Goal: Task Accomplishment & Management: Use online tool/utility

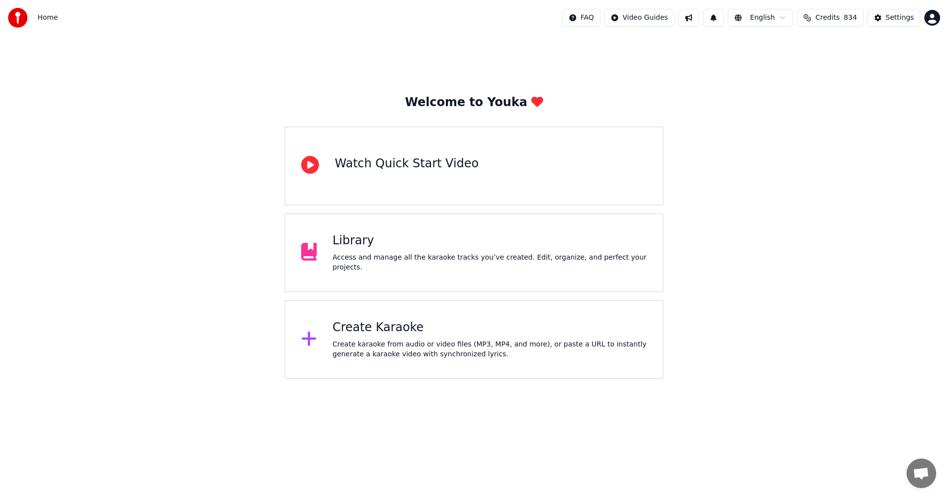
click at [377, 329] on div "Create Karaoke" at bounding box center [490, 328] width 315 height 16
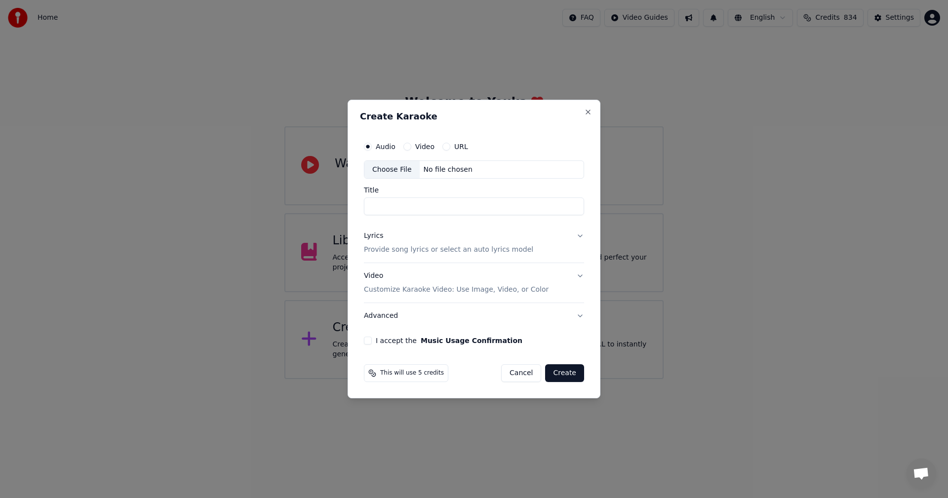
click at [400, 171] on div "Choose File" at bounding box center [391, 170] width 55 height 18
type input "**********"
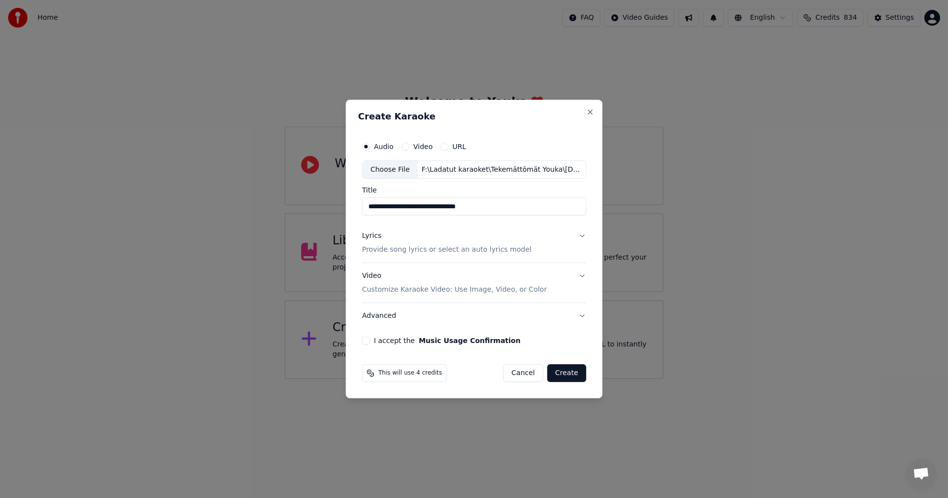
click at [578, 234] on button "Lyrics Provide song lyrics or select an auto lyrics model" at bounding box center [474, 244] width 224 height 40
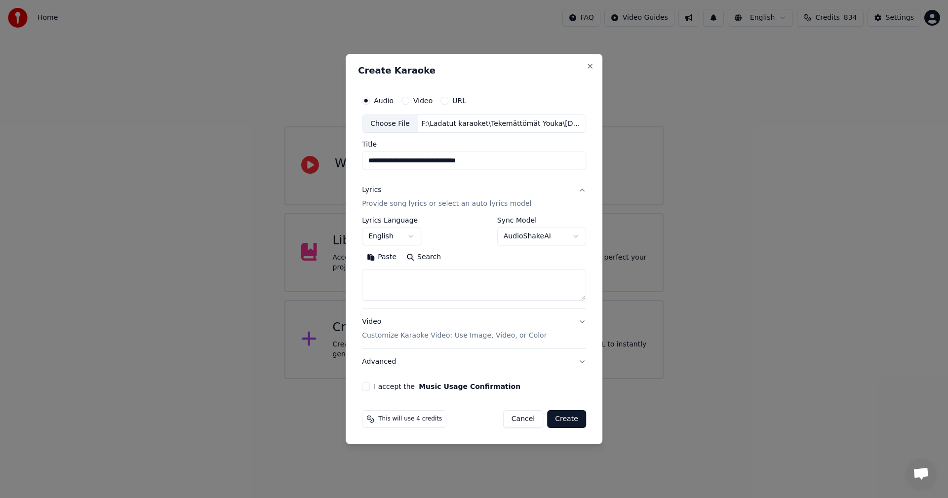
click at [387, 254] on button "Paste" at bounding box center [382, 258] width 40 height 16
click at [412, 235] on button "English" at bounding box center [391, 237] width 59 height 18
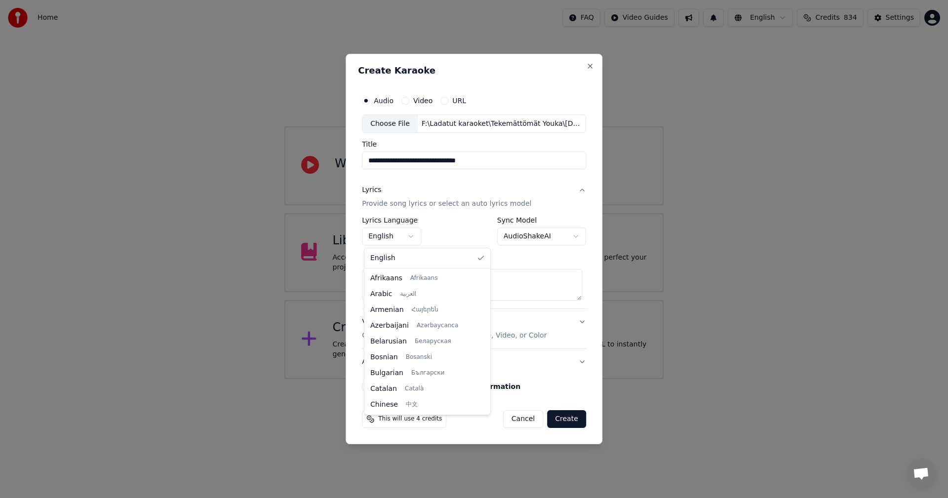
type textarea "**********"
select select "**"
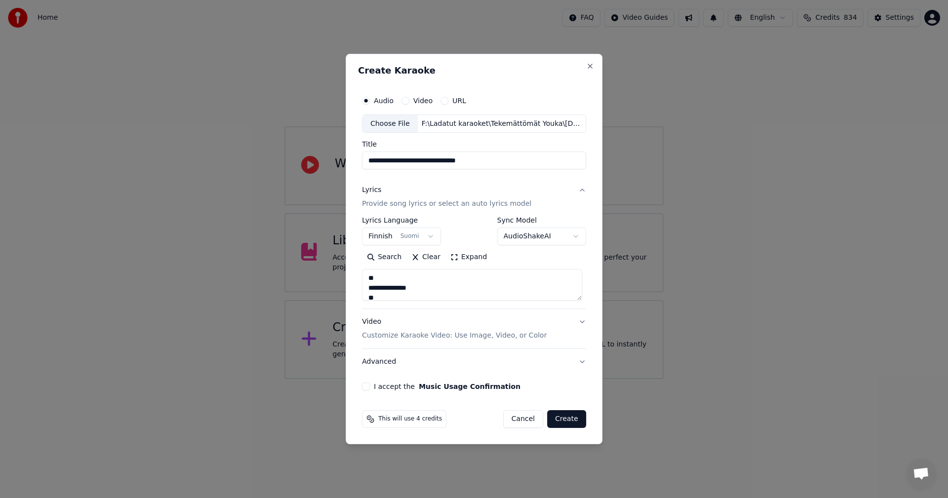
click at [366, 387] on button "I accept the Music Usage Confirmation" at bounding box center [366, 387] width 8 height 8
click at [562, 418] on button "Create" at bounding box center [566, 419] width 39 height 18
type textarea "**********"
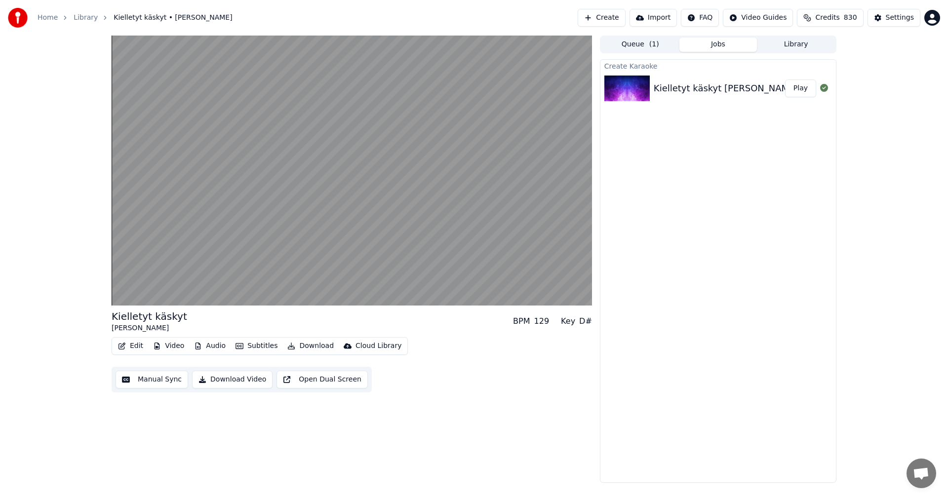
click at [160, 343] on button "Video" at bounding box center [168, 346] width 39 height 14
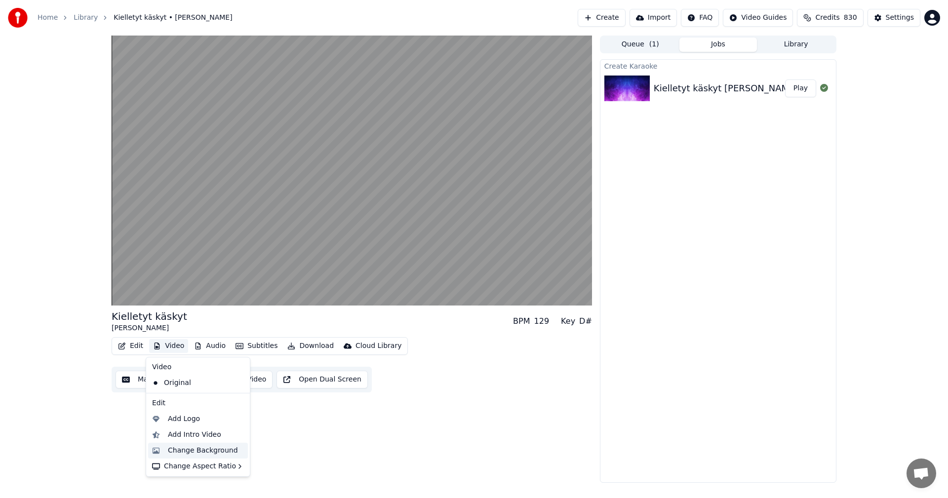
click at [194, 451] on div "Change Background" at bounding box center [203, 451] width 70 height 10
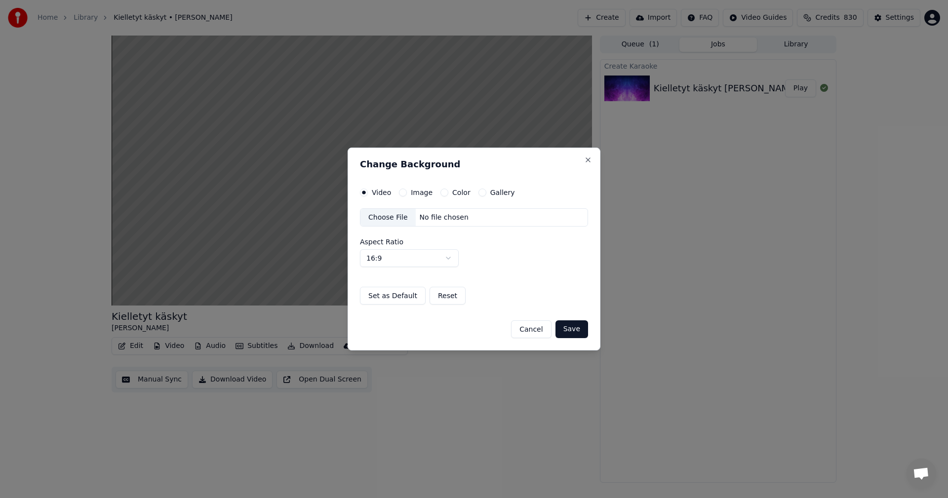
click at [401, 192] on button "Image" at bounding box center [403, 193] width 8 height 8
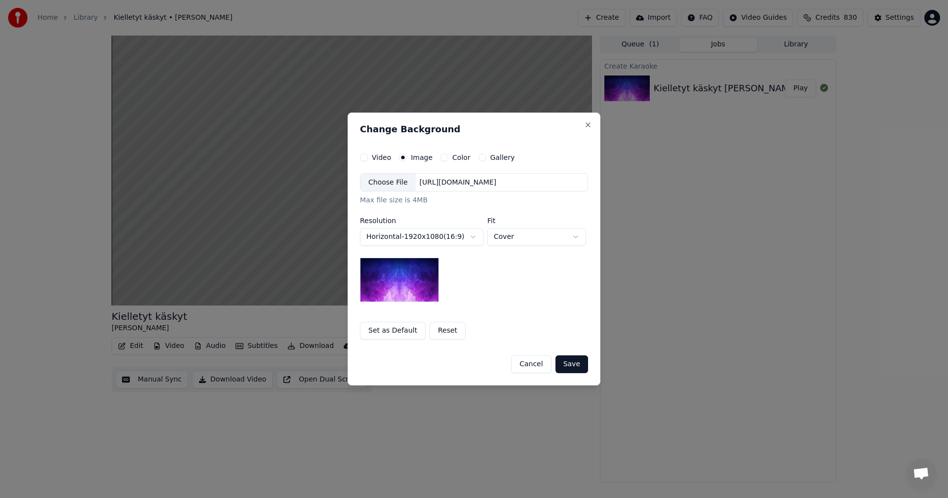
click at [398, 182] on div "Choose File" at bounding box center [387, 183] width 55 height 18
click at [581, 365] on button "Save" at bounding box center [572, 365] width 33 height 18
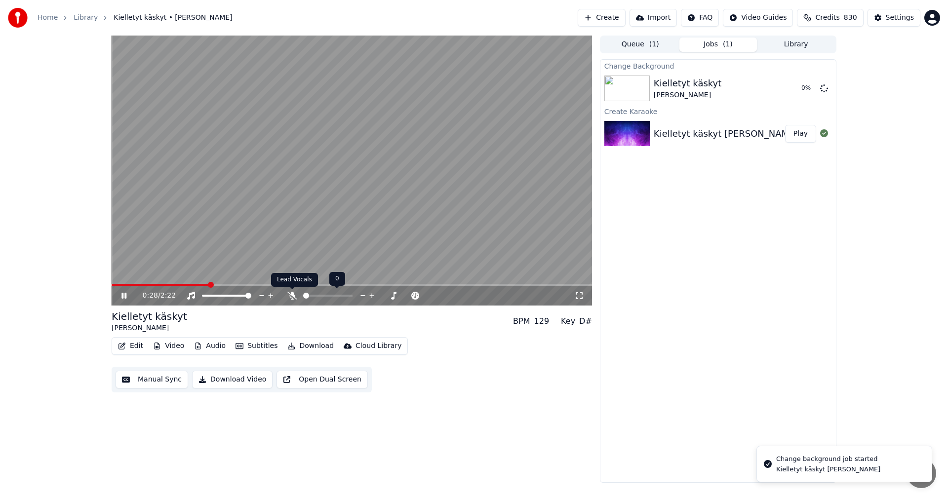
click at [289, 293] on icon at bounding box center [292, 296] width 10 height 8
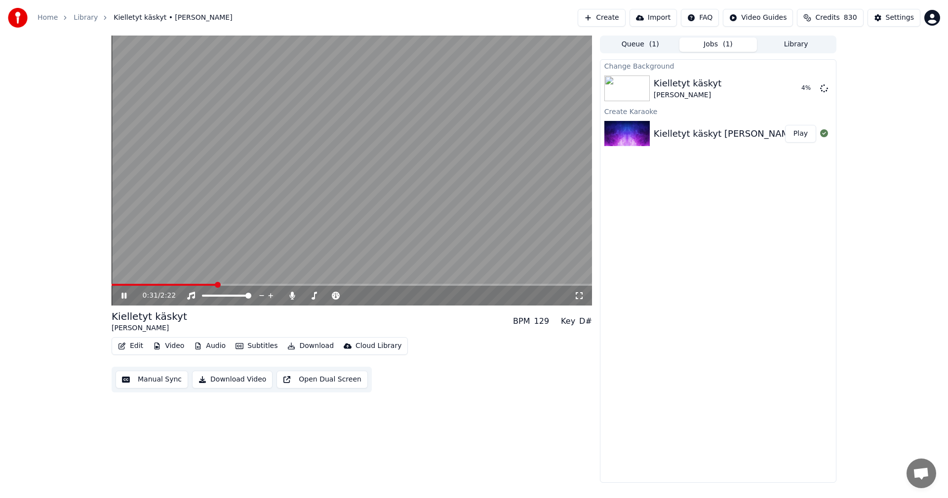
click at [122, 295] on icon at bounding box center [123, 296] width 5 height 6
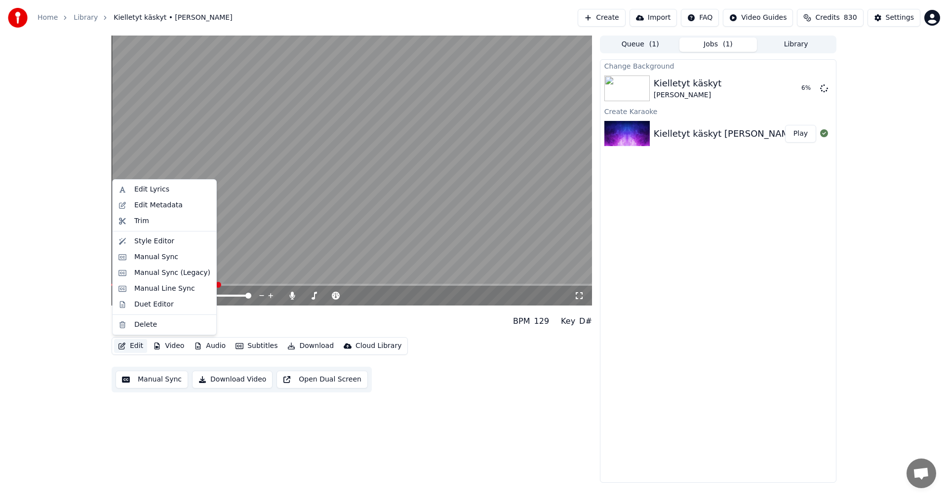
click at [138, 346] on button "Edit" at bounding box center [130, 346] width 33 height 14
click at [159, 276] on div "Manual Sync (Legacy)" at bounding box center [172, 273] width 76 height 10
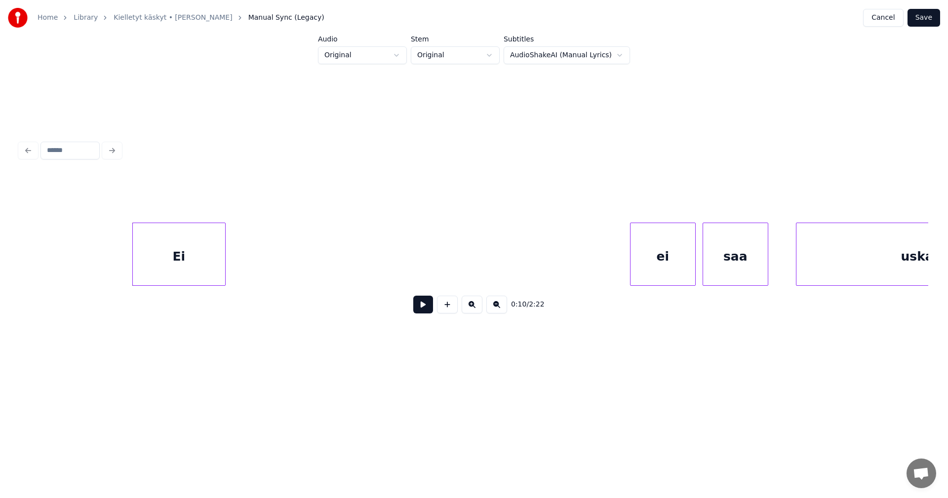
scroll to position [0, 1765]
click at [176, 256] on div "Ei" at bounding box center [176, 256] width 92 height 67
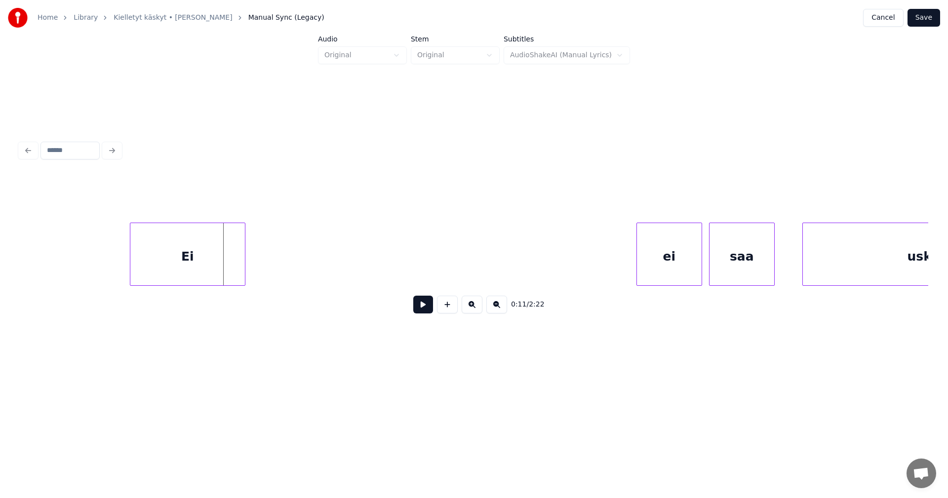
click at [245, 258] on div at bounding box center [243, 254] width 3 height 62
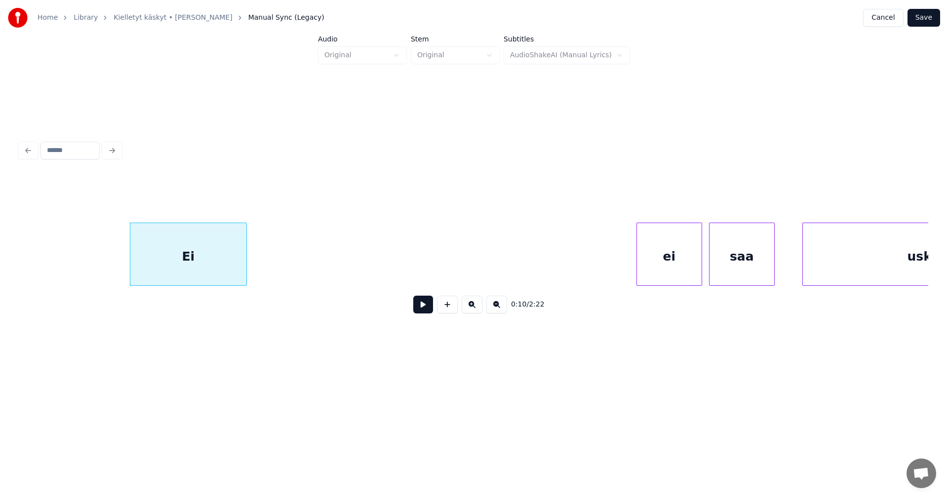
click at [422, 308] on button at bounding box center [423, 305] width 20 height 18
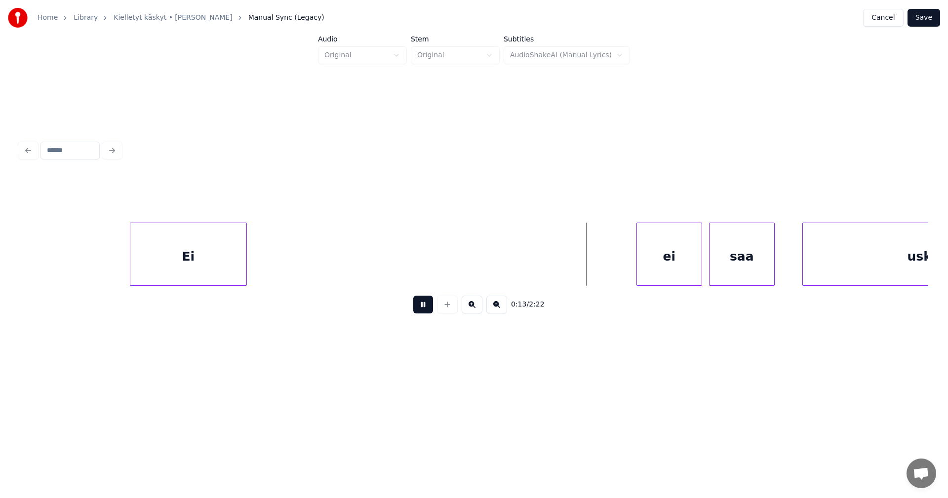
click at [422, 306] on button at bounding box center [423, 305] width 20 height 18
click at [672, 262] on div "ei" at bounding box center [663, 256] width 65 height 67
click at [765, 259] on div at bounding box center [765, 254] width 3 height 62
click at [428, 309] on button at bounding box center [423, 305] width 20 height 18
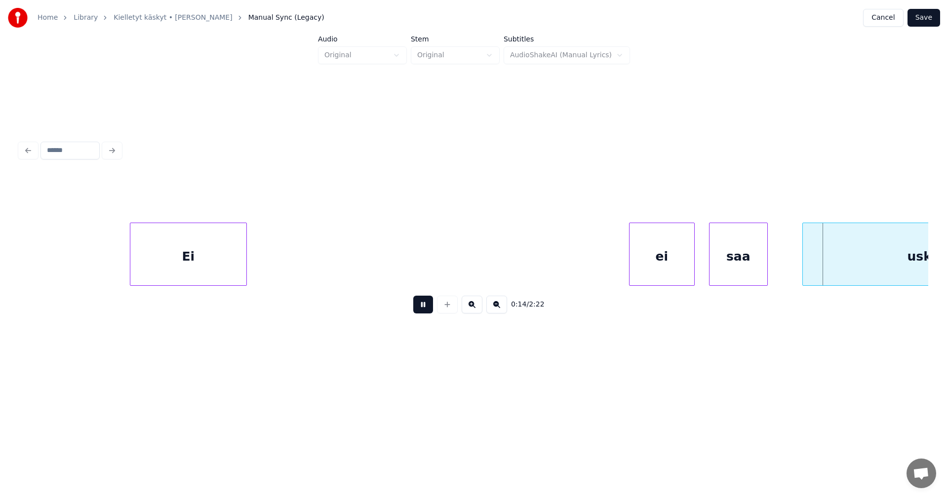
click at [428, 309] on button at bounding box center [423, 305] width 20 height 18
click at [660, 238] on div "ei" at bounding box center [662, 256] width 65 height 67
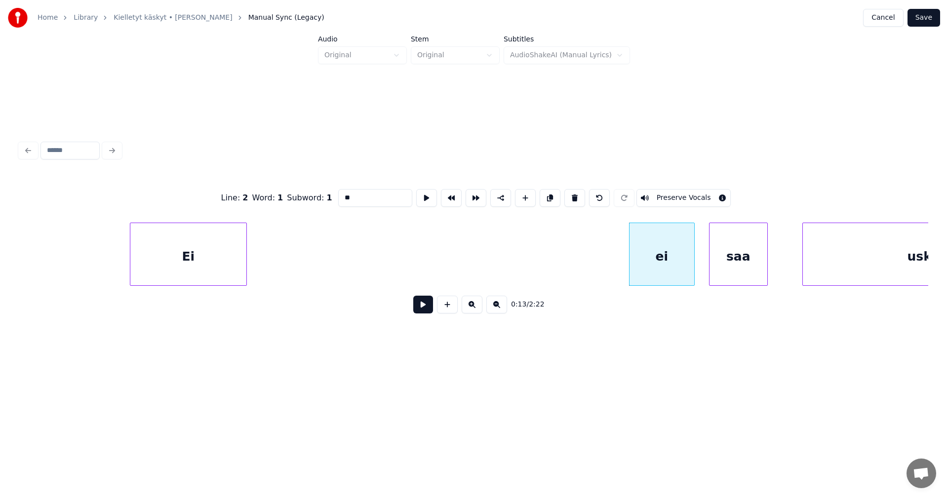
click at [428, 313] on button at bounding box center [423, 305] width 20 height 18
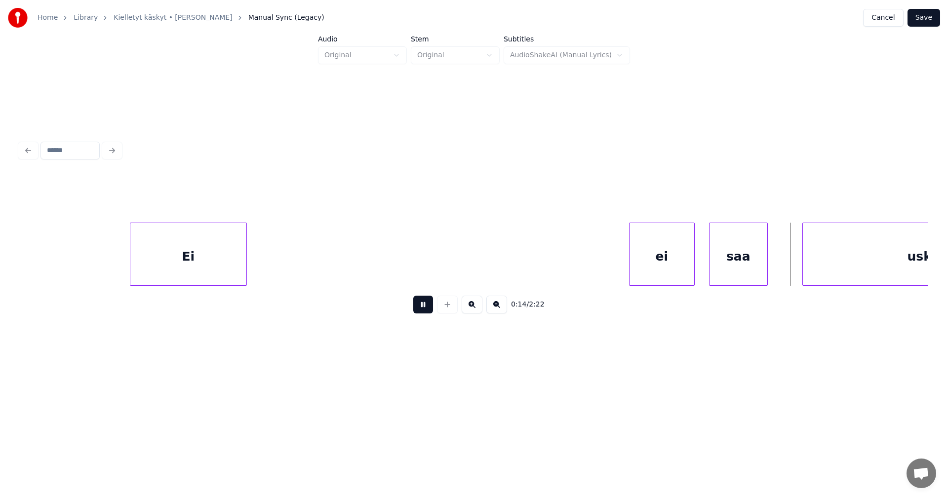
click at [429, 311] on button at bounding box center [423, 305] width 20 height 18
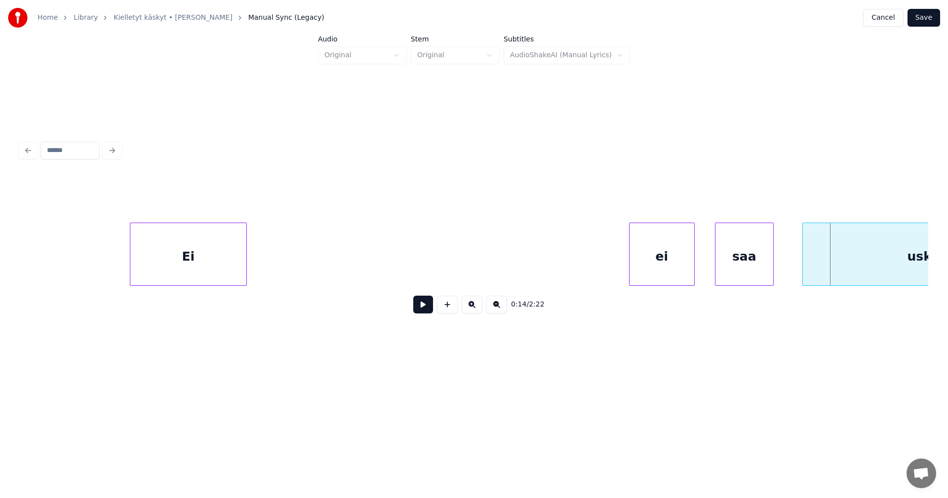
click at [729, 260] on div "saa" at bounding box center [745, 256] width 58 height 67
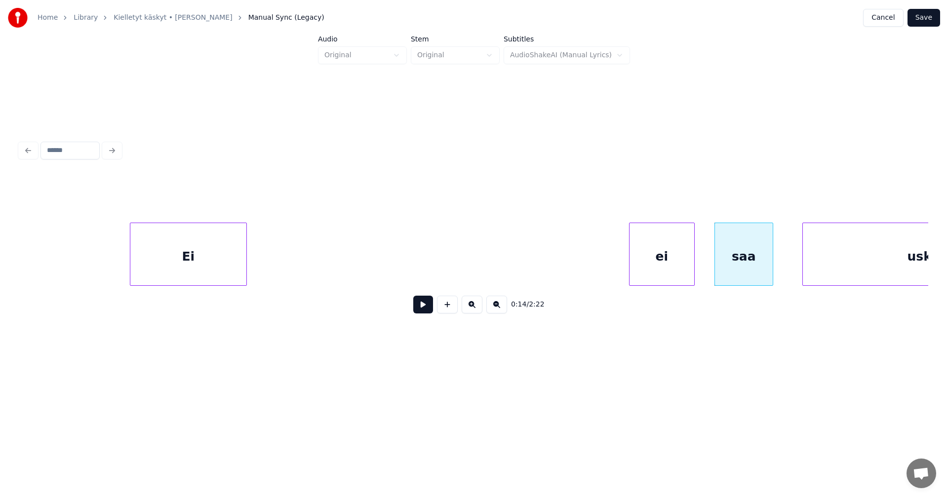
click at [426, 313] on button at bounding box center [423, 305] width 20 height 18
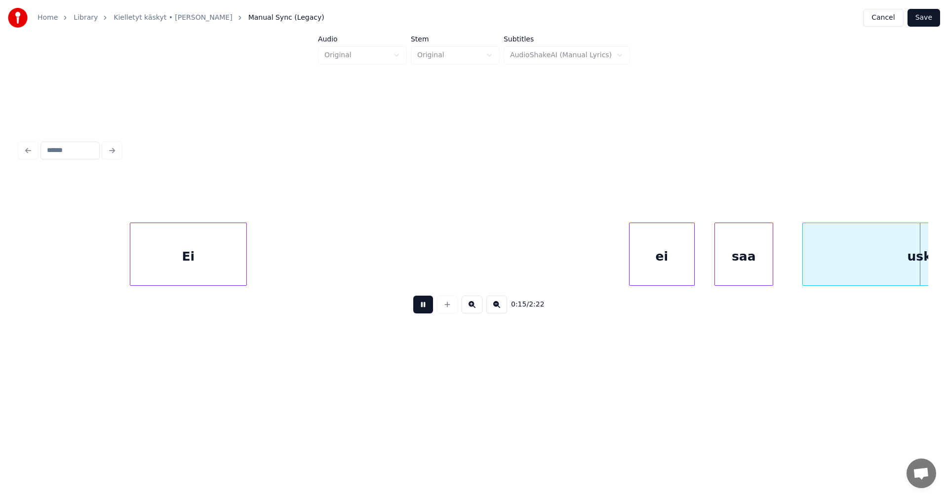
scroll to position [0, 2673]
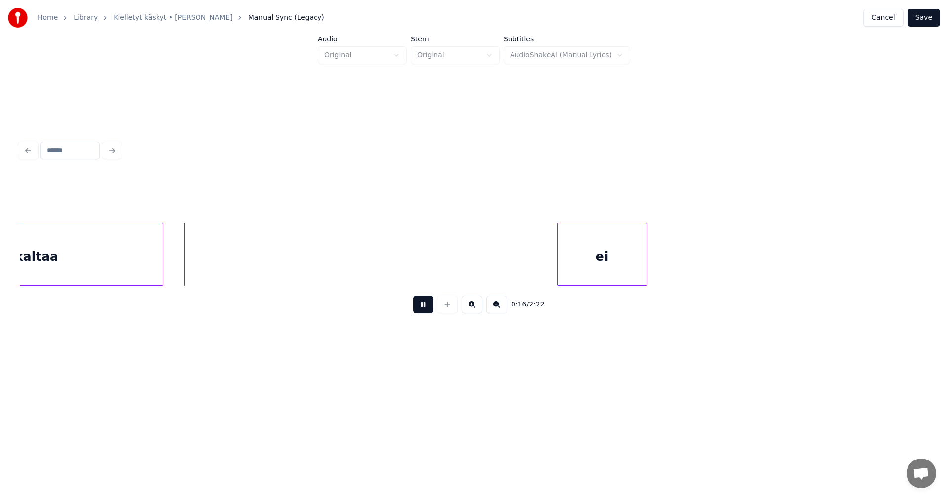
click at [426, 313] on button at bounding box center [423, 305] width 20 height 18
click at [422, 310] on button at bounding box center [423, 305] width 20 height 18
click at [559, 260] on div "ei" at bounding box center [599, 256] width 89 height 67
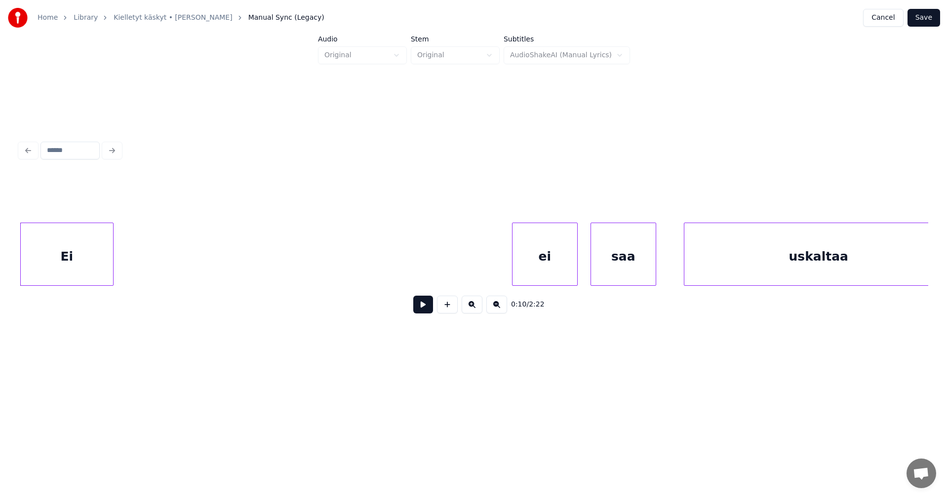
click at [559, 258] on div "ei" at bounding box center [545, 256] width 65 height 67
click at [620, 259] on div "saa" at bounding box center [629, 256] width 65 height 67
click at [923, 19] on button "Save" at bounding box center [924, 18] width 33 height 18
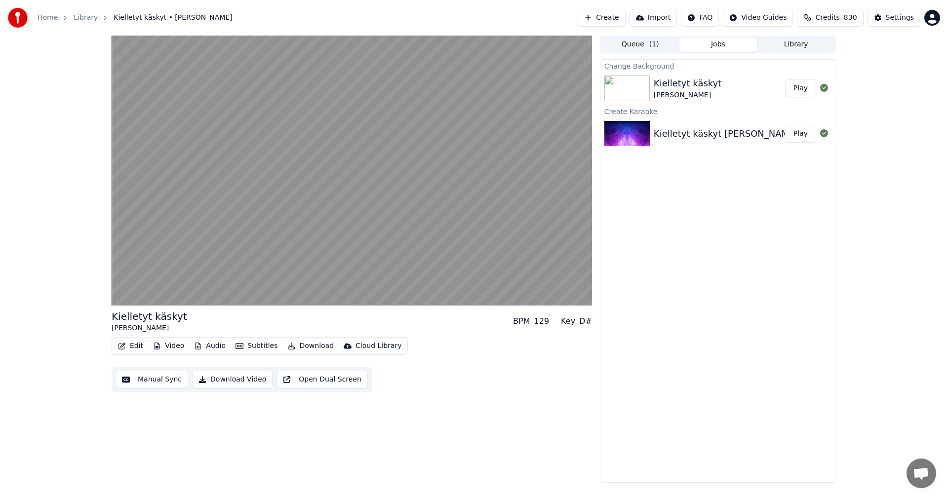
click at [181, 348] on button "Video" at bounding box center [168, 346] width 39 height 14
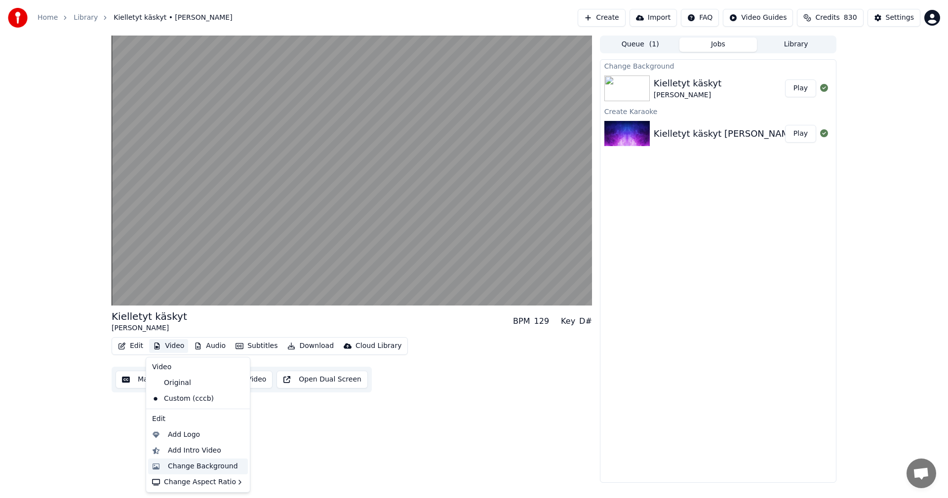
click at [206, 467] on div "Change Background" at bounding box center [203, 467] width 70 height 10
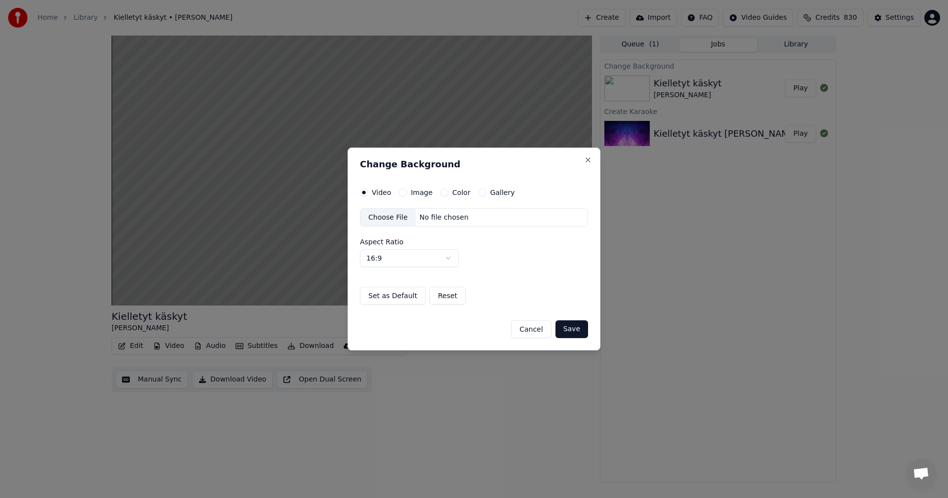
click at [406, 194] on div "Image" at bounding box center [416, 193] width 34 height 8
click at [404, 191] on button "Image" at bounding box center [403, 193] width 8 height 8
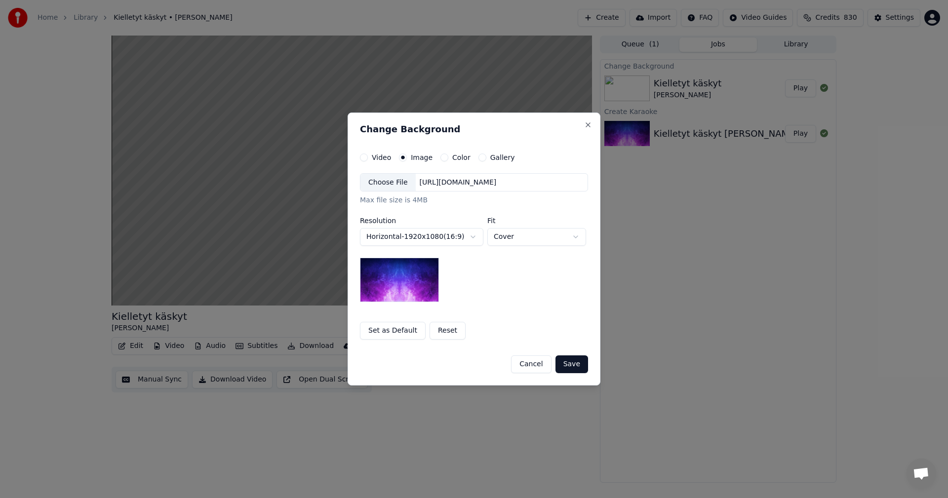
click at [397, 183] on div "Choose File" at bounding box center [387, 183] width 55 height 18
click at [577, 363] on button "Save" at bounding box center [572, 365] width 33 height 18
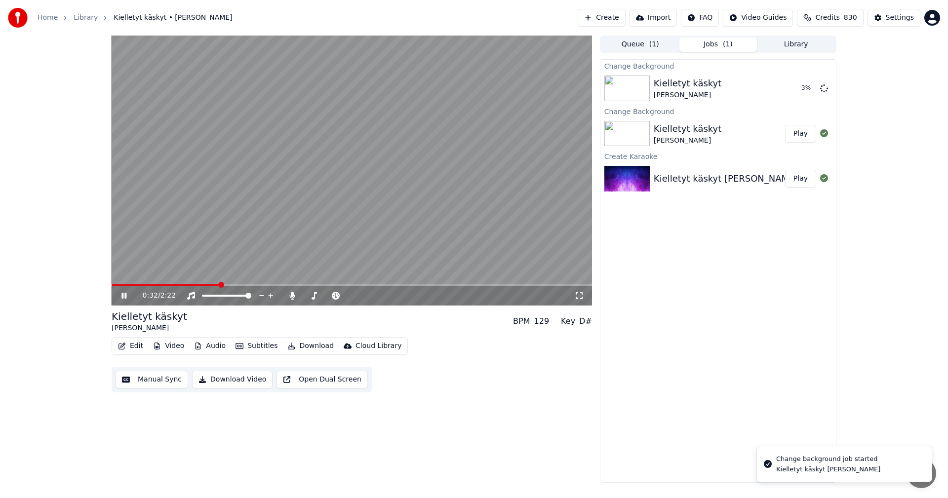
click at [125, 296] on icon at bounding box center [123, 296] width 5 height 6
click at [141, 348] on button "Edit" at bounding box center [130, 346] width 33 height 14
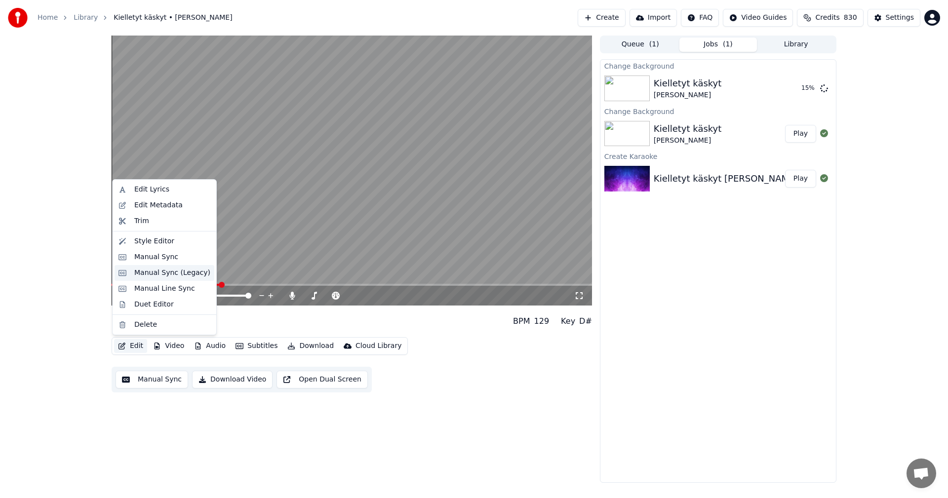
click at [157, 274] on div "Manual Sync (Legacy)" at bounding box center [172, 273] width 76 height 10
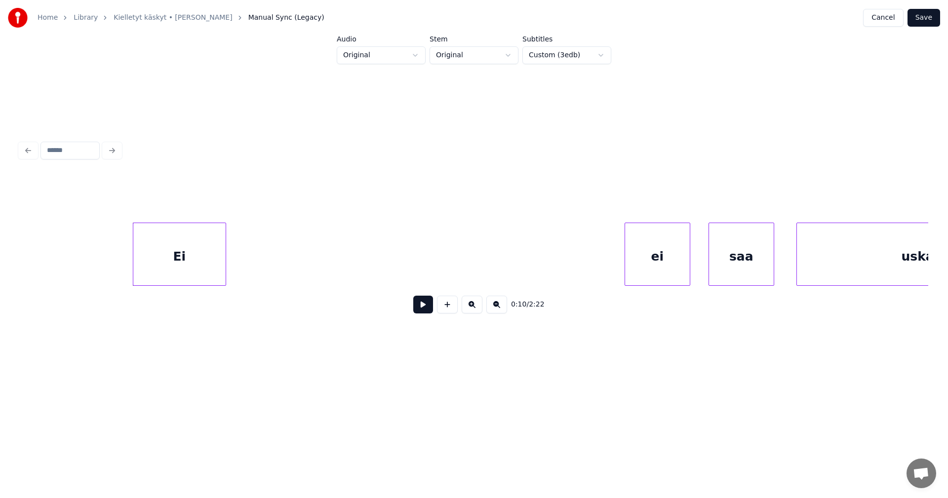
scroll to position [0, 1765]
click at [147, 259] on div "Ei" at bounding box center [178, 256] width 92 height 67
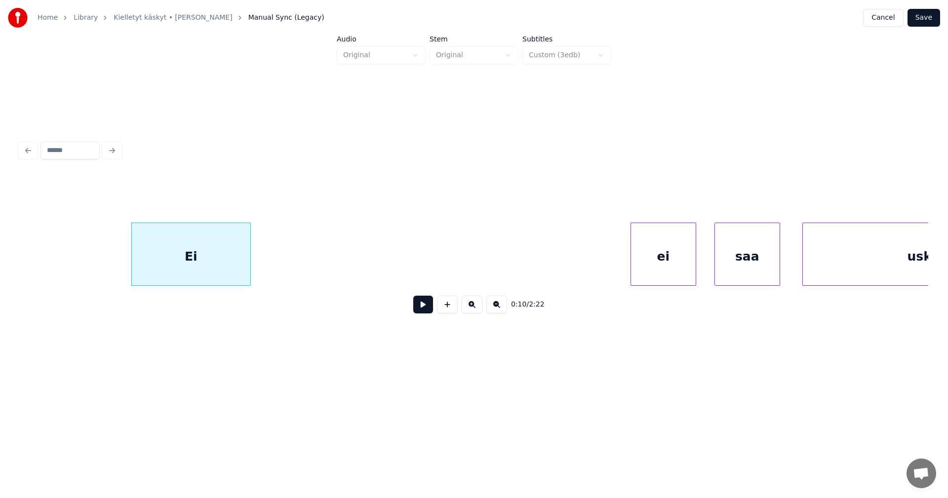
click at [249, 252] on div at bounding box center [248, 254] width 3 height 62
click at [427, 309] on button at bounding box center [423, 305] width 20 height 18
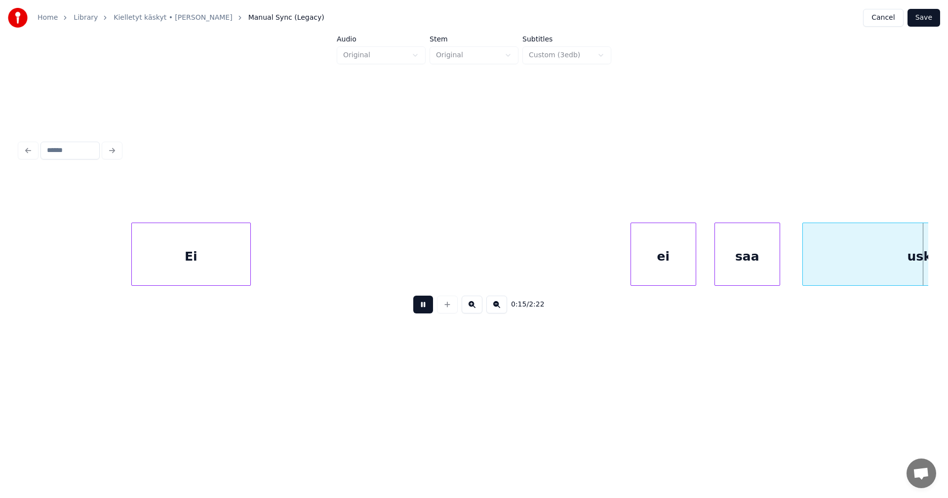
scroll to position [0, 2674]
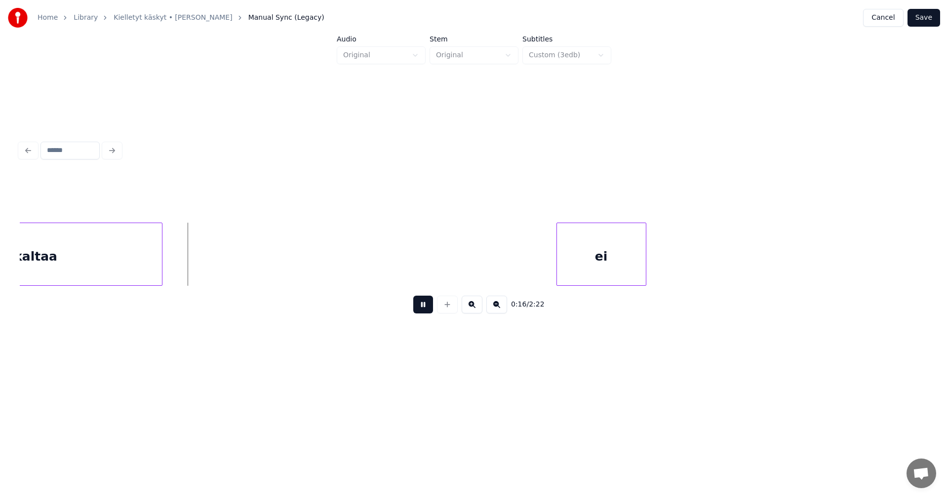
click at [423, 302] on button at bounding box center [423, 305] width 20 height 18
click at [429, 298] on div "0:17 / 2:22" at bounding box center [474, 305] width 893 height 22
click at [429, 308] on button at bounding box center [423, 305] width 20 height 18
click at [583, 261] on div "ei" at bounding box center [595, 256] width 89 height 67
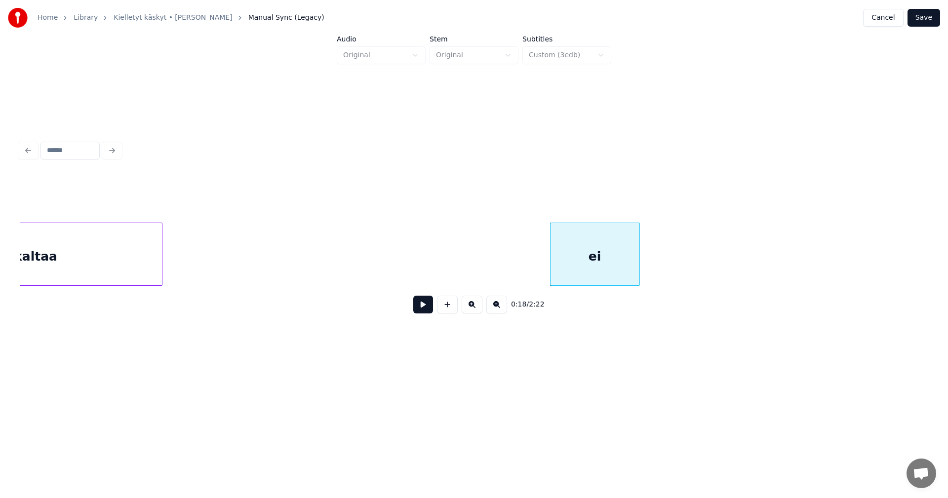
click at [425, 308] on button at bounding box center [423, 305] width 20 height 18
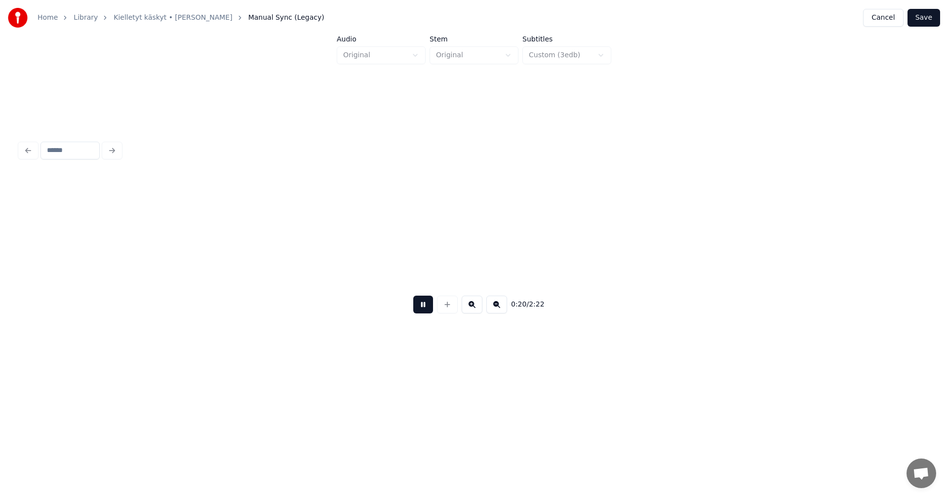
scroll to position [0, 3584]
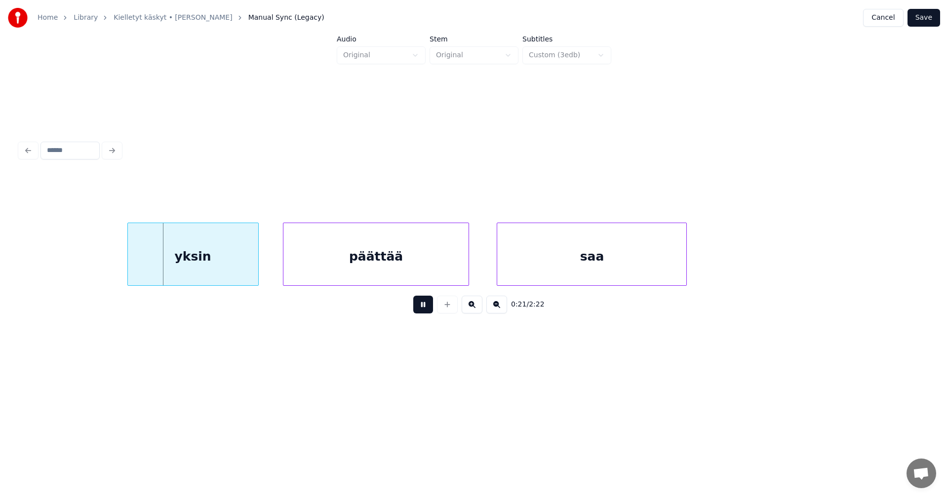
drag, startPoint x: 425, startPoint y: 308, endPoint x: 375, endPoint y: 310, distance: 50.4
click at [422, 308] on button at bounding box center [423, 305] width 20 height 18
click at [244, 274] on div "yksin" at bounding box center [188, 256] width 130 height 67
click at [923, 19] on button "Save" at bounding box center [924, 18] width 33 height 18
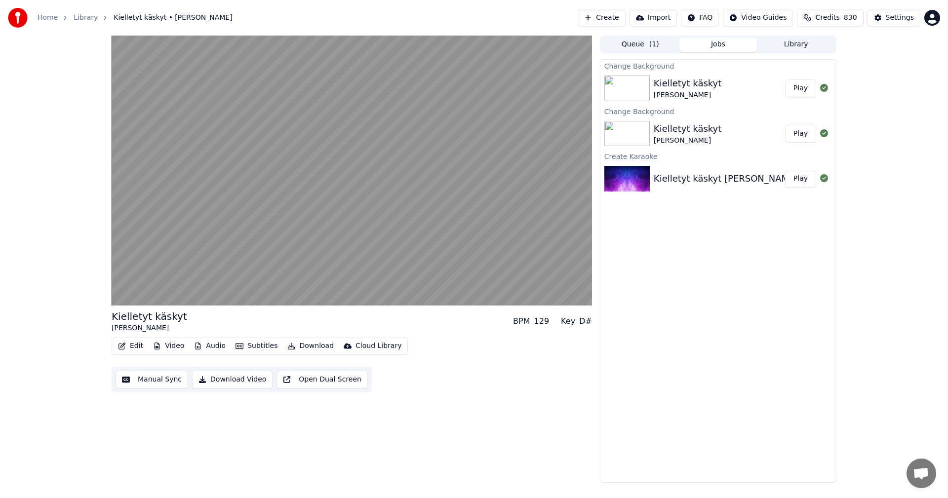
click at [808, 90] on button "Play" at bounding box center [800, 89] width 31 height 18
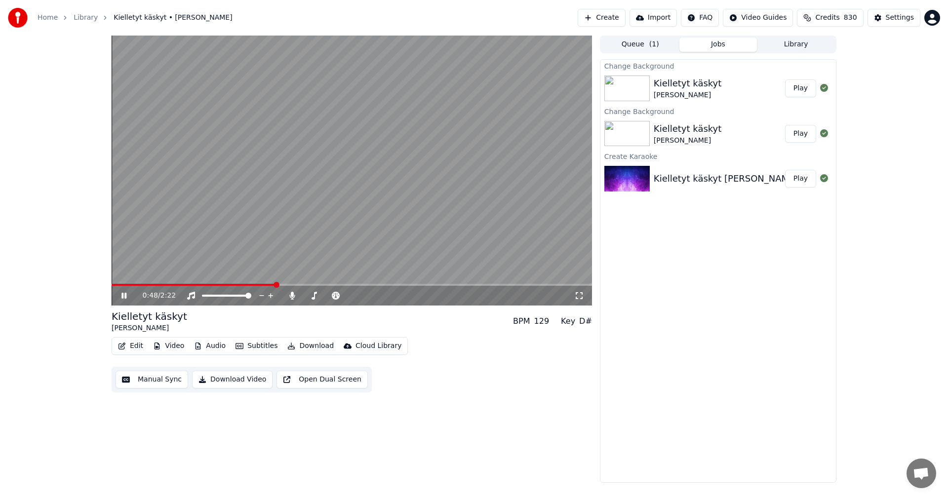
click at [124, 295] on icon at bounding box center [130, 296] width 23 height 8
click at [137, 344] on button "Edit" at bounding box center [130, 346] width 33 height 14
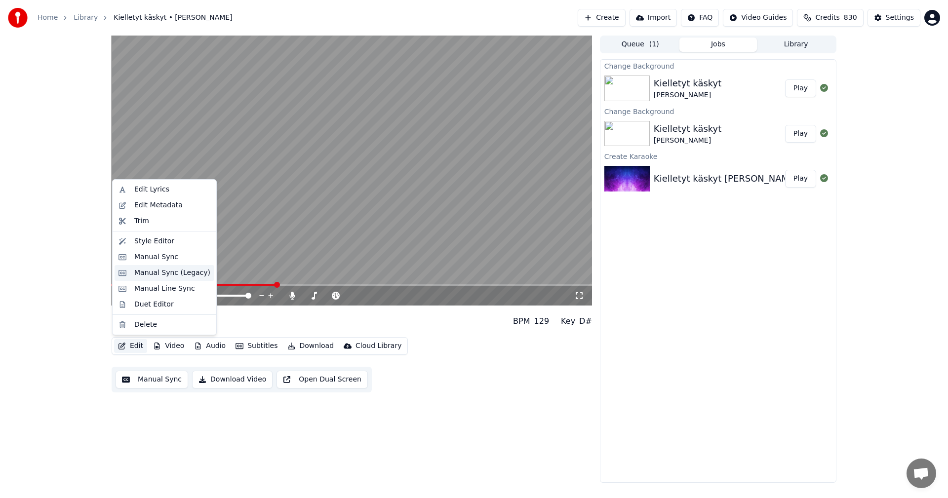
click at [178, 272] on div "Manual Sync (Legacy)" at bounding box center [172, 273] width 76 height 10
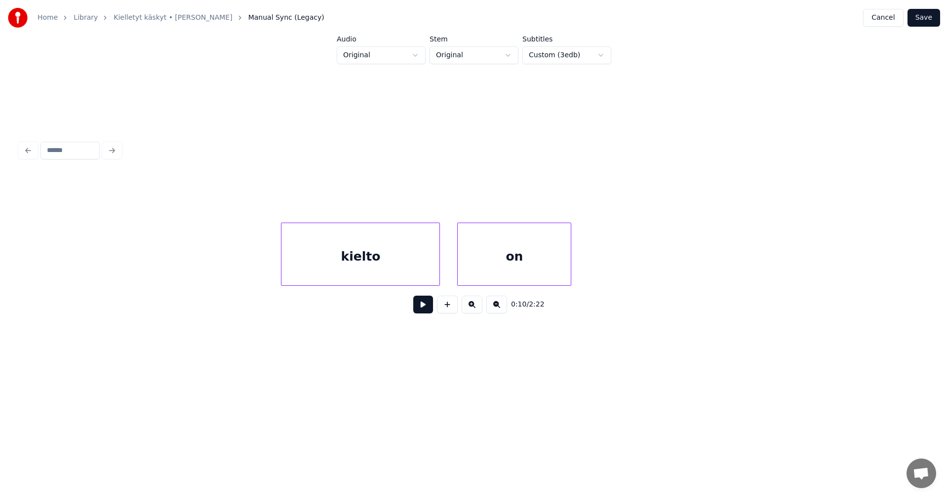
scroll to position [0, 4283]
click at [324, 250] on div "kielto" at bounding box center [318, 256] width 158 height 67
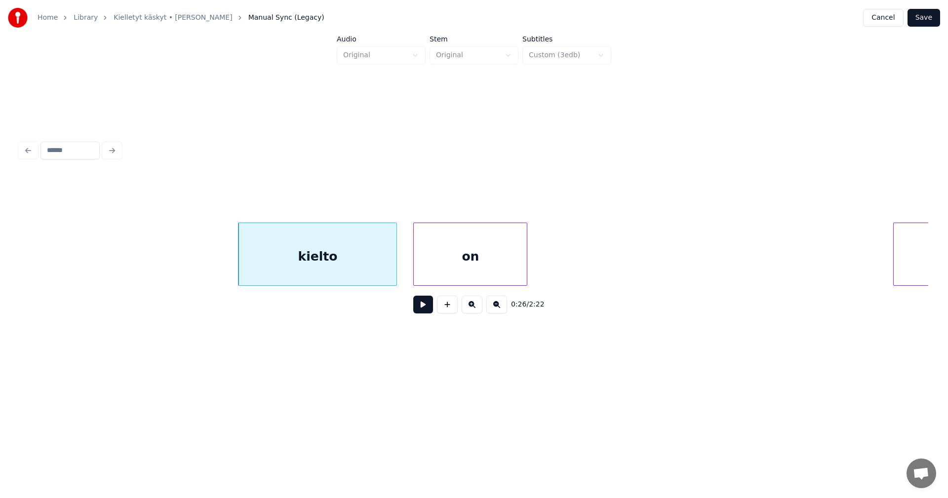
click at [425, 252] on div "on" at bounding box center [470, 256] width 113 height 67
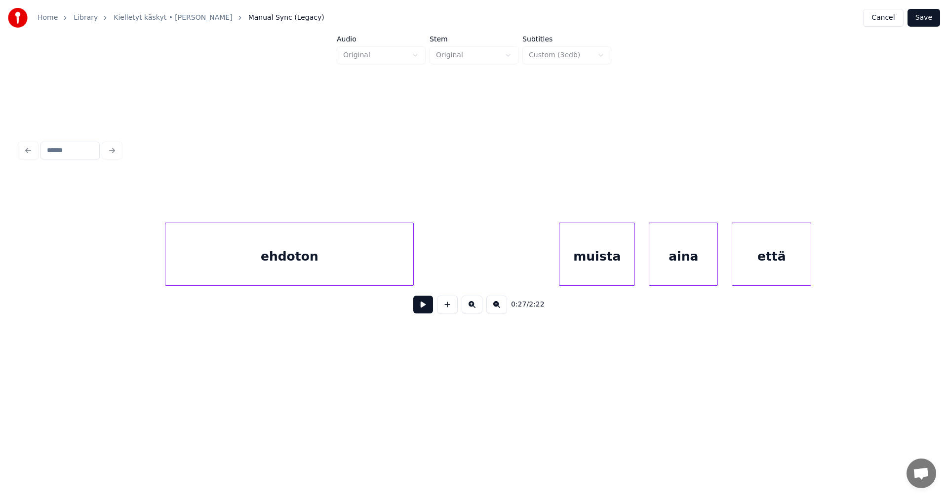
scroll to position [0, 5014]
click at [367, 267] on div "ehdoton" at bounding box center [282, 256] width 248 height 67
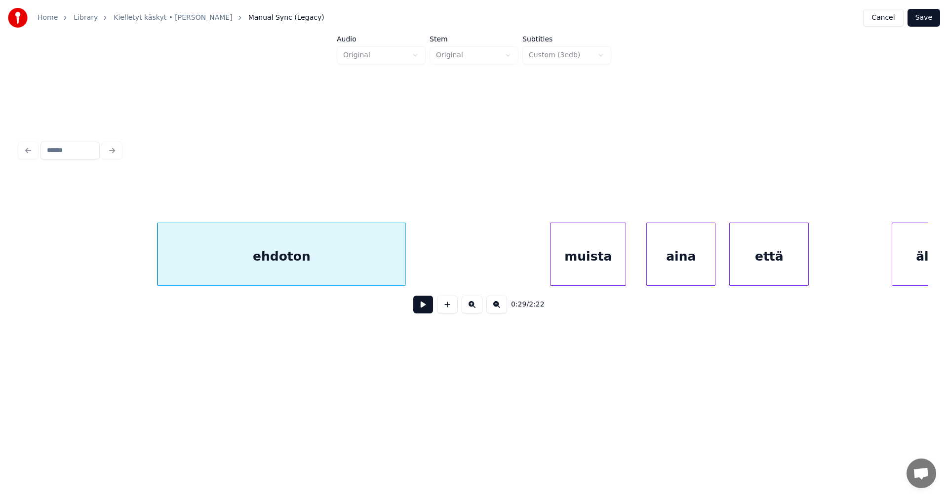
click at [589, 265] on div "muista" at bounding box center [588, 256] width 75 height 67
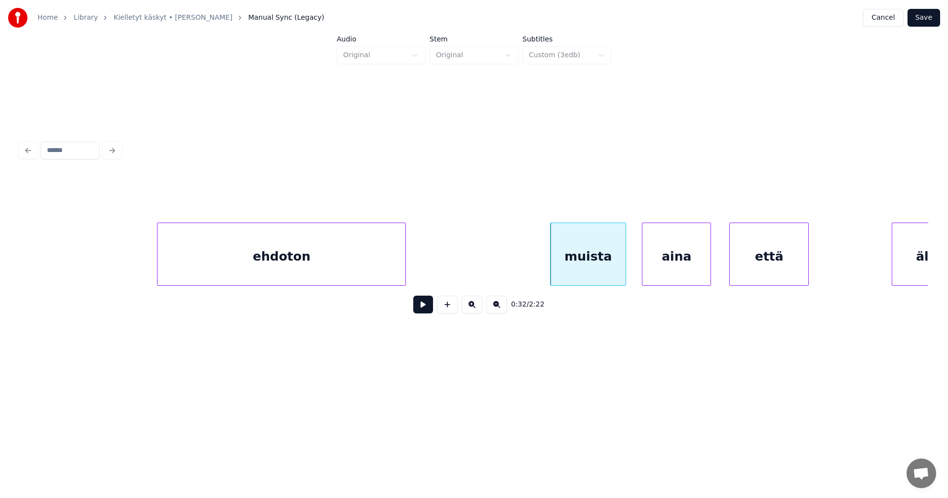
click at [666, 262] on div "aina" at bounding box center [676, 256] width 68 height 67
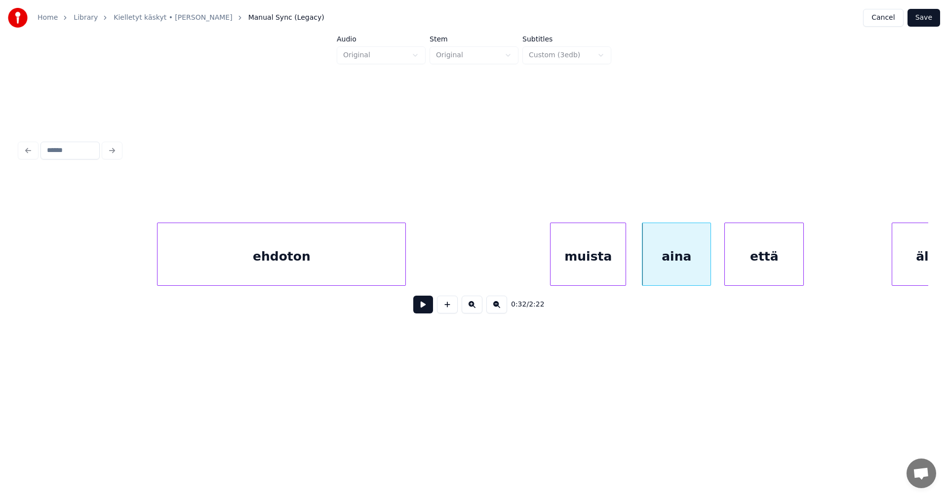
click at [748, 264] on div "että" at bounding box center [764, 256] width 79 height 67
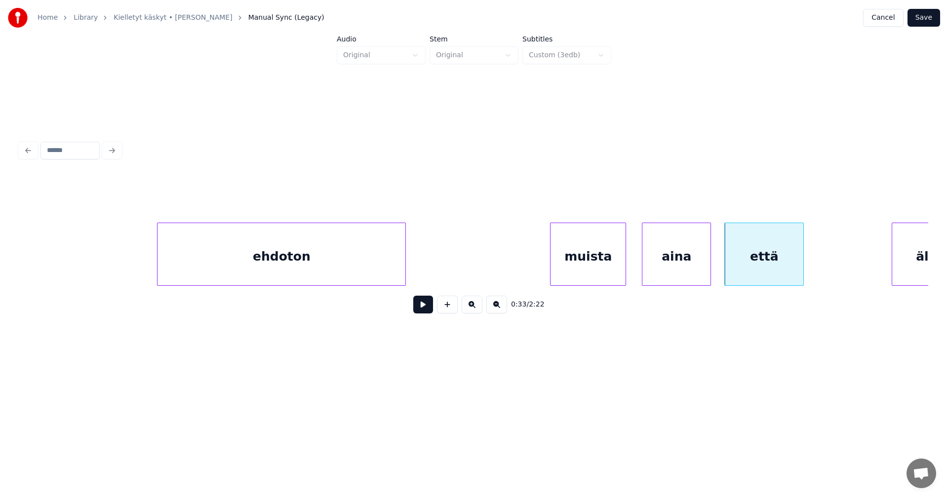
scroll to position [0, 5045]
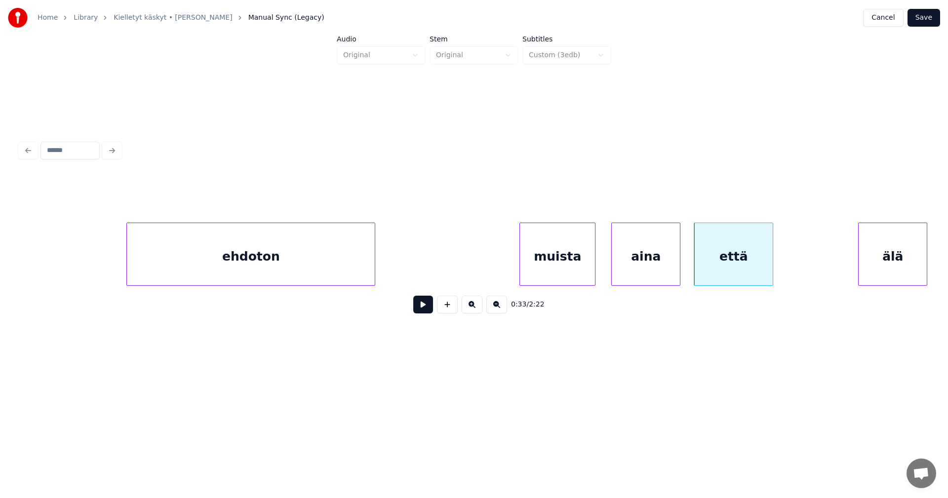
click at [908, 253] on div "älä" at bounding box center [893, 256] width 68 height 67
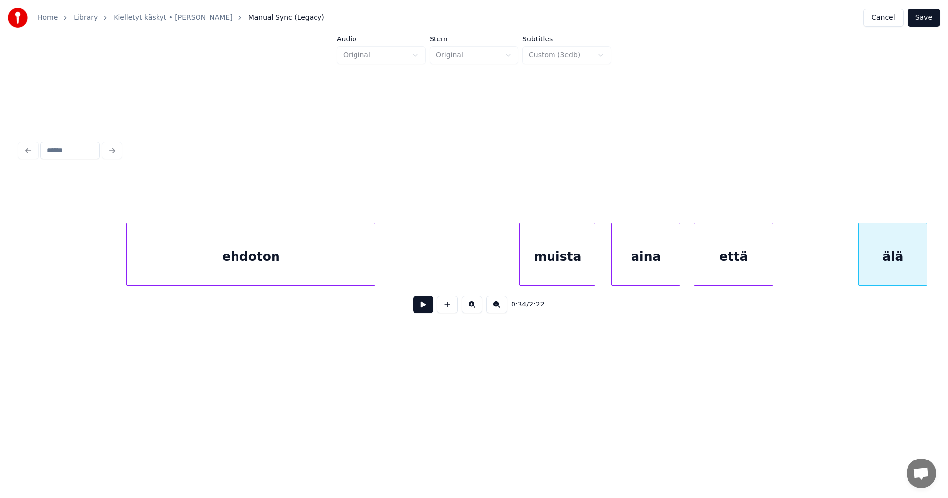
click at [345, 269] on div "ehdoton" at bounding box center [251, 256] width 248 height 67
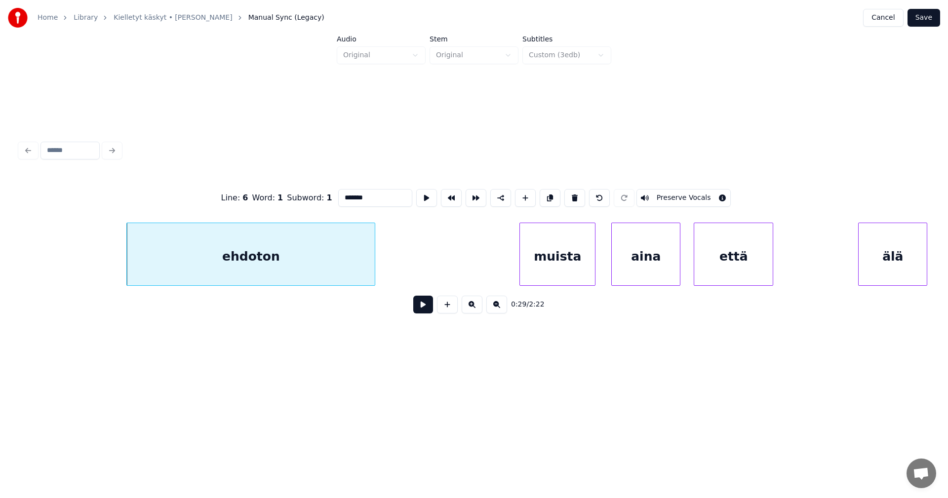
click at [422, 308] on button at bounding box center [423, 305] width 20 height 18
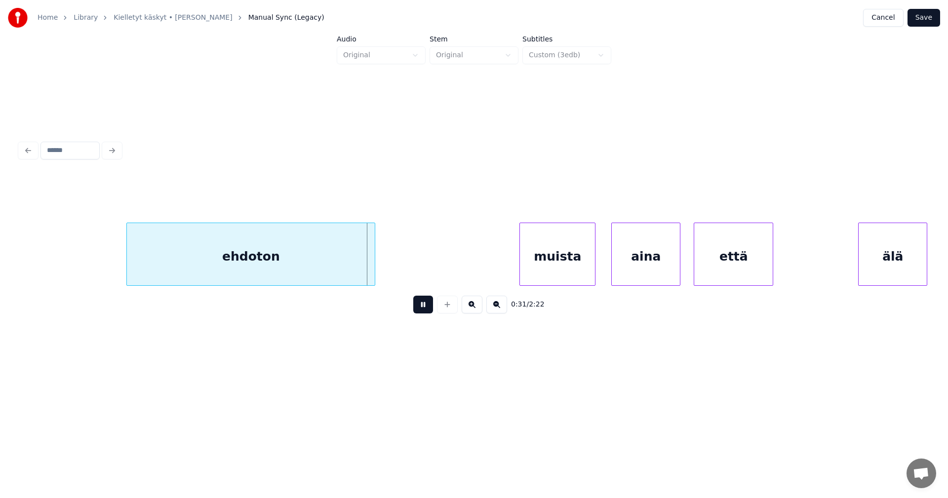
click at [420, 308] on button at bounding box center [423, 305] width 20 height 18
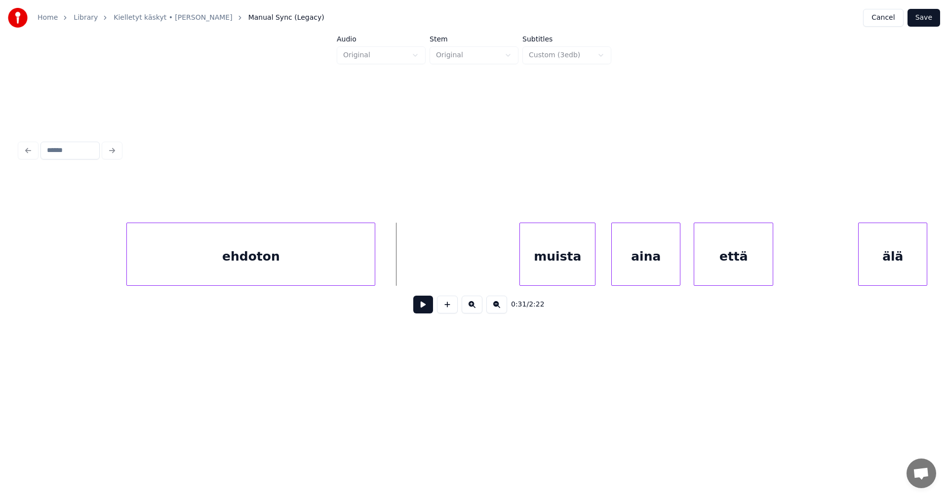
click at [420, 308] on button at bounding box center [423, 305] width 20 height 18
click at [419, 307] on button at bounding box center [423, 305] width 20 height 18
click at [540, 254] on div "muista" at bounding box center [554, 256] width 75 height 67
click at [516, 266] on div at bounding box center [516, 254] width 3 height 62
click at [427, 310] on button at bounding box center [423, 305] width 20 height 18
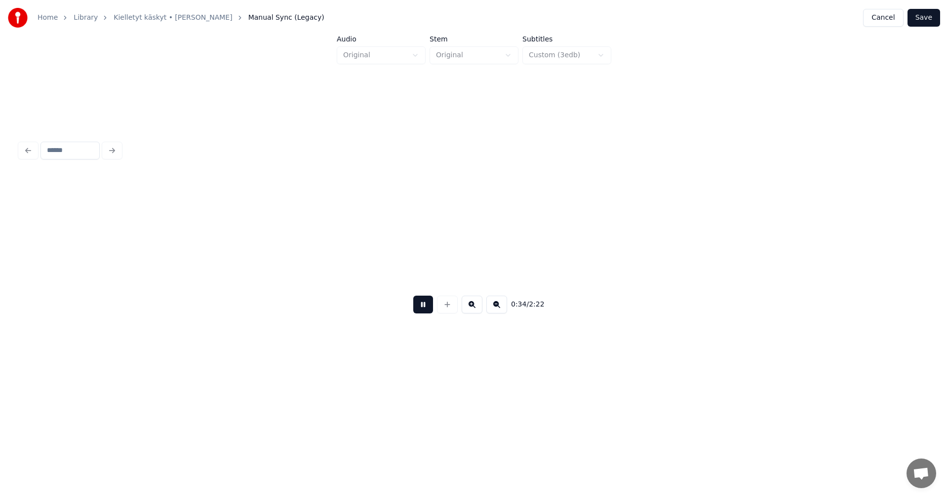
scroll to position [0, 5954]
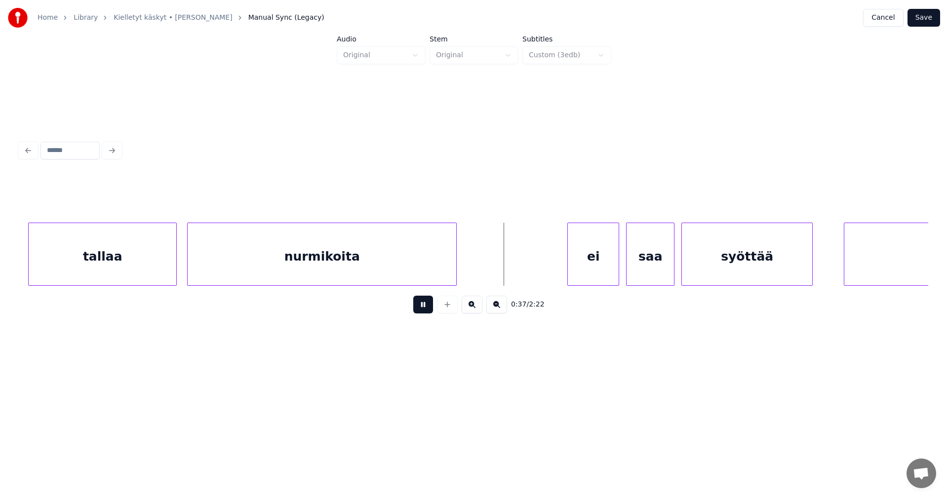
click at [426, 310] on button at bounding box center [423, 305] width 20 height 18
click at [571, 259] on div "ei" at bounding box center [587, 256] width 51 height 67
click at [646, 257] on div "saa" at bounding box center [650, 256] width 47 height 67
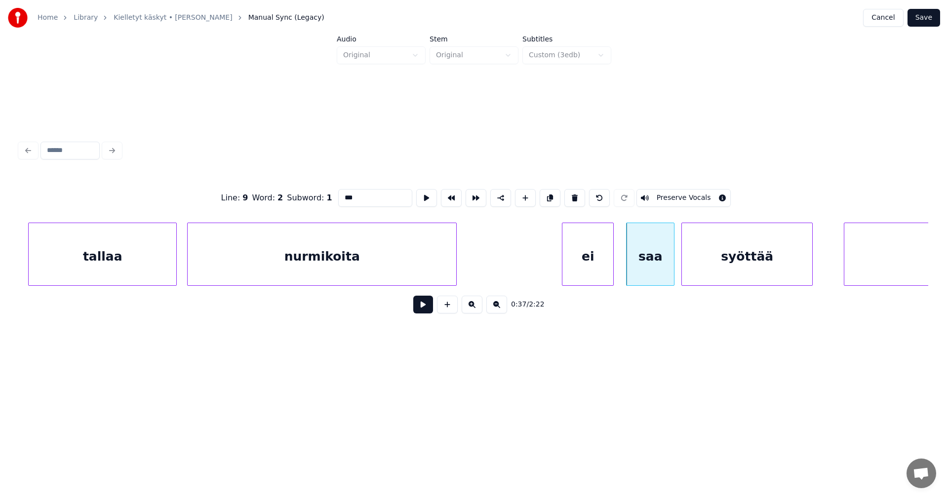
click at [626, 262] on div "saa" at bounding box center [650, 254] width 48 height 63
click at [630, 261] on div at bounding box center [630, 254] width 3 height 62
click at [567, 269] on div "ei" at bounding box center [587, 256] width 51 height 67
type input "**"
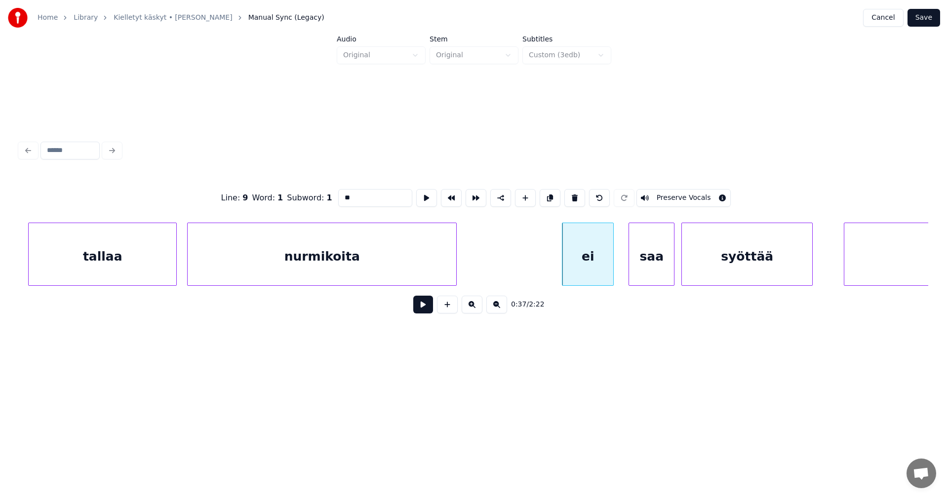
click at [422, 313] on button at bounding box center [423, 305] width 20 height 18
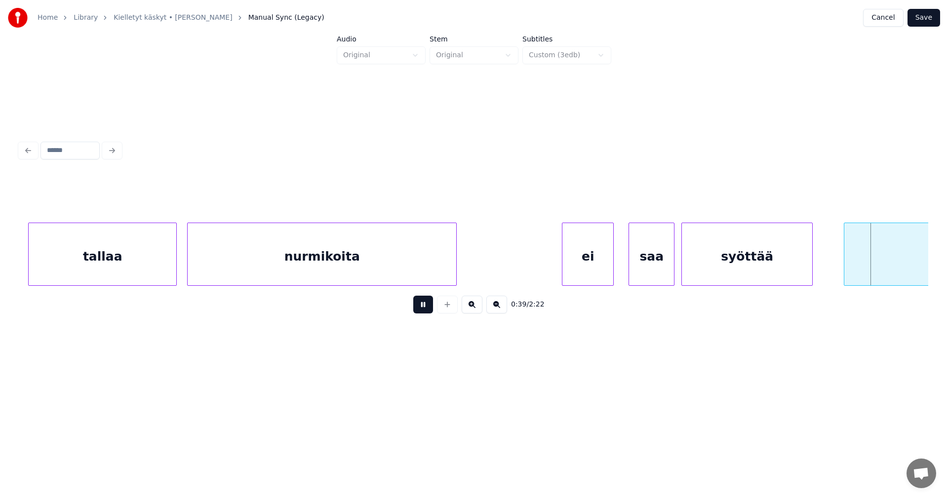
click at [423, 313] on button at bounding box center [423, 305] width 20 height 18
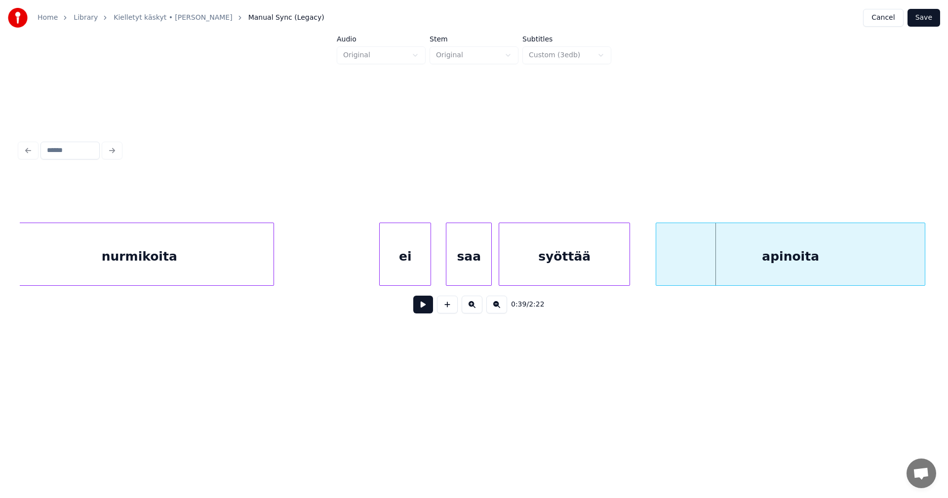
click at [865, 256] on div "apinoita" at bounding box center [790, 256] width 269 height 67
click at [514, 265] on div "syöttää" at bounding box center [564, 256] width 130 height 67
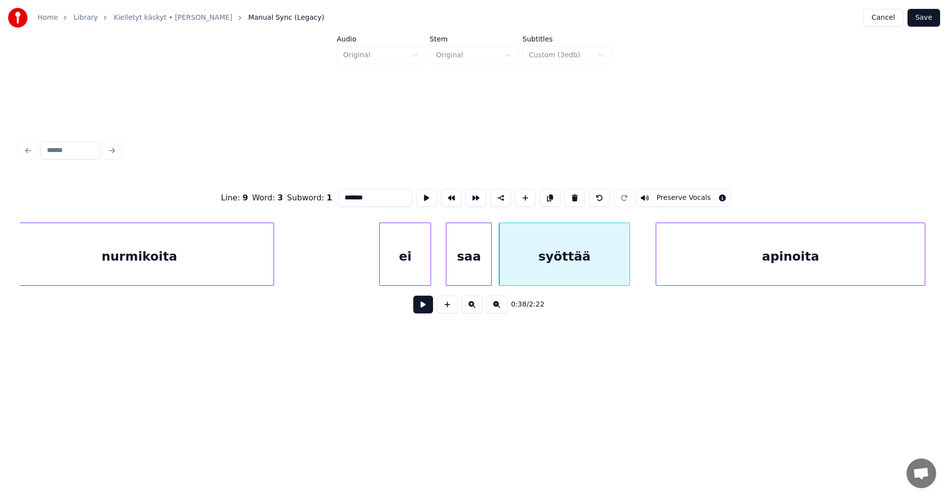
click at [427, 310] on button at bounding box center [423, 305] width 20 height 18
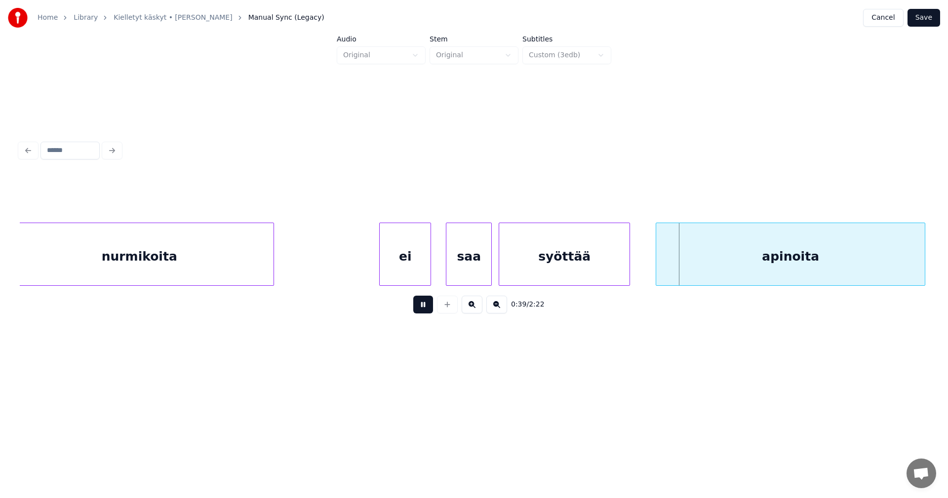
click at [427, 310] on button at bounding box center [423, 305] width 20 height 18
click at [504, 268] on div at bounding box center [504, 254] width 3 height 62
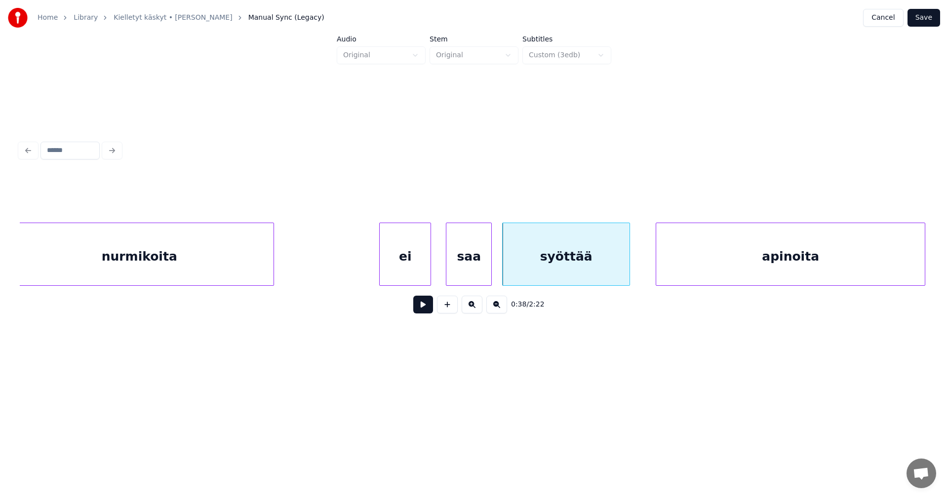
click at [430, 309] on button at bounding box center [423, 305] width 20 height 18
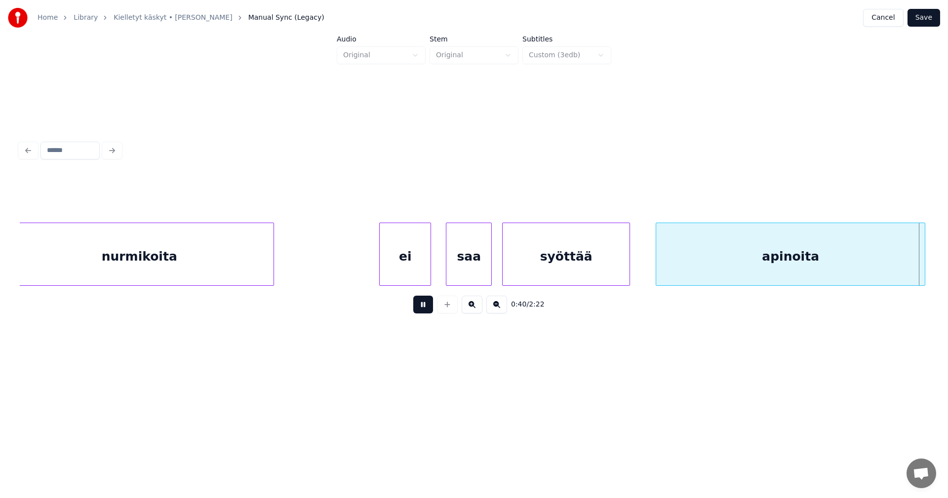
scroll to position [0, 7046]
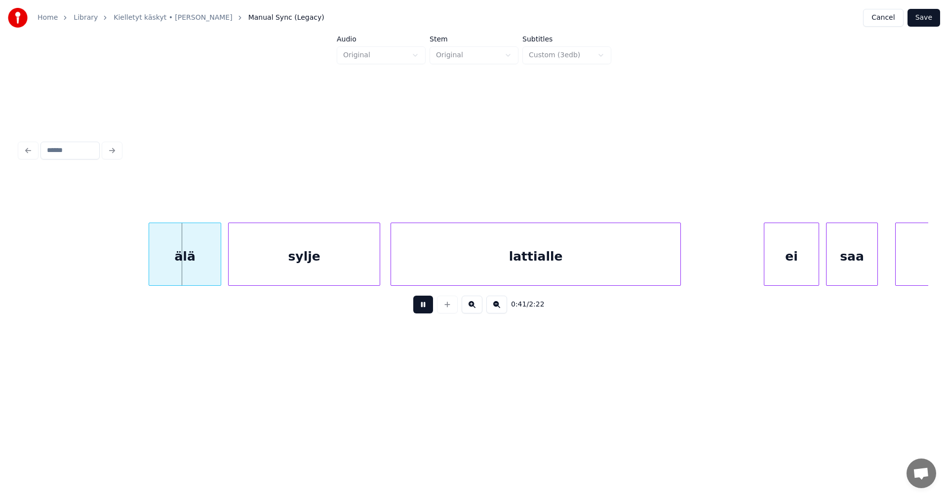
drag, startPoint x: 430, startPoint y: 309, endPoint x: 414, endPoint y: 310, distance: 16.3
click at [429, 309] on button at bounding box center [423, 305] width 20 height 18
click at [198, 265] on div "älä" at bounding box center [181, 256] width 72 height 67
click at [309, 257] on div "sylje" at bounding box center [304, 256] width 151 height 67
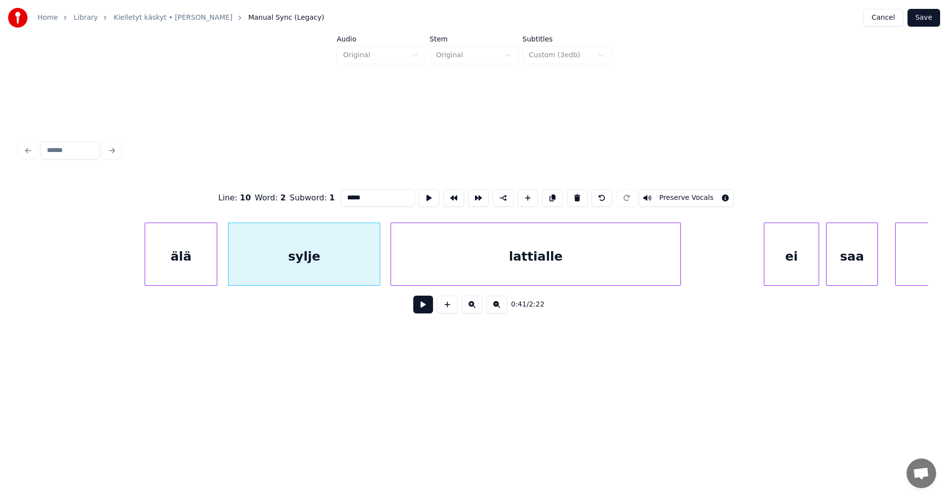
click at [427, 312] on button at bounding box center [423, 305] width 20 height 18
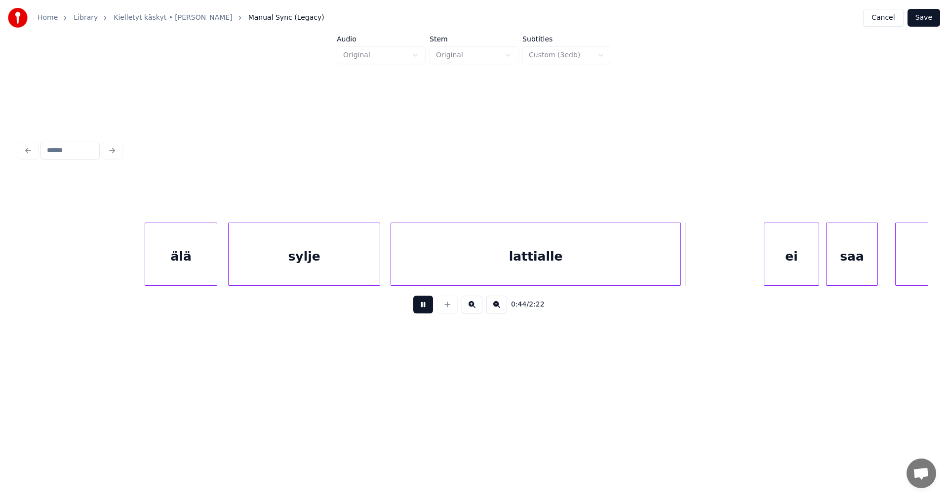
click at [425, 309] on button at bounding box center [423, 305] width 20 height 18
click at [814, 252] on div "ei" at bounding box center [791, 256] width 54 height 67
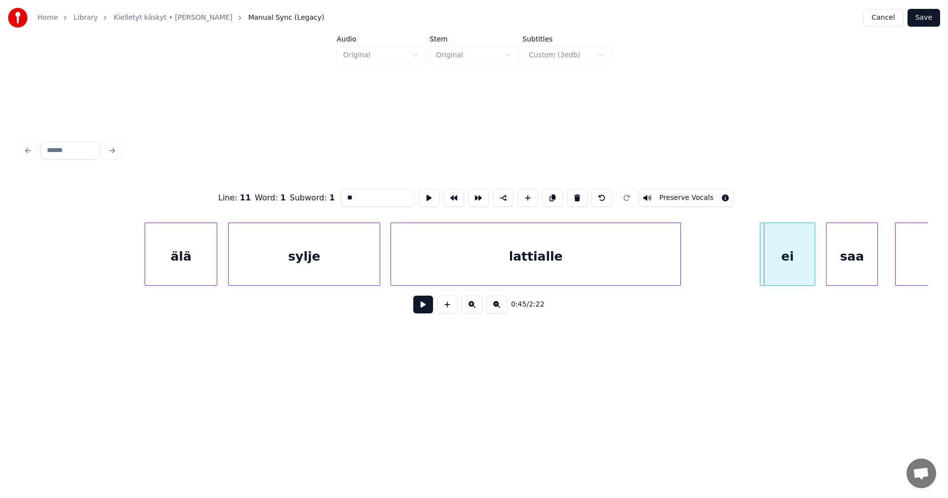
click at [802, 257] on div "ei" at bounding box center [787, 256] width 54 height 67
click at [850, 254] on div "saa" at bounding box center [852, 256] width 51 height 67
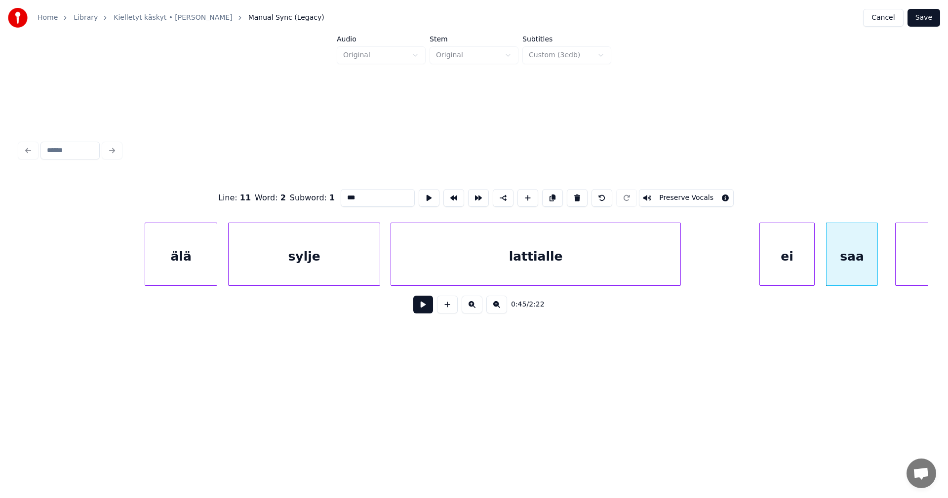
click at [804, 262] on div "ei" at bounding box center [787, 256] width 54 height 67
type input "**"
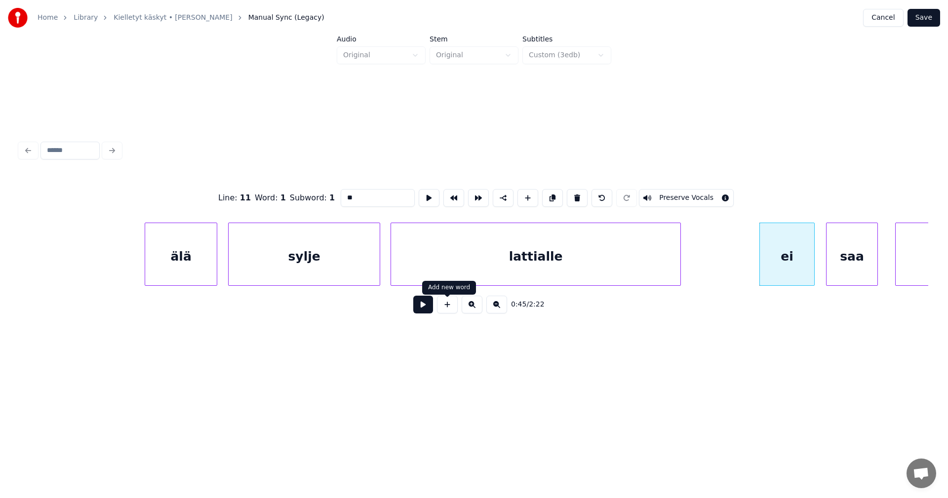
click at [413, 310] on div "0:45 / 2:22" at bounding box center [474, 305] width 893 height 22
click at [416, 310] on button at bounding box center [423, 305] width 20 height 18
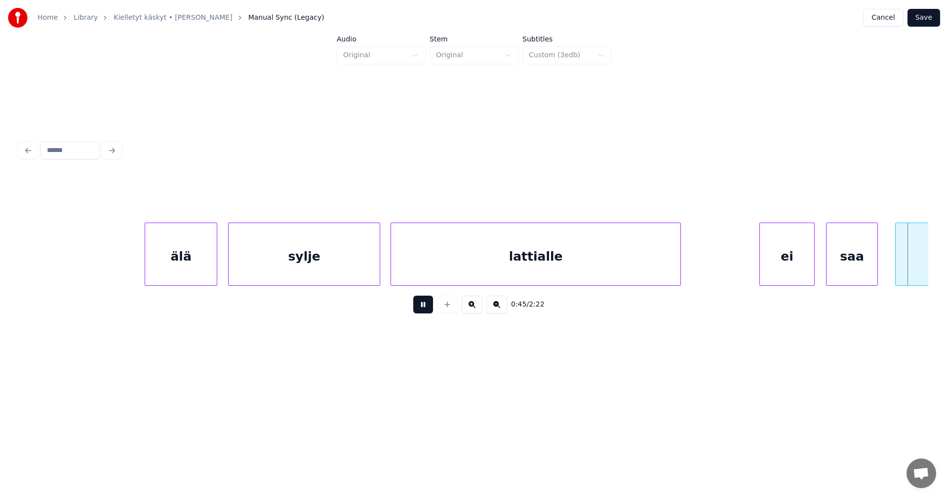
scroll to position [0, 7955]
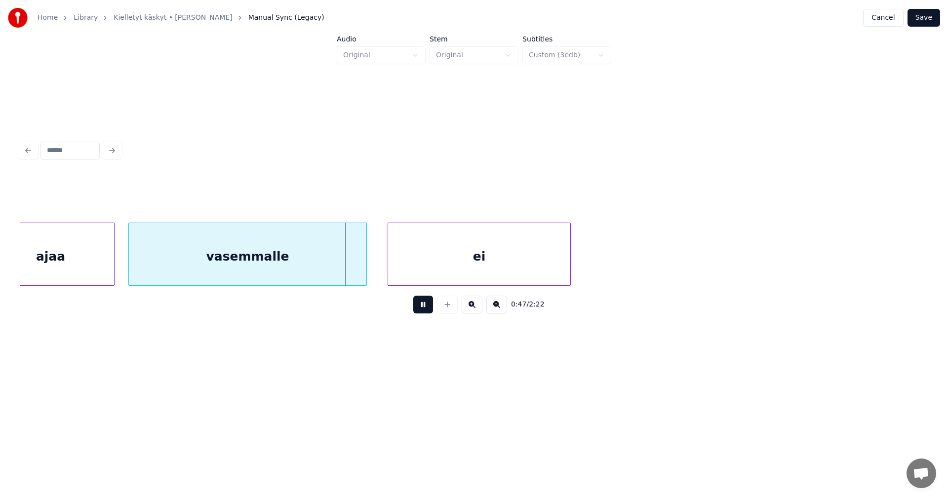
click at [422, 308] on button at bounding box center [423, 305] width 20 height 18
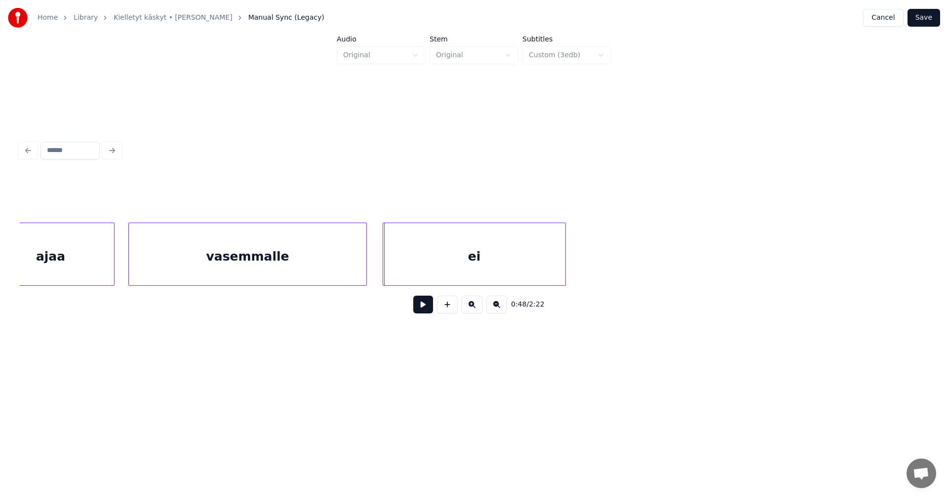
click at [434, 273] on div "ei" at bounding box center [474, 256] width 182 height 67
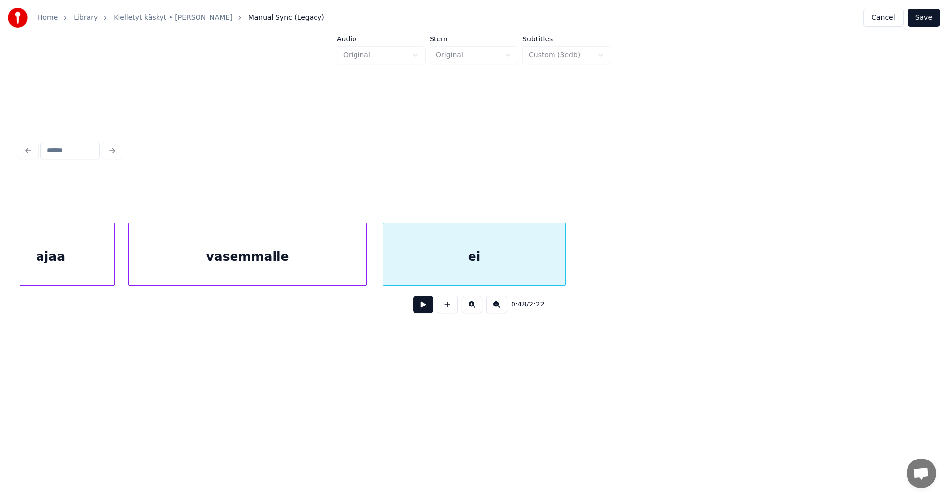
click at [426, 313] on button at bounding box center [423, 305] width 20 height 18
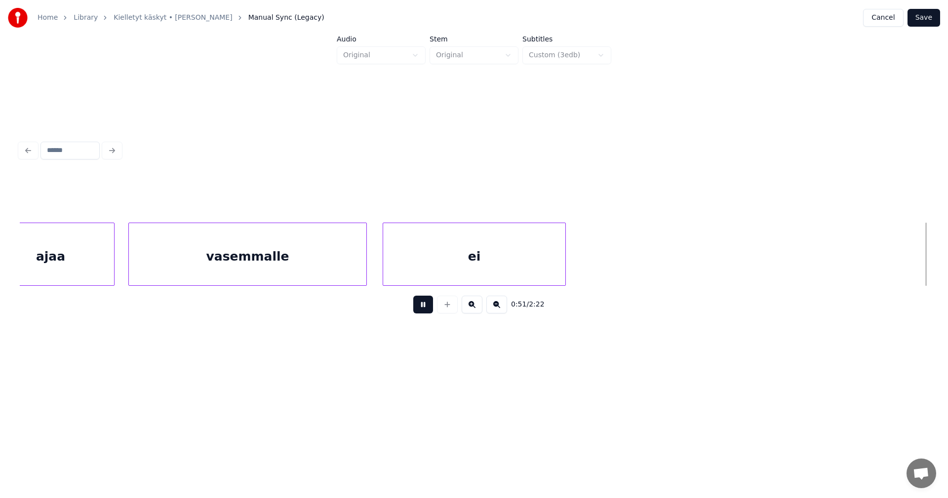
scroll to position [0, 8865]
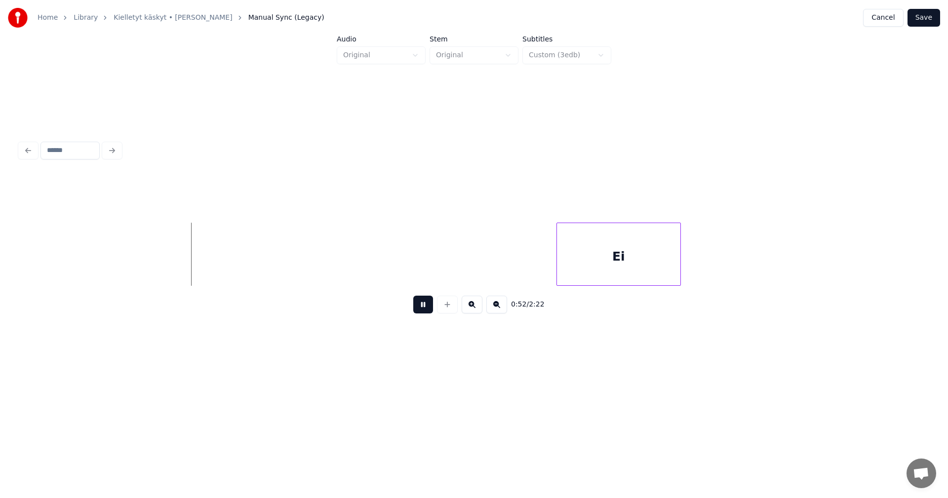
click at [425, 310] on button at bounding box center [423, 305] width 20 height 18
click at [600, 246] on div "Ei" at bounding box center [612, 256] width 123 height 67
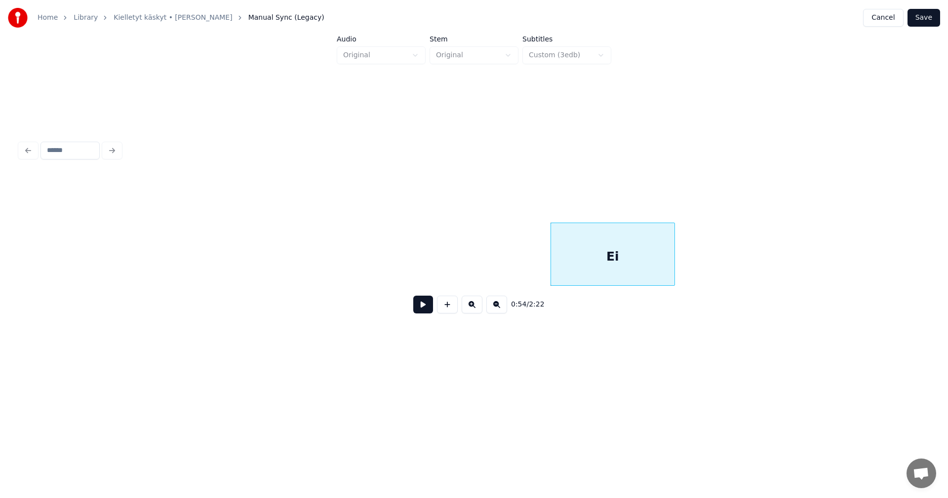
click at [425, 311] on button at bounding box center [423, 305] width 20 height 18
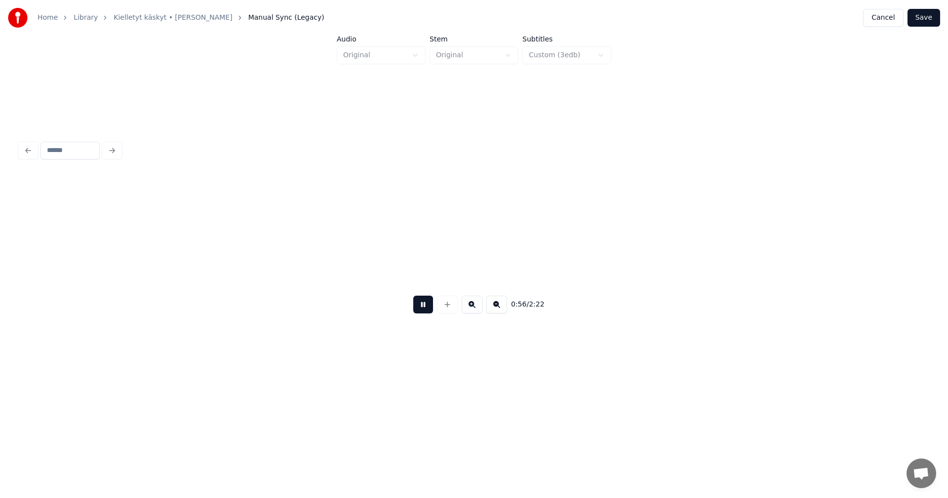
scroll to position [0, 9773]
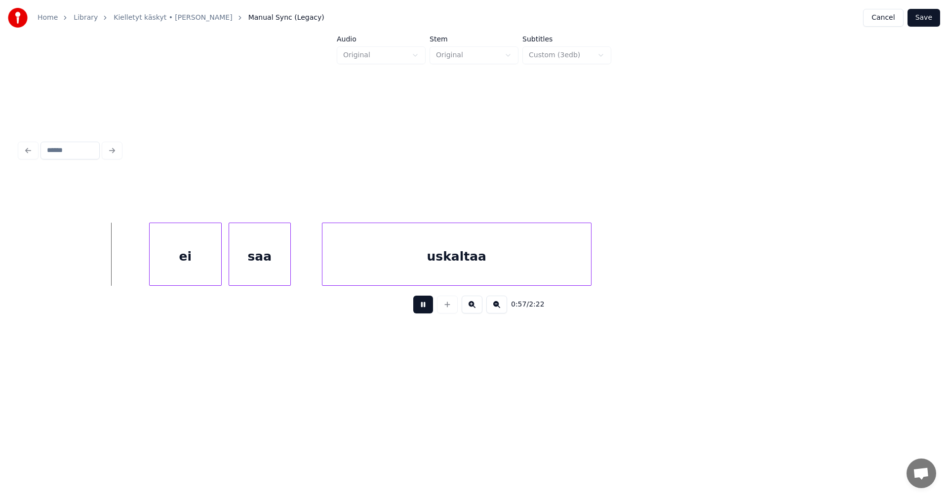
click at [425, 310] on button at bounding box center [423, 305] width 20 height 18
click at [185, 266] on div "ei" at bounding box center [177, 256] width 72 height 67
click at [431, 309] on button at bounding box center [423, 305] width 20 height 18
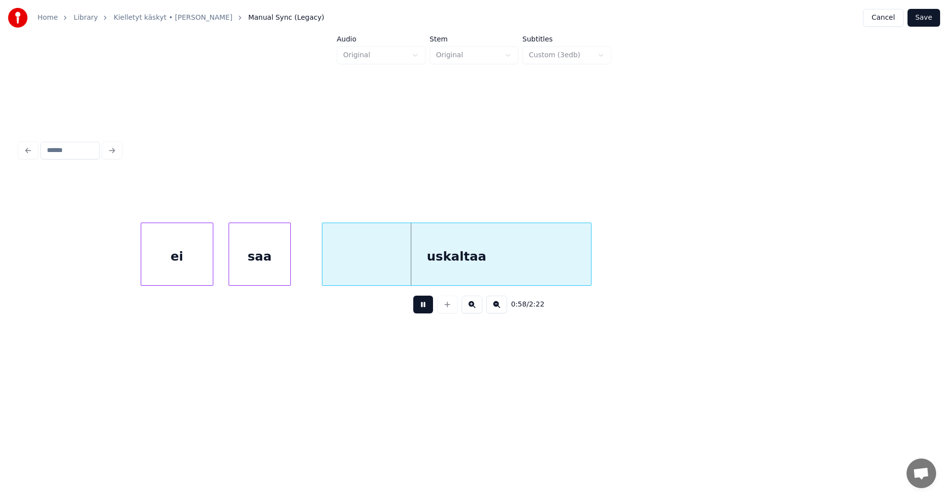
click at [425, 306] on button at bounding box center [423, 305] width 20 height 18
click at [429, 262] on div "uskaltaa" at bounding box center [452, 256] width 269 height 67
click at [423, 307] on button at bounding box center [423, 305] width 20 height 18
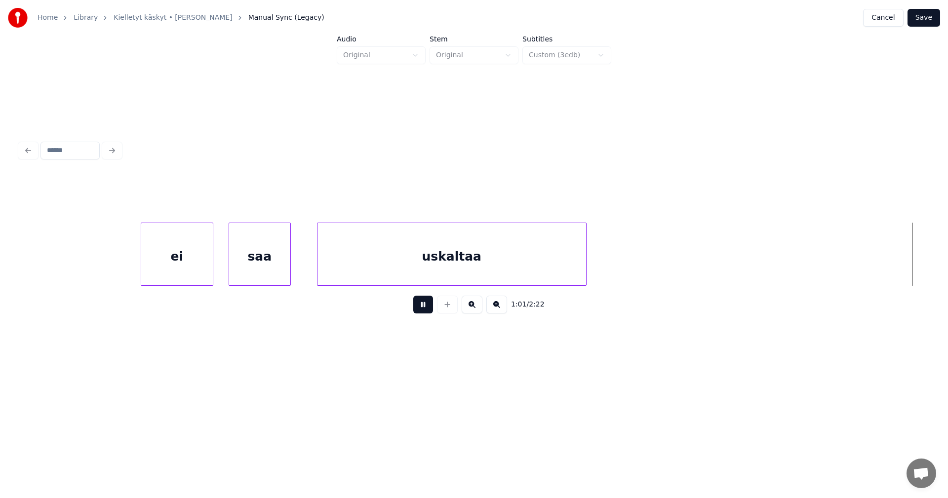
scroll to position [0, 10684]
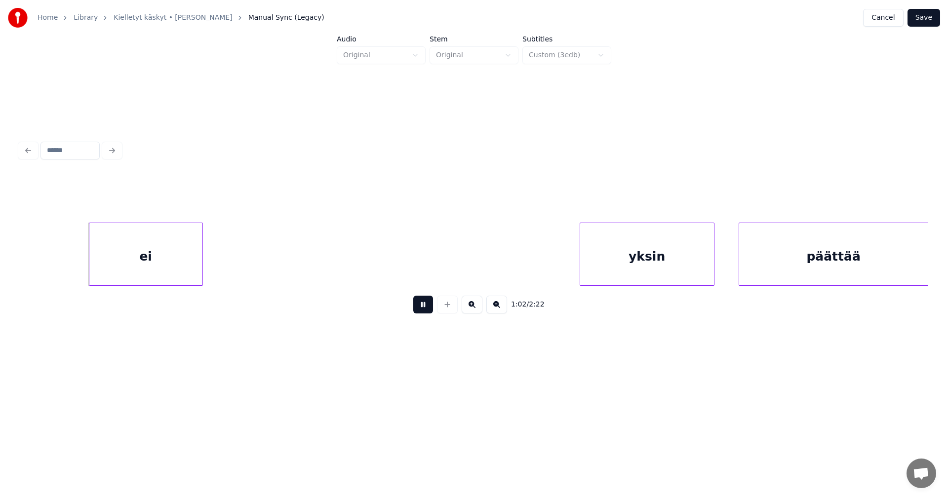
click at [423, 306] on button at bounding box center [423, 305] width 20 height 18
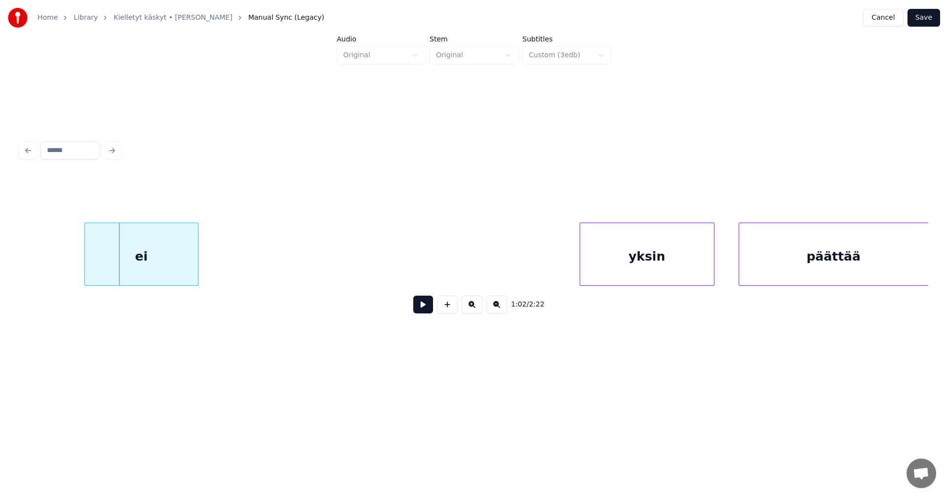
click at [169, 268] on div "ei" at bounding box center [141, 256] width 113 height 67
click at [604, 263] on div "yksin" at bounding box center [641, 256] width 134 height 67
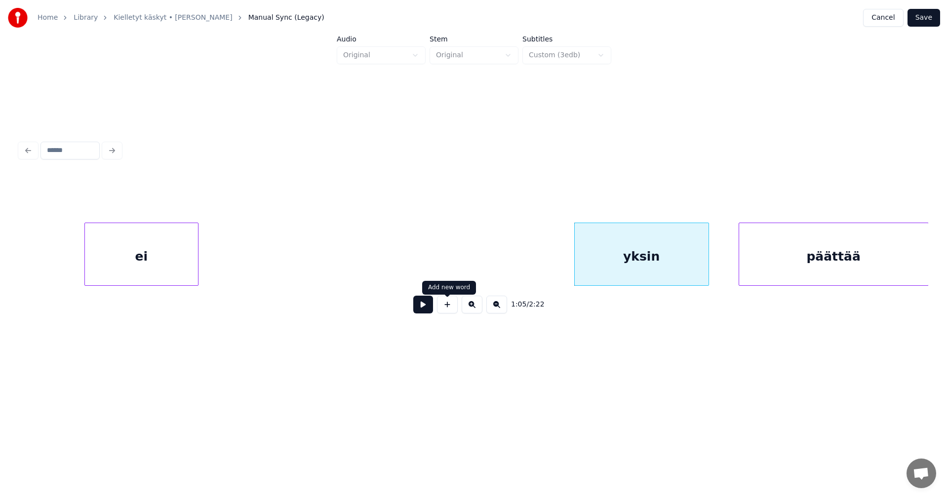
click at [423, 305] on button at bounding box center [423, 305] width 20 height 18
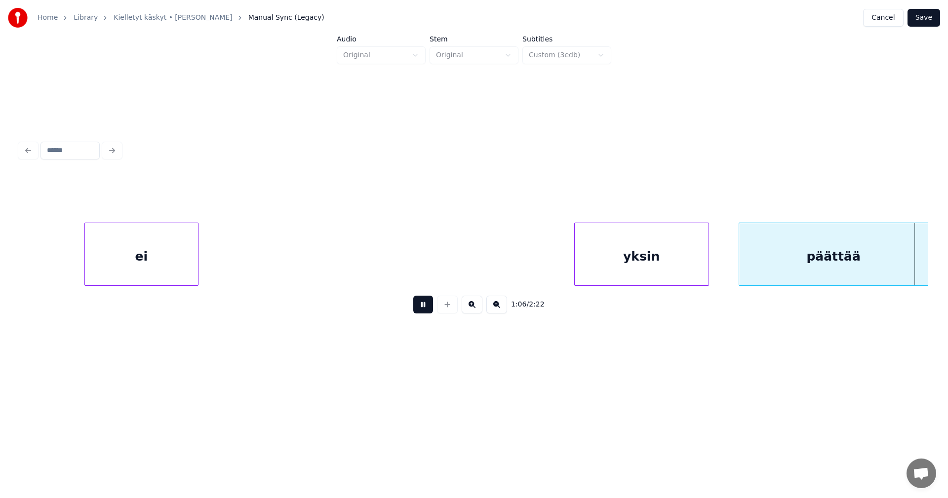
scroll to position [0, 11593]
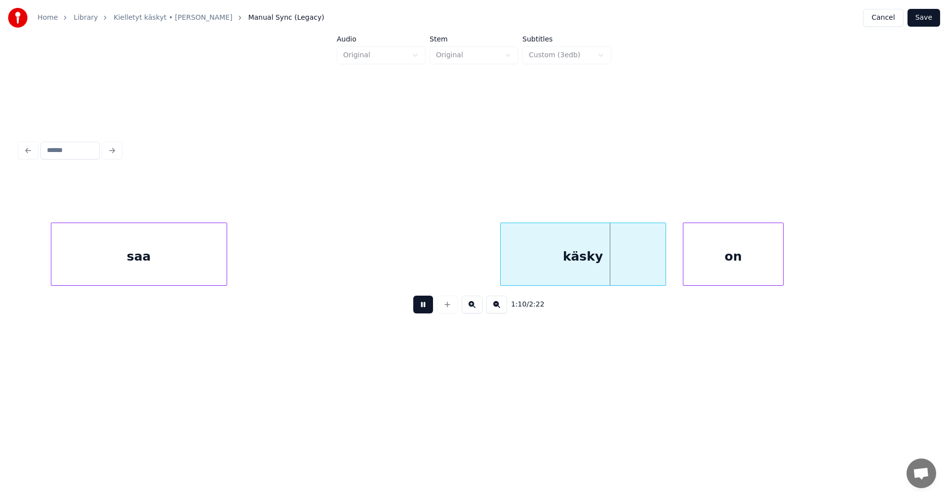
click at [423, 305] on button at bounding box center [423, 305] width 20 height 18
click at [714, 255] on div "on" at bounding box center [726, 256] width 99 height 67
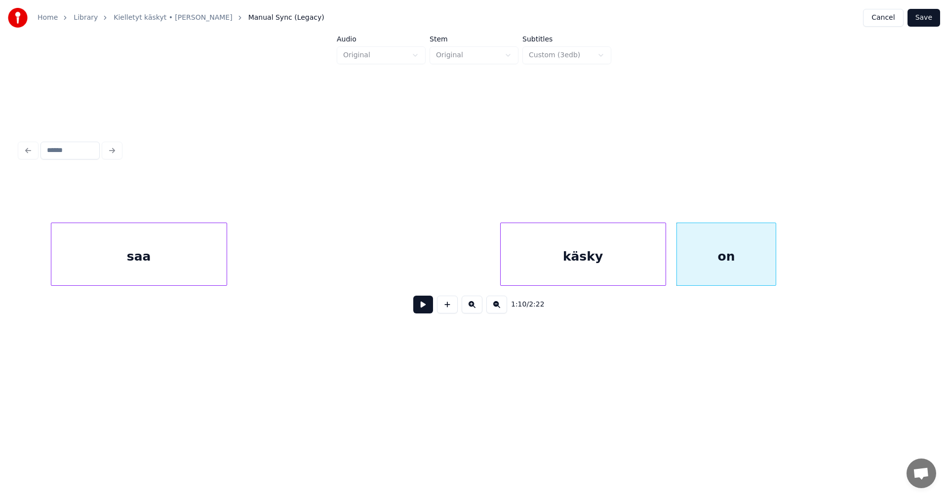
click at [638, 269] on div "käsky" at bounding box center [583, 256] width 165 height 67
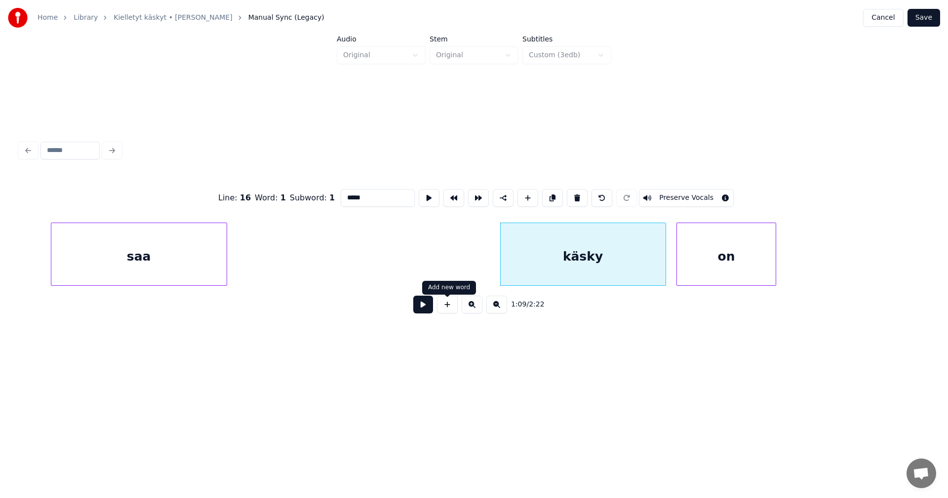
click at [419, 308] on button at bounding box center [423, 305] width 20 height 18
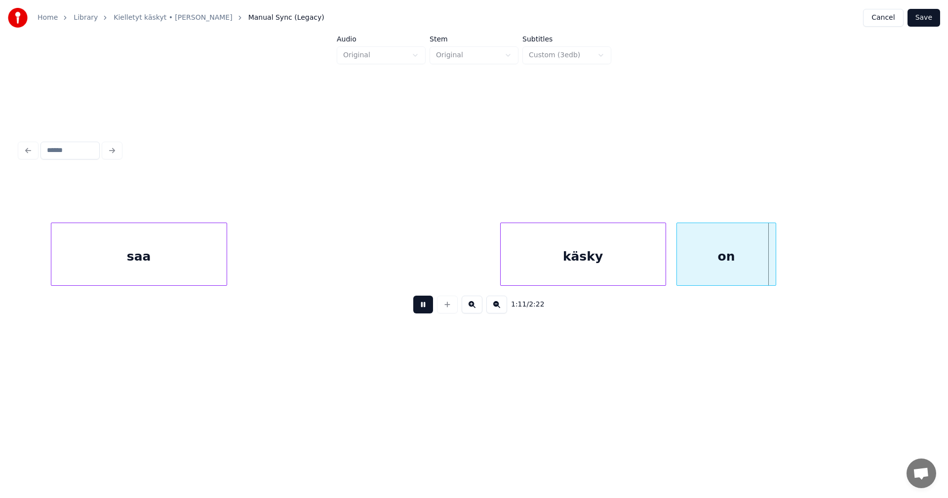
click at [426, 307] on button at bounding box center [423, 305] width 20 height 18
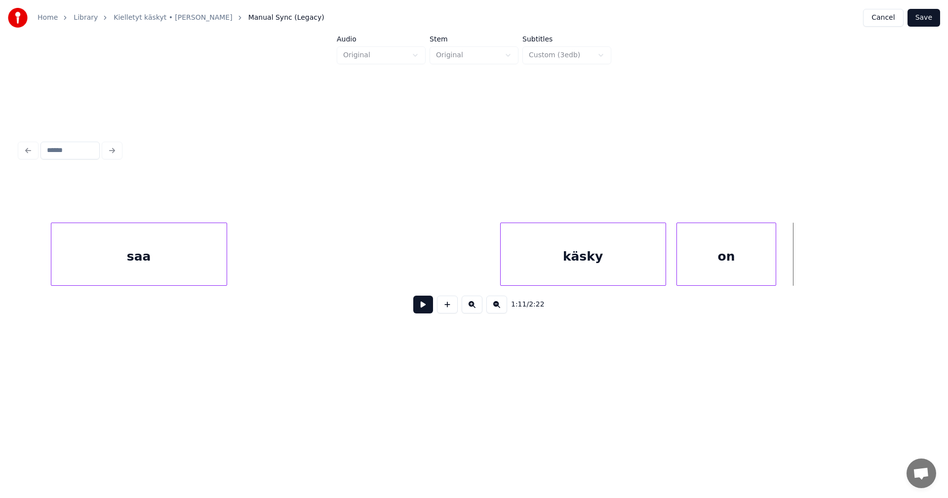
click at [426, 307] on button at bounding box center [423, 305] width 20 height 18
click at [427, 307] on button at bounding box center [423, 305] width 20 height 18
click at [783, 256] on div at bounding box center [782, 254] width 3 height 62
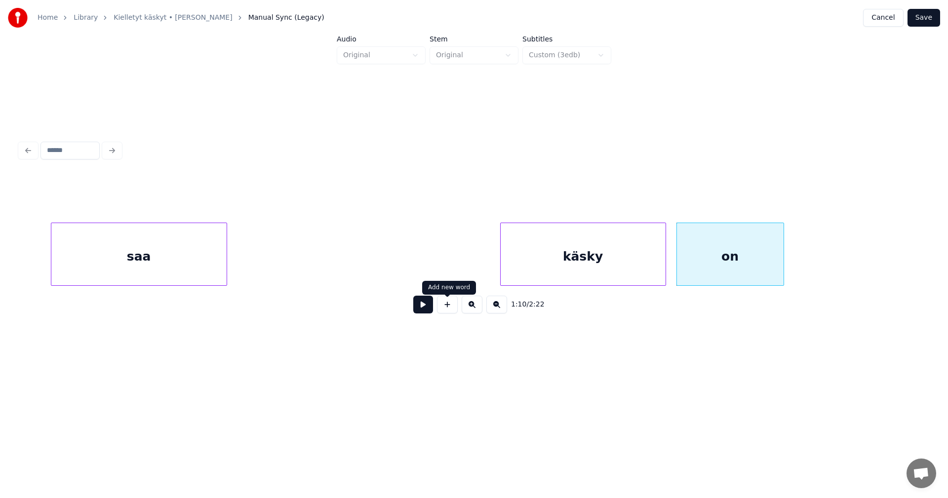
click at [429, 309] on button at bounding box center [423, 305] width 20 height 18
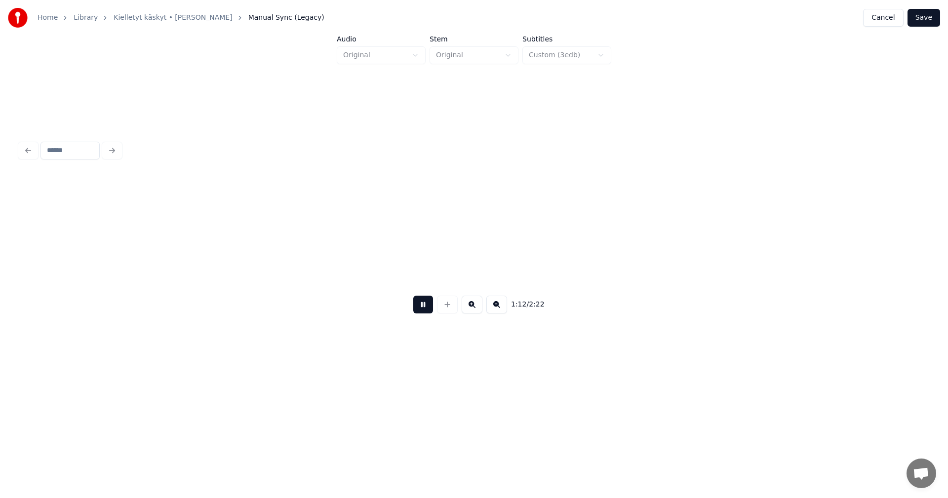
scroll to position [0, 12502]
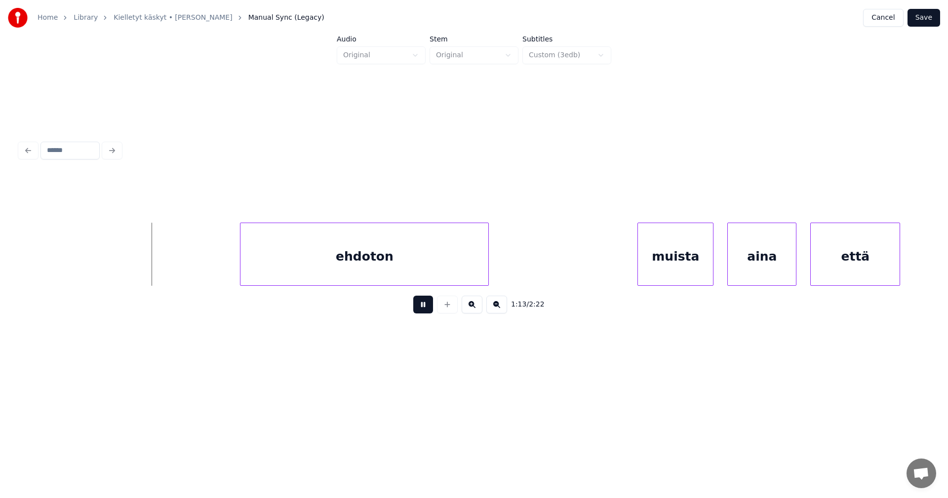
click at [428, 308] on button at bounding box center [423, 305] width 20 height 18
click at [387, 260] on div "ehdoton" at bounding box center [362, 256] width 248 height 67
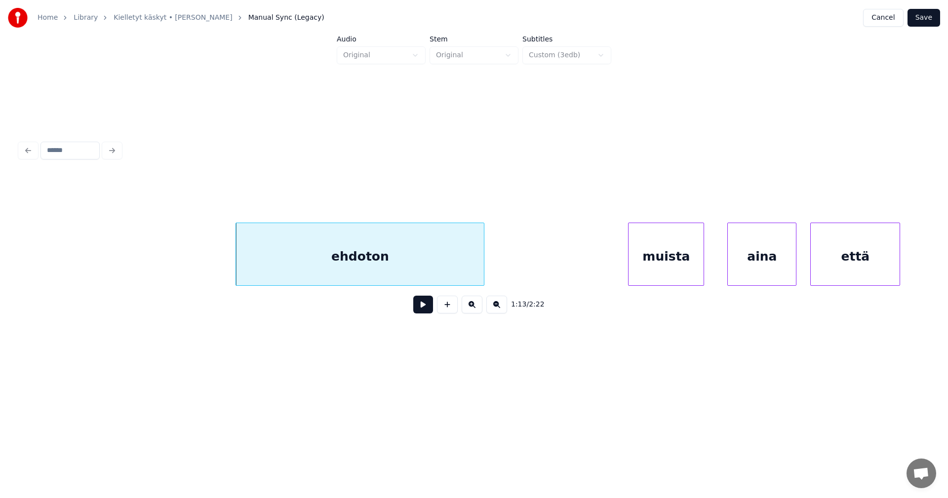
click at [685, 257] on div "muista" at bounding box center [666, 256] width 75 height 67
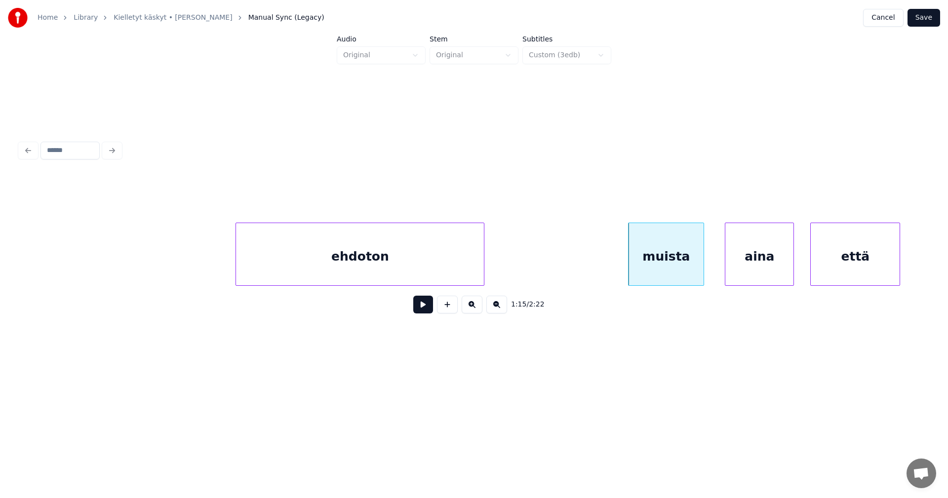
click at [760, 257] on div "aina" at bounding box center [759, 256] width 68 height 67
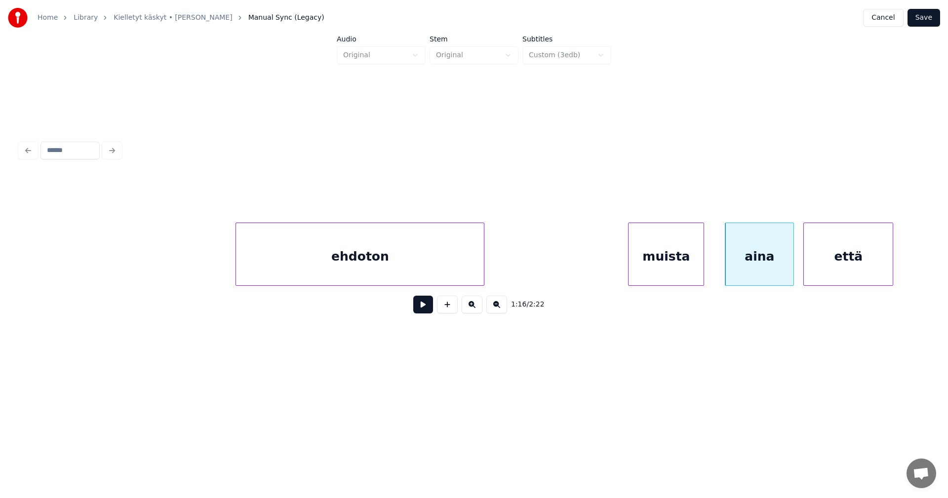
click at [819, 254] on div "että" at bounding box center [848, 256] width 89 height 67
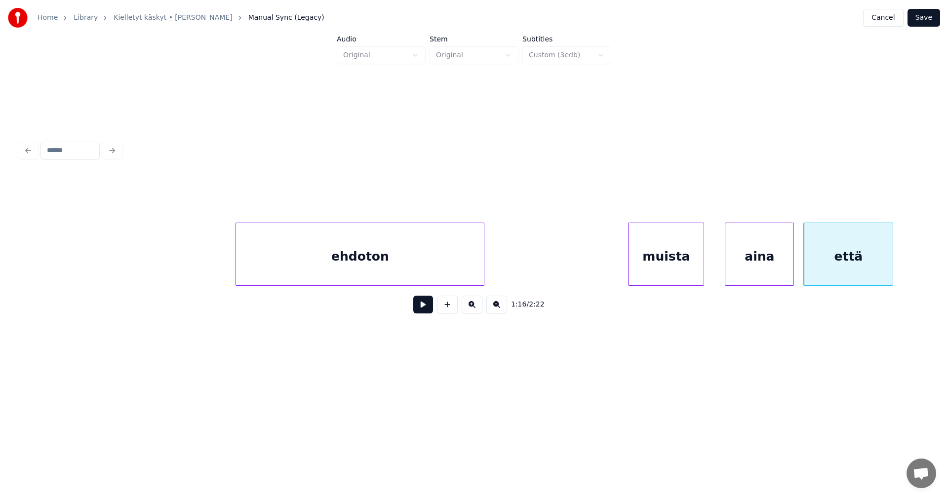
click at [686, 266] on div "muista" at bounding box center [666, 256] width 75 height 67
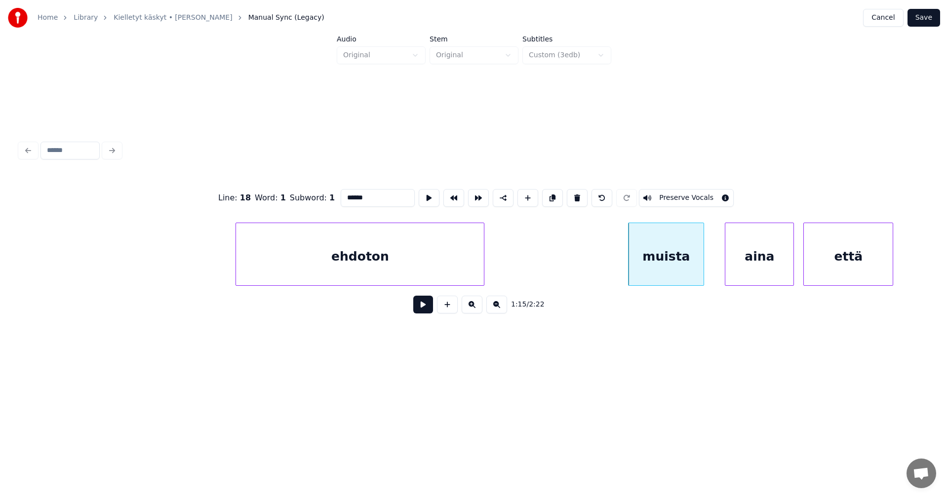
click at [425, 309] on button at bounding box center [423, 305] width 20 height 18
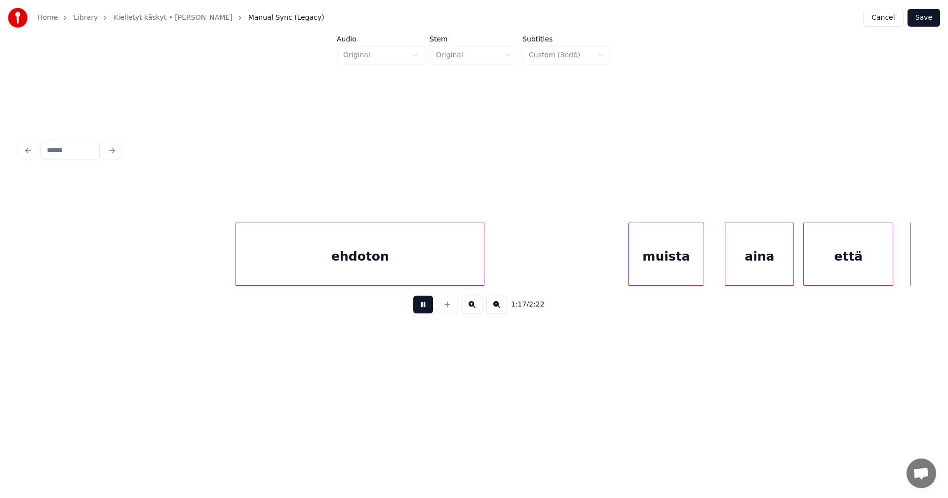
scroll to position [0, 13412]
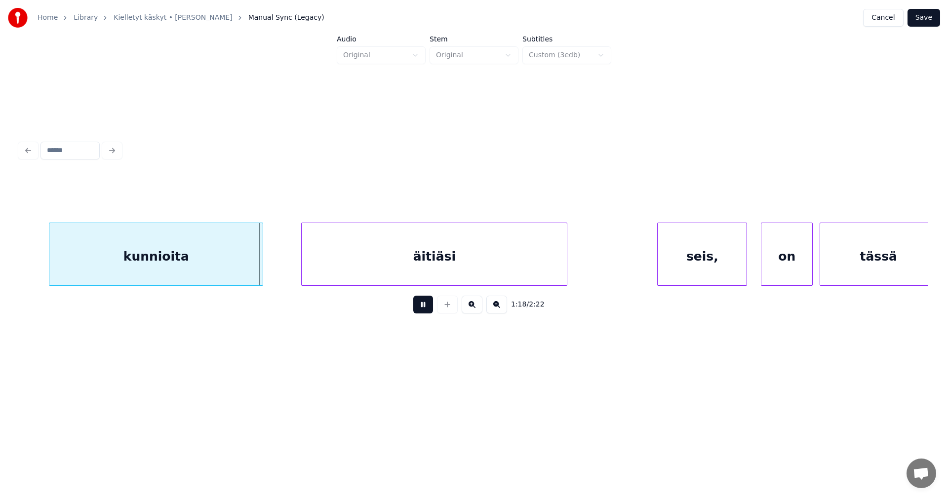
click at [425, 309] on button at bounding box center [423, 305] width 20 height 18
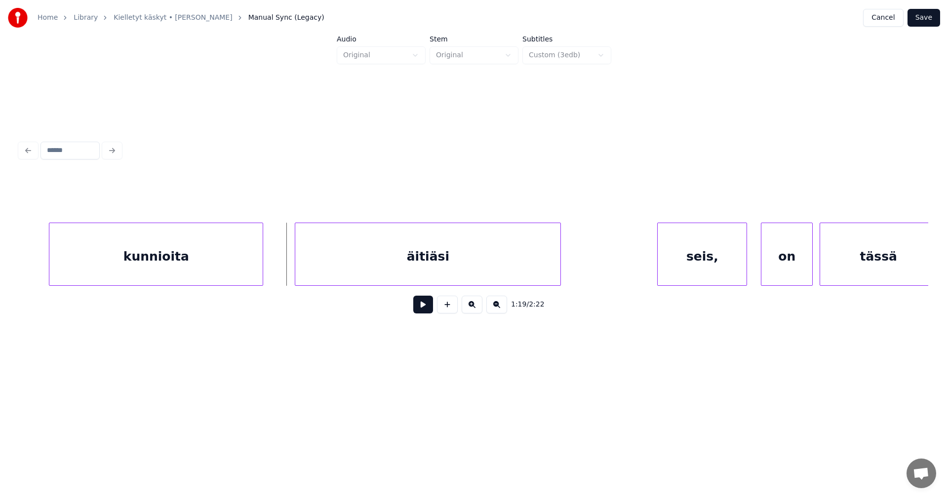
click at [433, 260] on div "äitiäsi" at bounding box center [427, 256] width 265 height 67
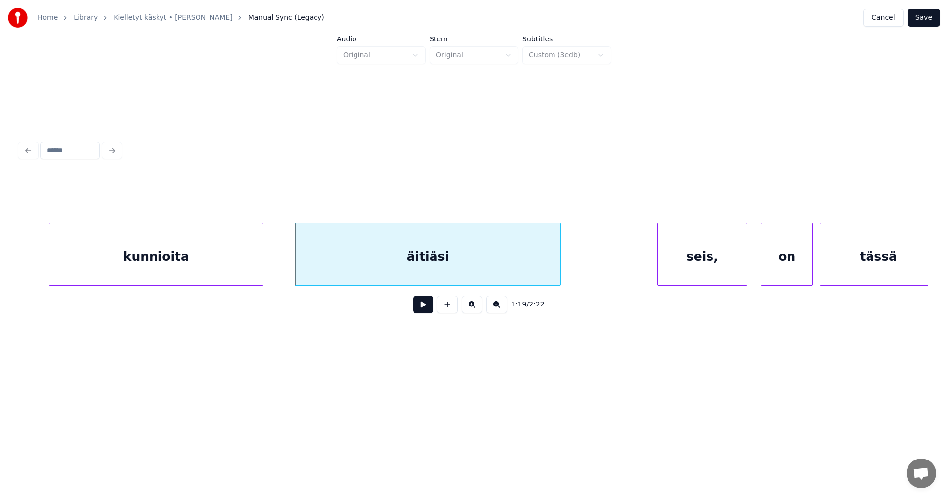
click at [424, 309] on button at bounding box center [423, 305] width 20 height 18
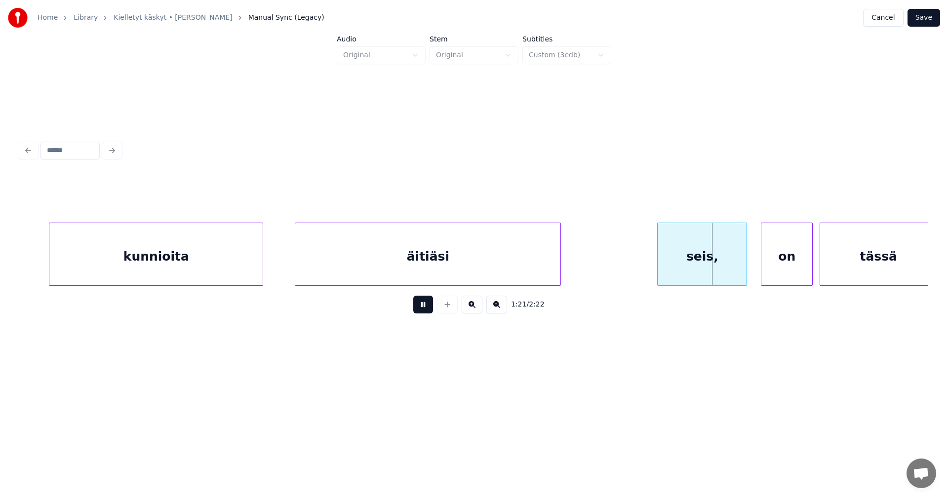
click at [424, 308] on button at bounding box center [423, 305] width 20 height 18
click at [736, 255] on div at bounding box center [735, 254] width 3 height 62
click at [775, 267] on div "on" at bounding box center [780, 256] width 51 height 67
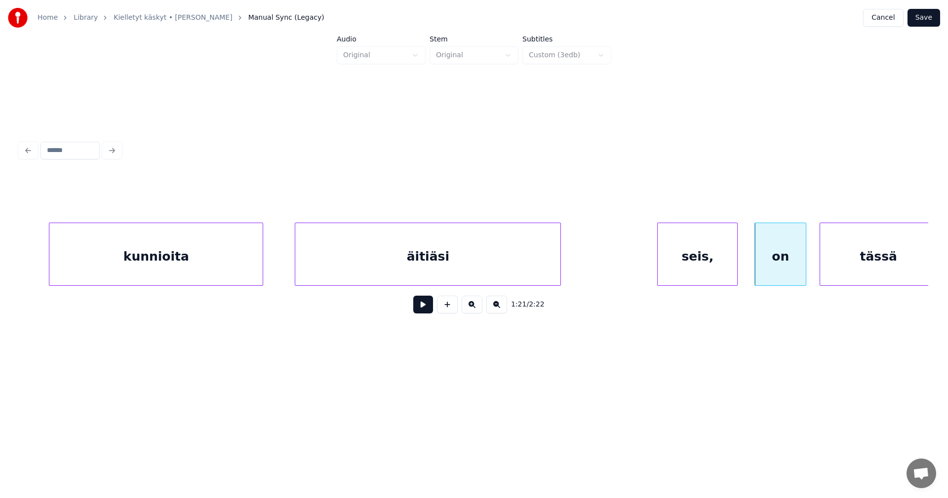
click at [691, 237] on div "seis," at bounding box center [698, 256] width 80 height 67
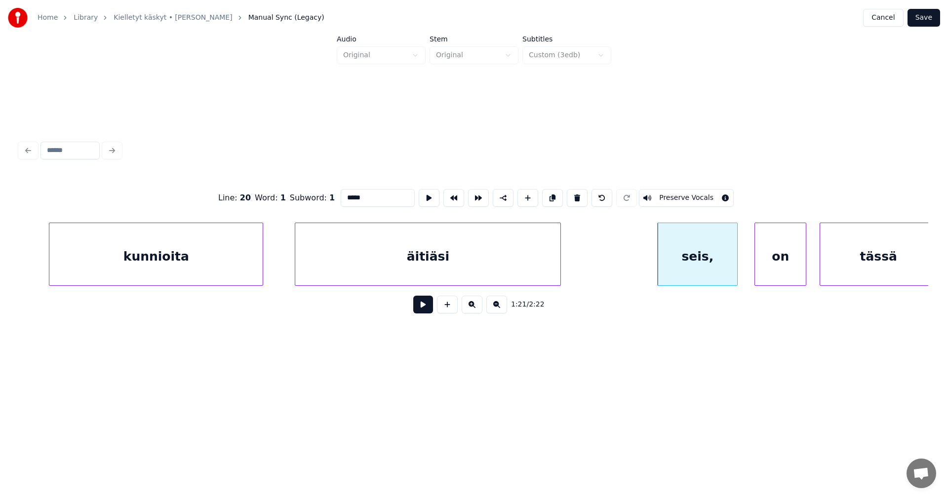
click at [428, 309] on button at bounding box center [423, 305] width 20 height 18
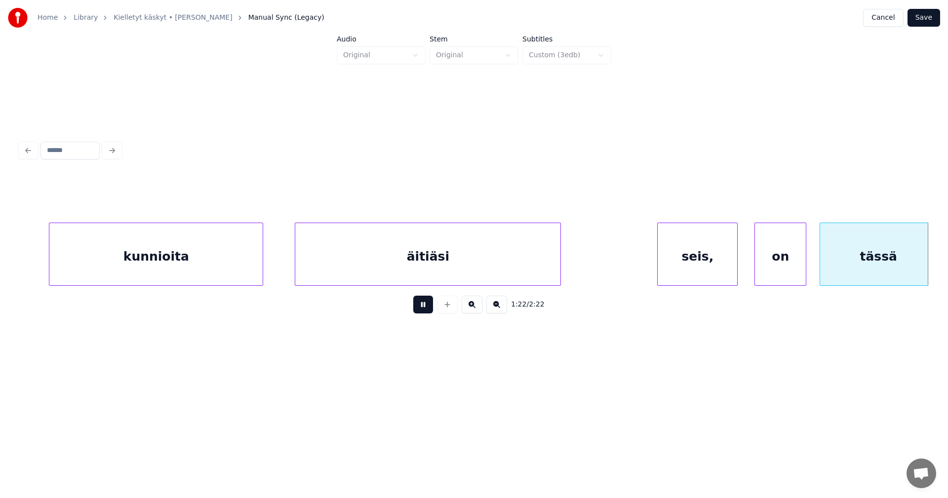
scroll to position [0, 14323]
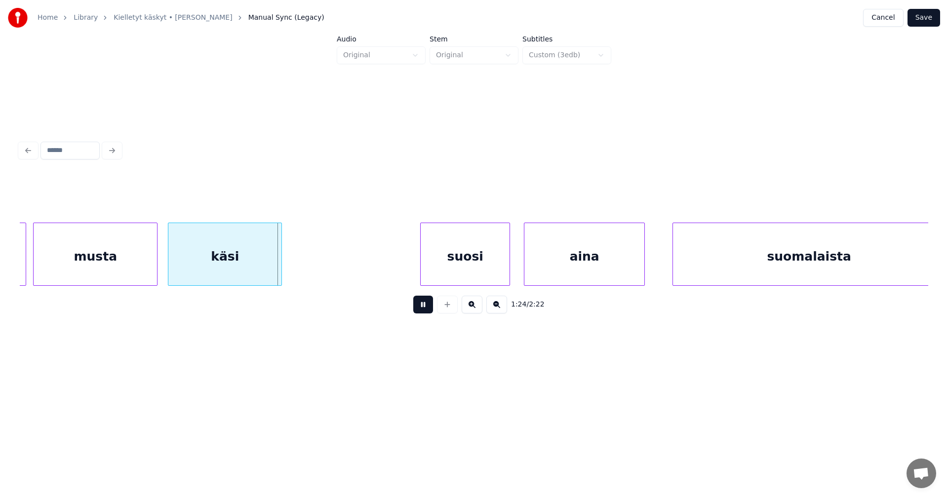
click at [429, 307] on button at bounding box center [423, 305] width 20 height 18
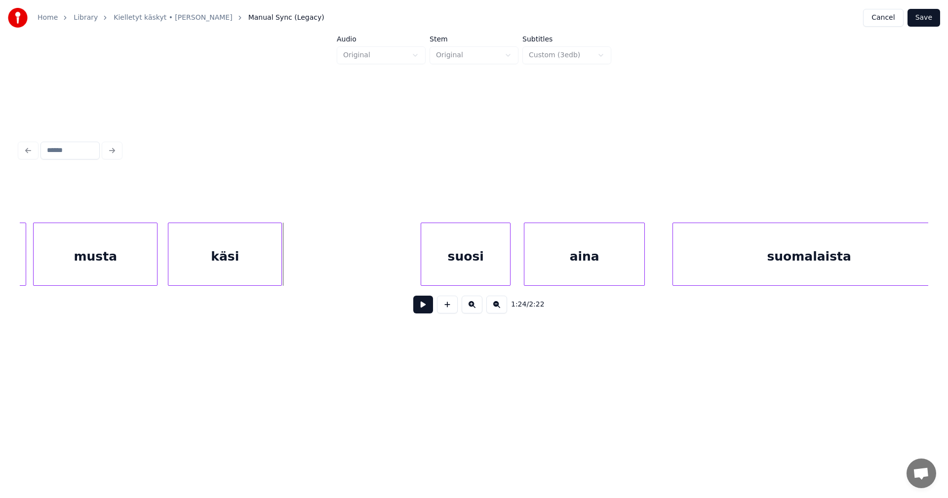
click at [488, 267] on div "suosi" at bounding box center [465, 256] width 89 height 67
click at [430, 311] on button at bounding box center [423, 305] width 20 height 18
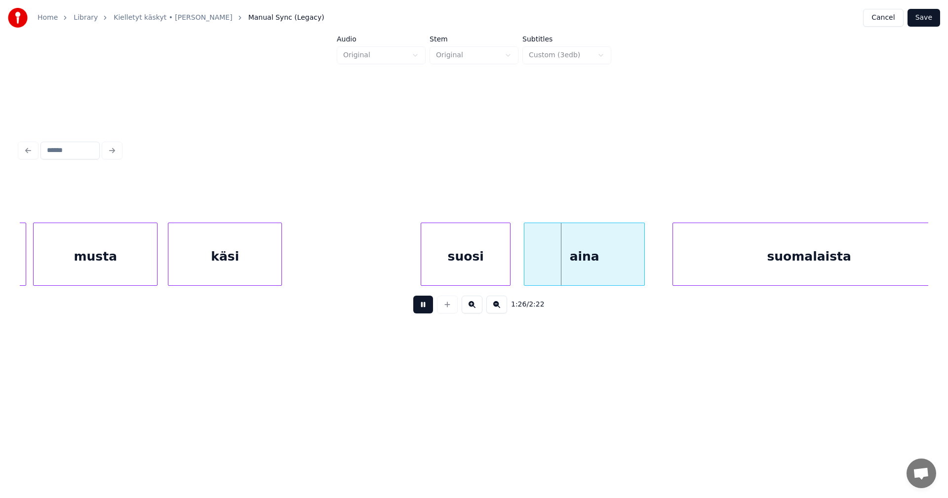
drag, startPoint x: 429, startPoint y: 310, endPoint x: 575, endPoint y: 271, distance: 150.8
click at [430, 310] on button at bounding box center [423, 305] width 20 height 18
click at [591, 260] on div "aina" at bounding box center [580, 256] width 120 height 67
click at [429, 309] on button at bounding box center [423, 305] width 20 height 18
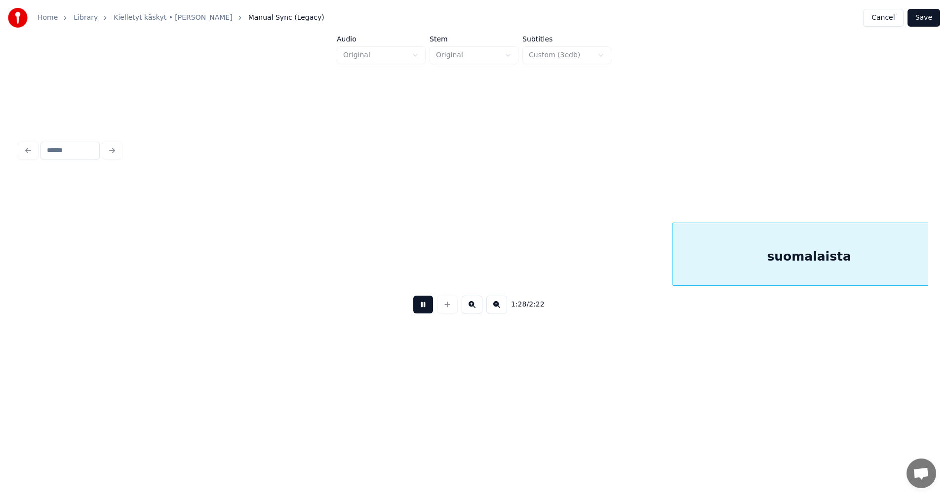
scroll to position [0, 15233]
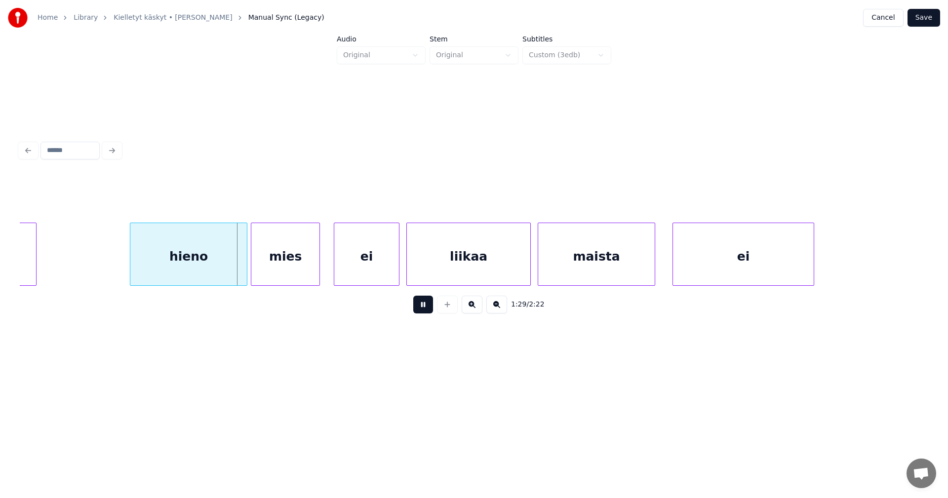
click at [430, 306] on button at bounding box center [423, 305] width 20 height 18
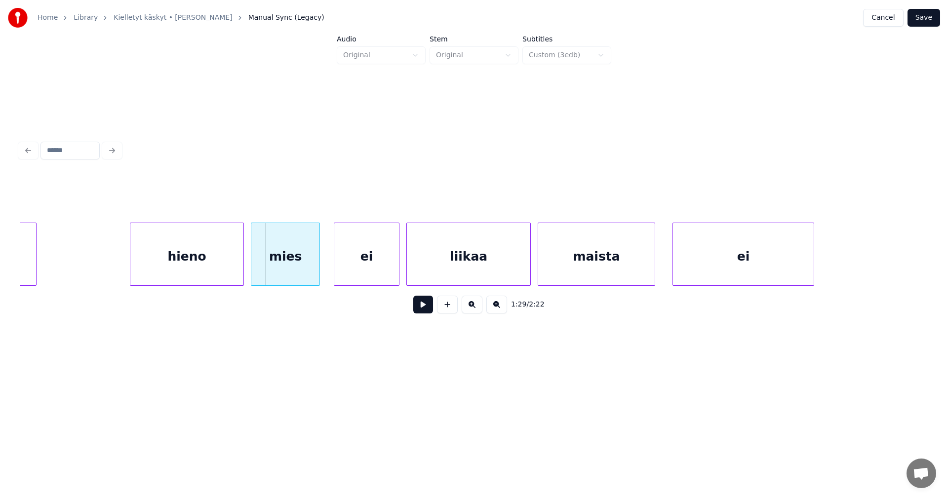
click at [241, 270] on div at bounding box center [241, 254] width 3 height 62
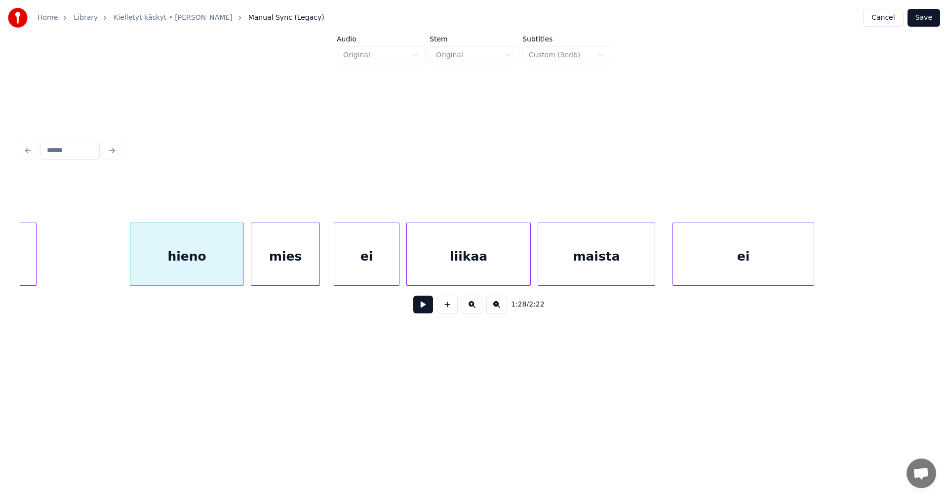
click at [428, 310] on button at bounding box center [423, 305] width 20 height 18
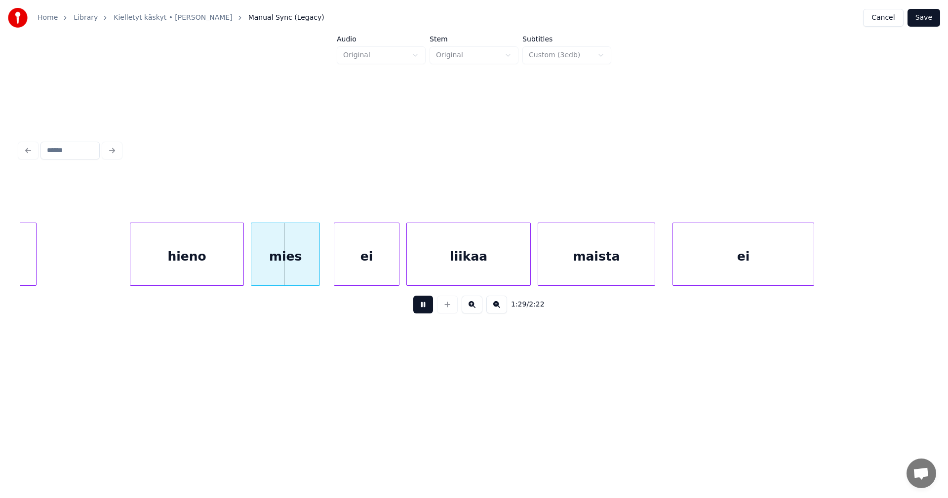
click at [426, 308] on button at bounding box center [423, 305] width 20 height 18
click at [375, 263] on div "ei" at bounding box center [360, 256] width 65 height 67
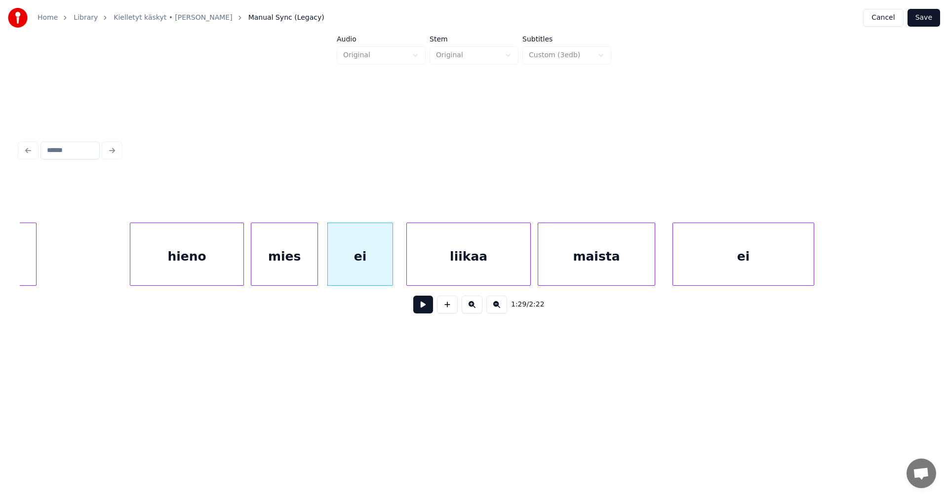
click at [316, 264] on div at bounding box center [316, 254] width 3 height 62
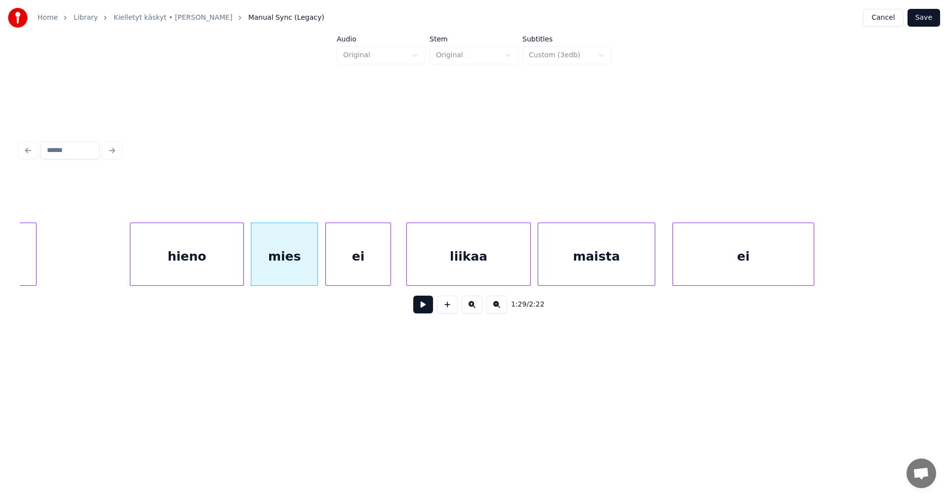
click at [344, 262] on div "ei" at bounding box center [358, 256] width 65 height 67
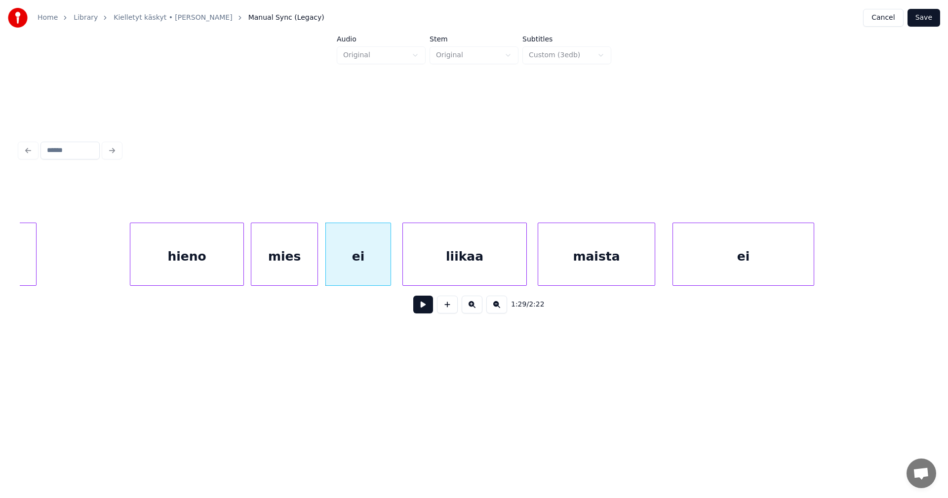
click at [447, 264] on div "liikaa" at bounding box center [464, 256] width 123 height 67
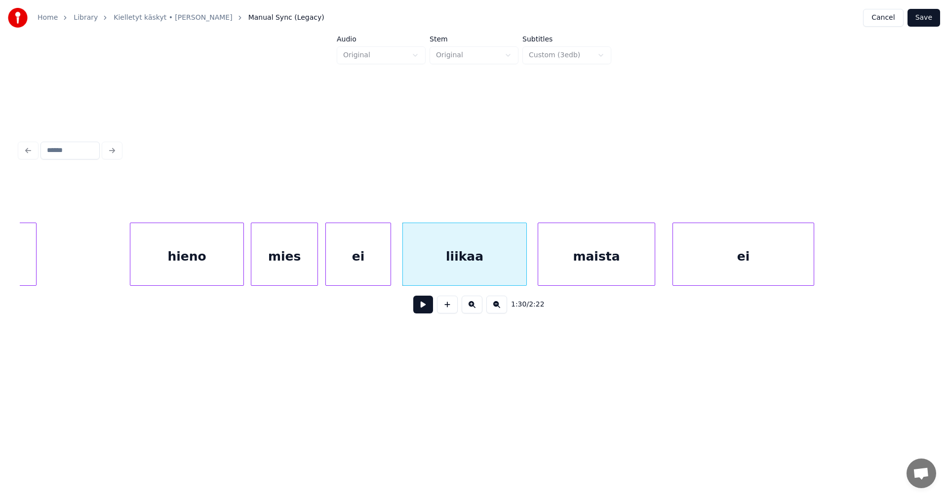
click at [296, 264] on div "mies" at bounding box center [284, 256] width 66 height 67
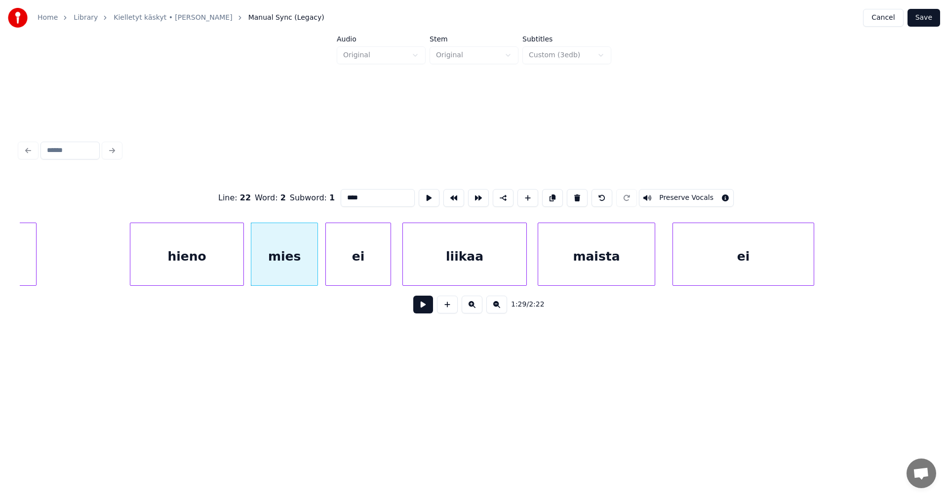
click at [421, 309] on button at bounding box center [423, 305] width 20 height 18
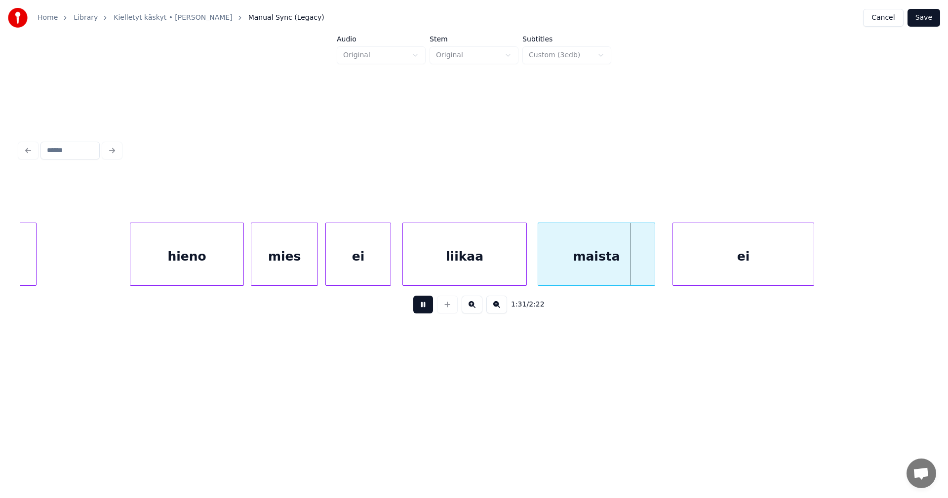
click at [421, 306] on button at bounding box center [423, 305] width 20 height 18
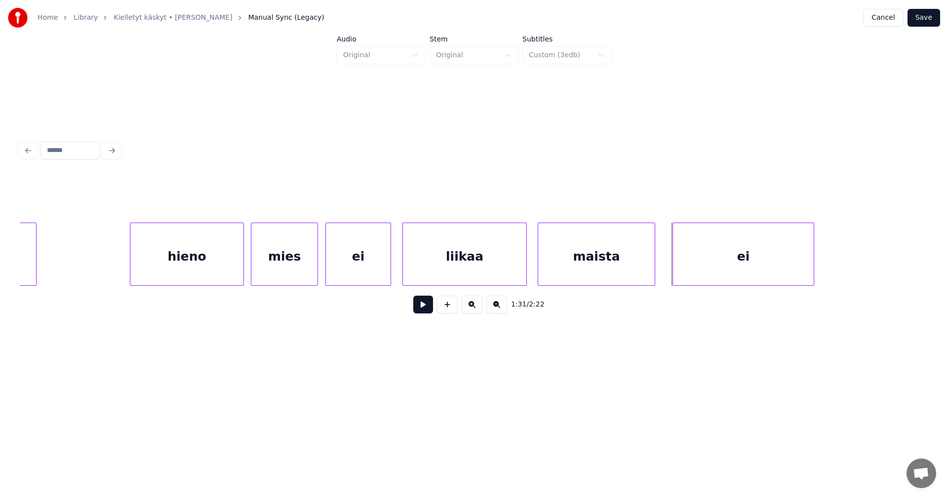
click at [364, 265] on div "ei" at bounding box center [358, 256] width 65 height 67
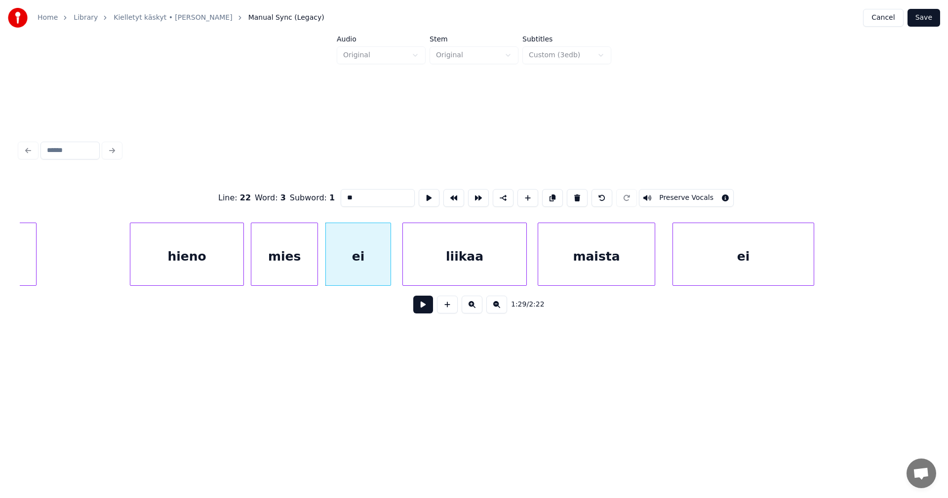
click at [426, 314] on button at bounding box center [423, 305] width 20 height 18
click at [424, 312] on button at bounding box center [423, 305] width 20 height 18
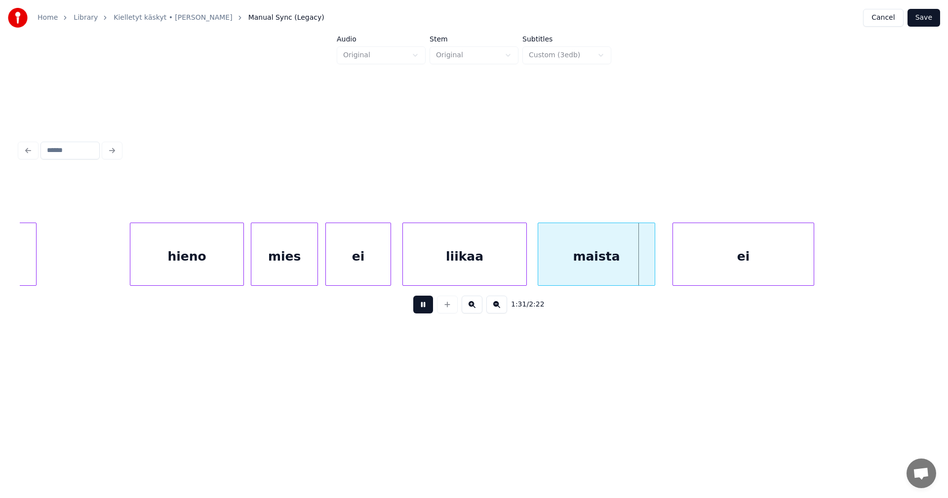
click at [423, 311] on button at bounding box center [423, 305] width 20 height 18
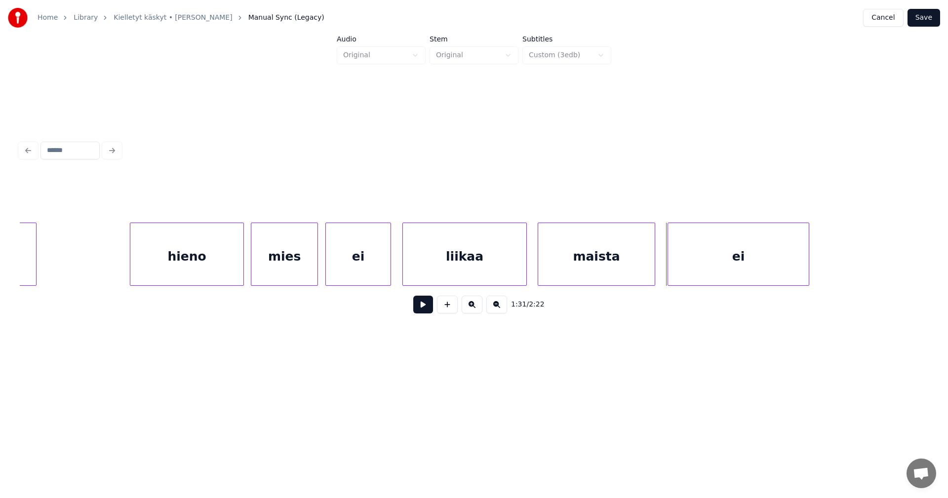
click at [690, 256] on div "ei" at bounding box center [738, 256] width 141 height 67
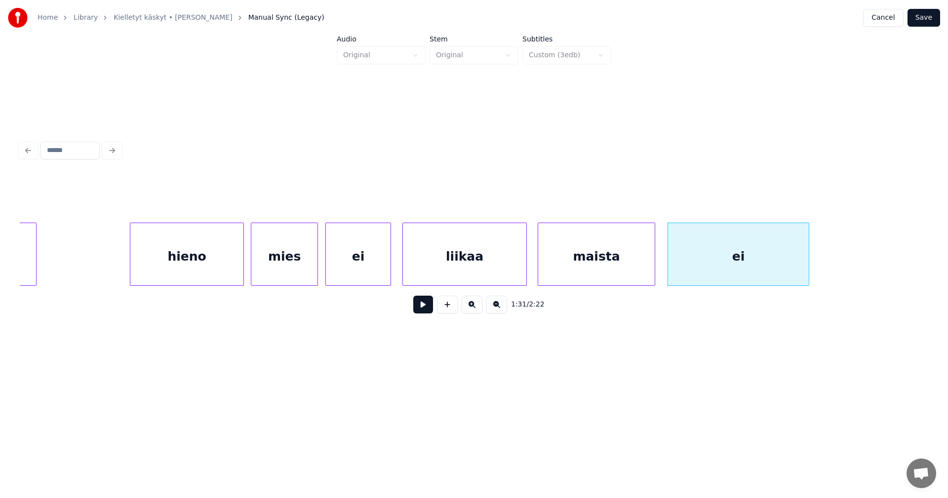
click at [427, 310] on button at bounding box center [423, 305] width 20 height 18
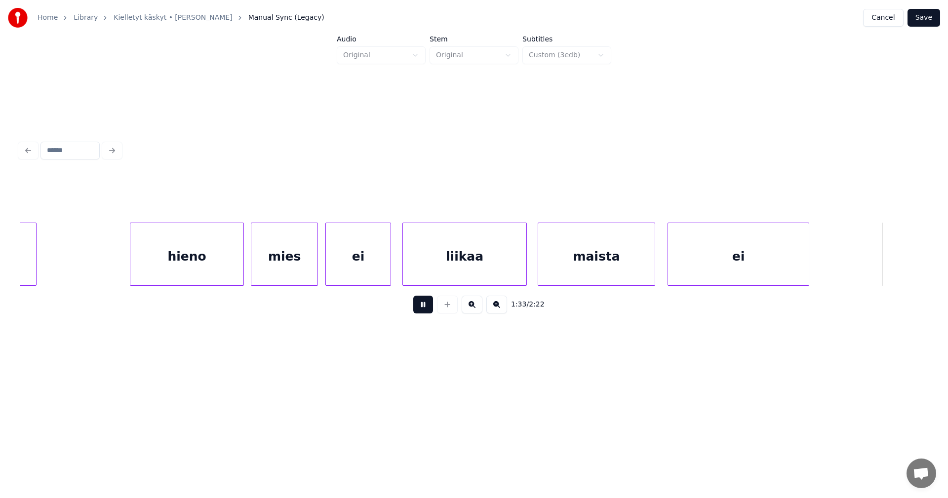
click at [428, 309] on button at bounding box center [423, 305] width 20 height 18
click at [821, 265] on div at bounding box center [822, 254] width 3 height 62
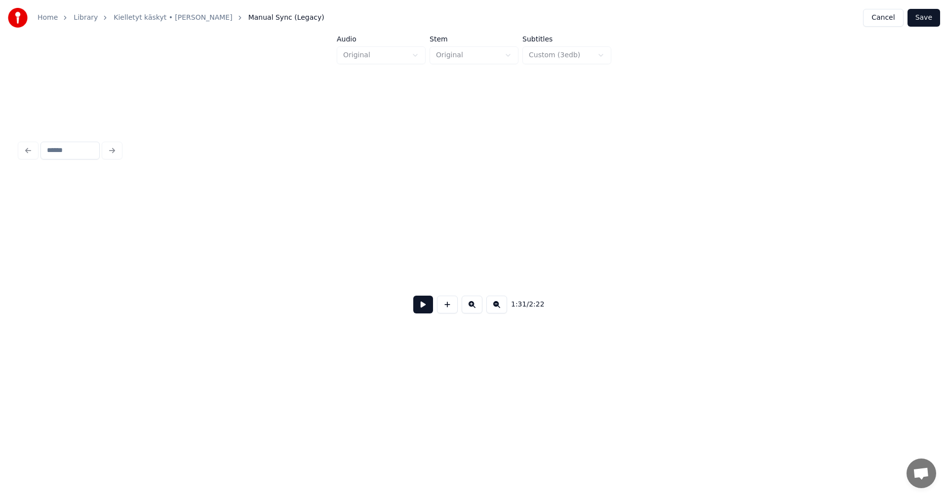
scroll to position [0, 16823]
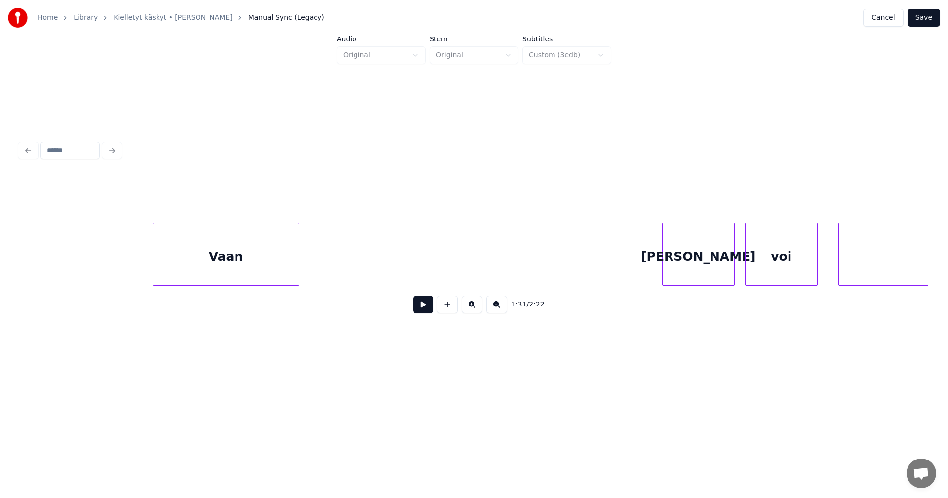
click at [153, 268] on div at bounding box center [154, 254] width 3 height 62
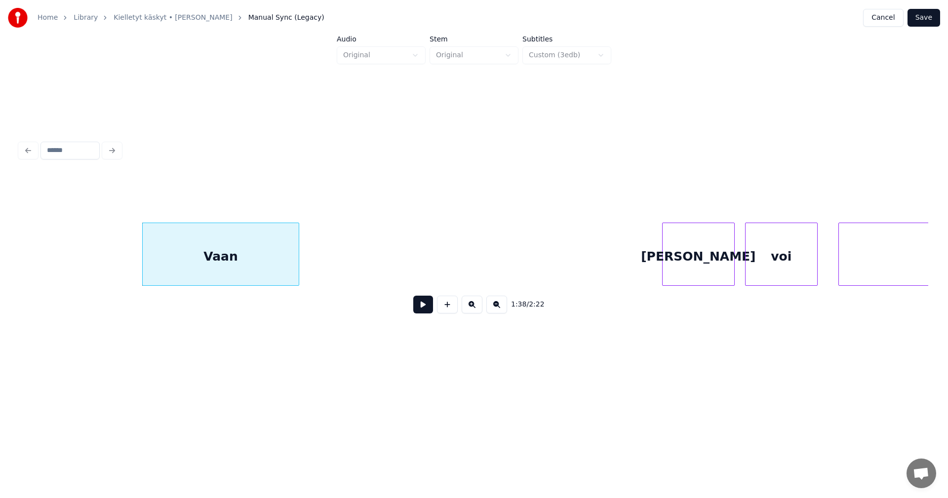
click at [149, 268] on div "Vaan" at bounding box center [221, 256] width 156 height 67
click at [148, 270] on div at bounding box center [149, 254] width 3 height 62
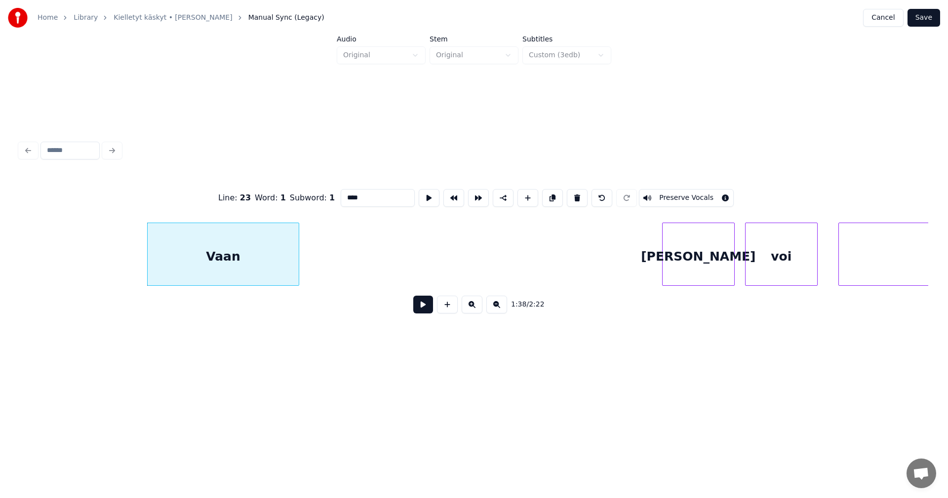
click at [425, 307] on button at bounding box center [423, 305] width 20 height 18
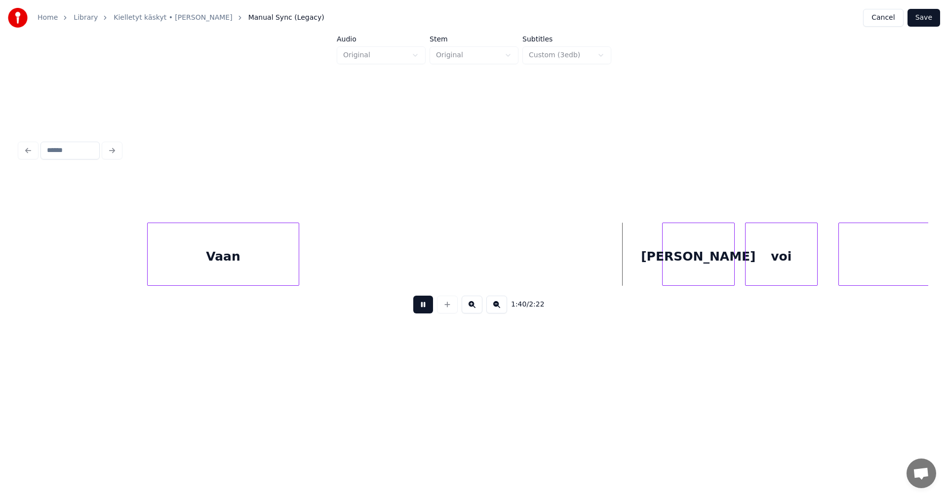
click at [426, 307] on button at bounding box center [423, 305] width 20 height 18
click at [685, 268] on div "[PERSON_NAME]" at bounding box center [675, 256] width 72 height 67
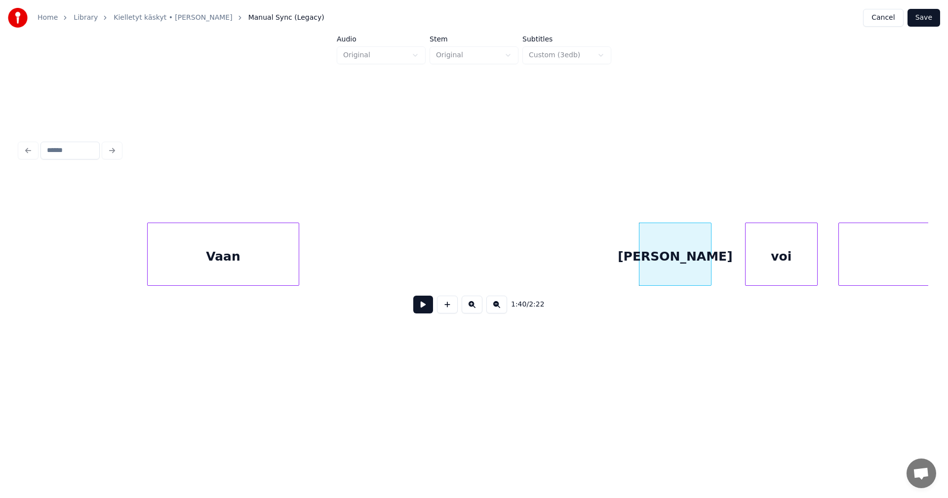
click at [429, 310] on button at bounding box center [423, 305] width 20 height 18
click at [718, 263] on div at bounding box center [717, 254] width 3 height 62
click at [432, 309] on button at bounding box center [423, 305] width 20 height 18
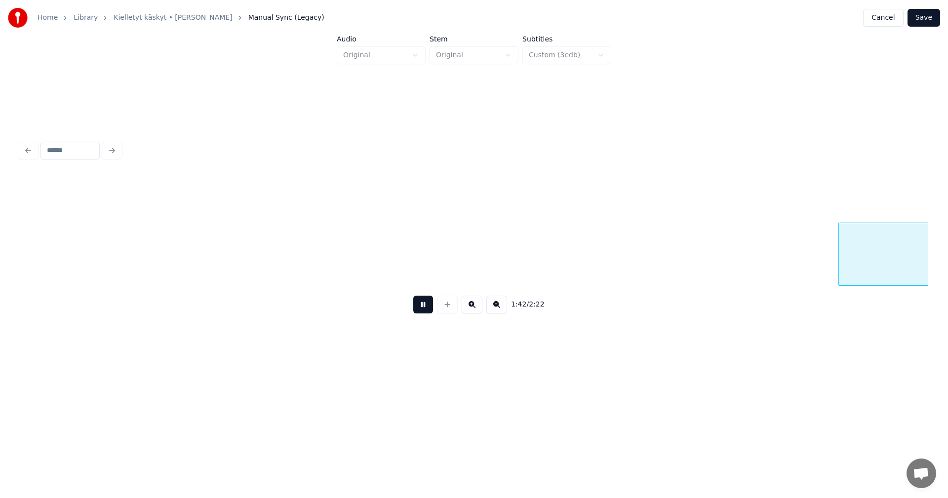
scroll to position [0, 17732]
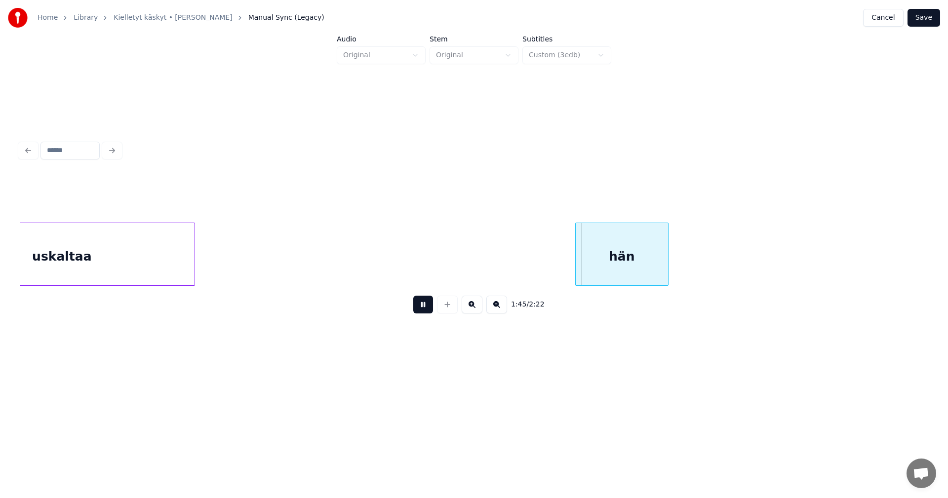
click at [428, 308] on button at bounding box center [423, 305] width 20 height 18
click at [580, 260] on div at bounding box center [580, 254] width 3 height 62
click at [430, 311] on button at bounding box center [423, 305] width 20 height 18
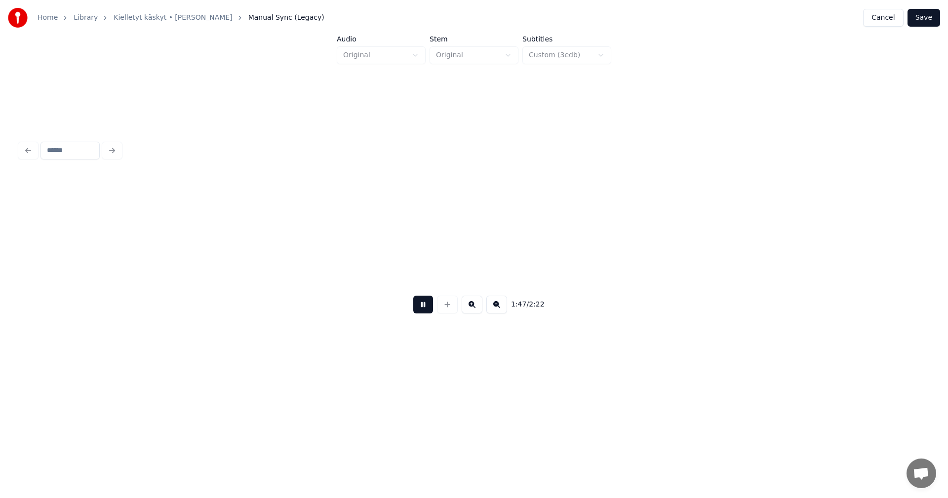
scroll to position [0, 18642]
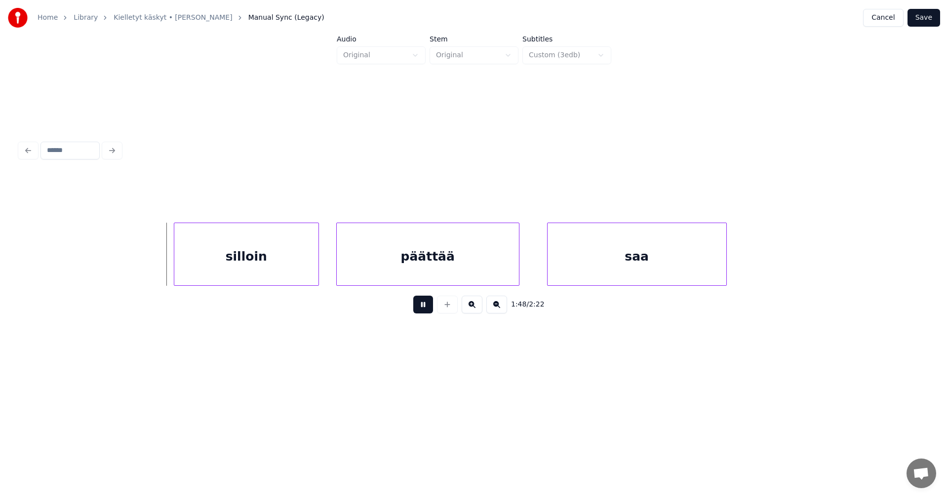
drag, startPoint x: 426, startPoint y: 312, endPoint x: 381, endPoint y: 307, distance: 44.7
click at [424, 311] on button at bounding box center [423, 305] width 20 height 18
click at [257, 271] on div "silloin" at bounding box center [238, 256] width 144 height 67
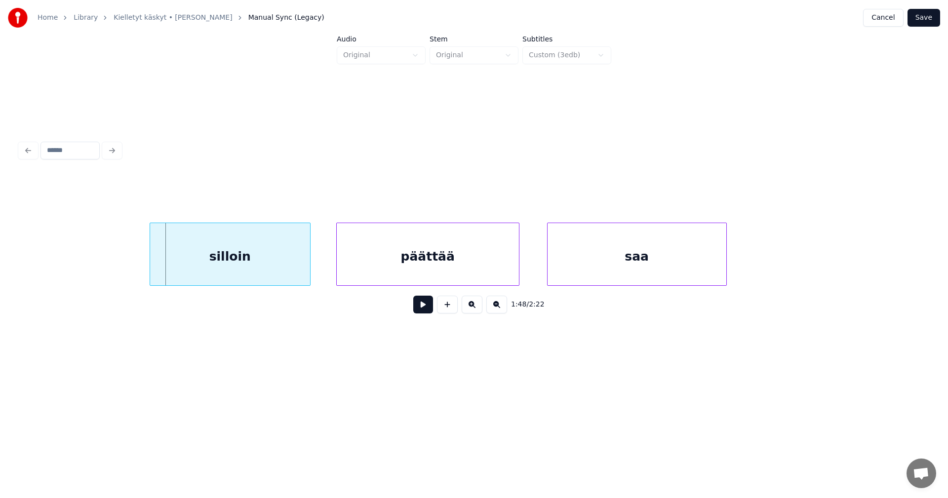
click at [152, 274] on div at bounding box center [151, 254] width 3 height 62
click at [425, 307] on button at bounding box center [423, 305] width 20 height 18
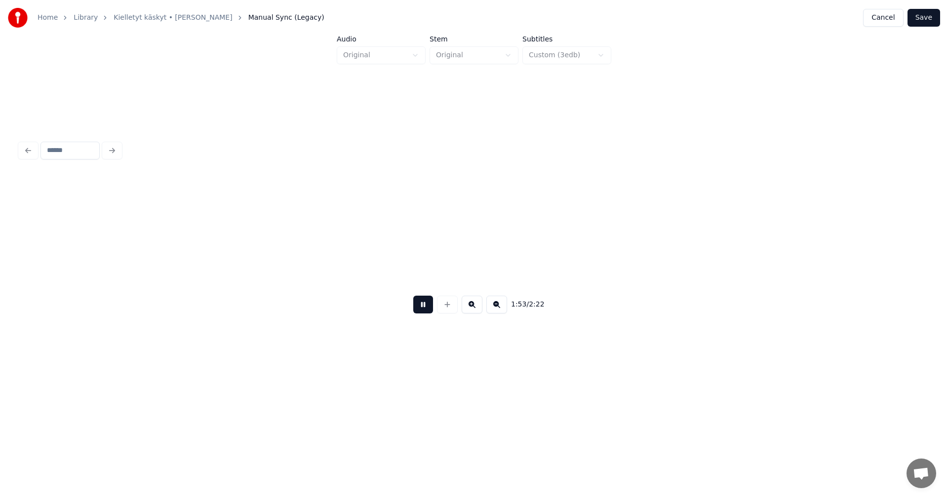
scroll to position [0, 19551]
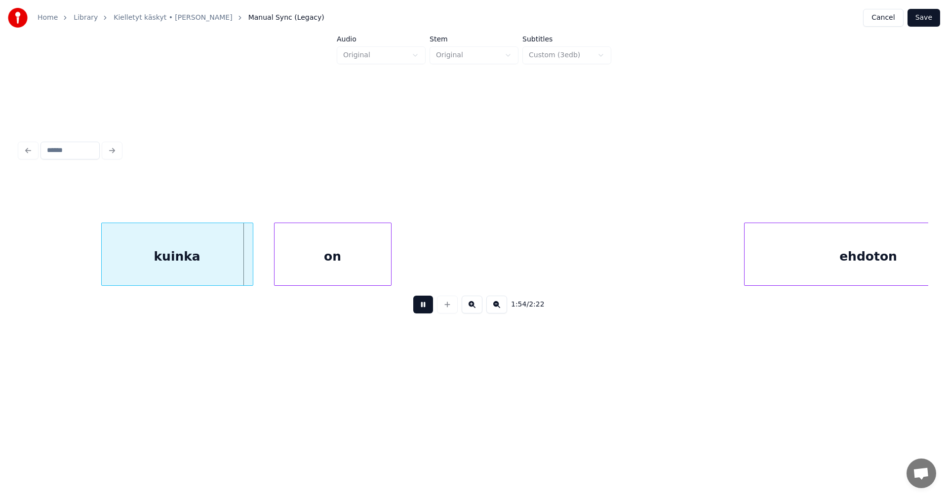
click at [428, 305] on button at bounding box center [423, 305] width 20 height 18
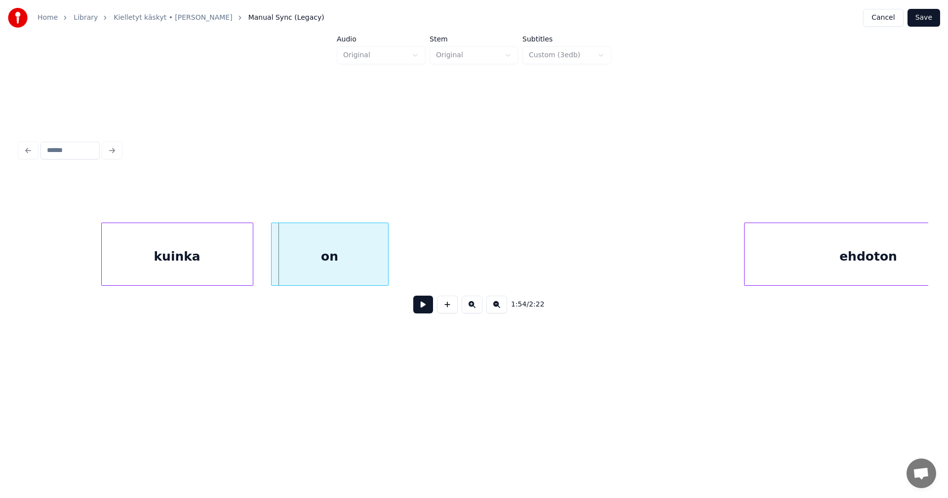
click at [379, 267] on div "on" at bounding box center [330, 256] width 117 height 67
click at [401, 270] on div at bounding box center [400, 254] width 3 height 62
click at [421, 305] on button at bounding box center [423, 305] width 20 height 18
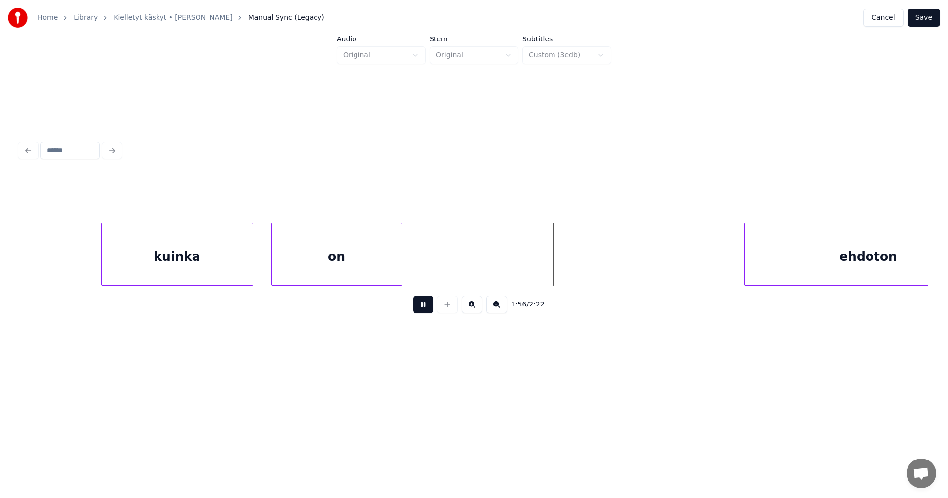
click at [423, 307] on button at bounding box center [423, 305] width 20 height 18
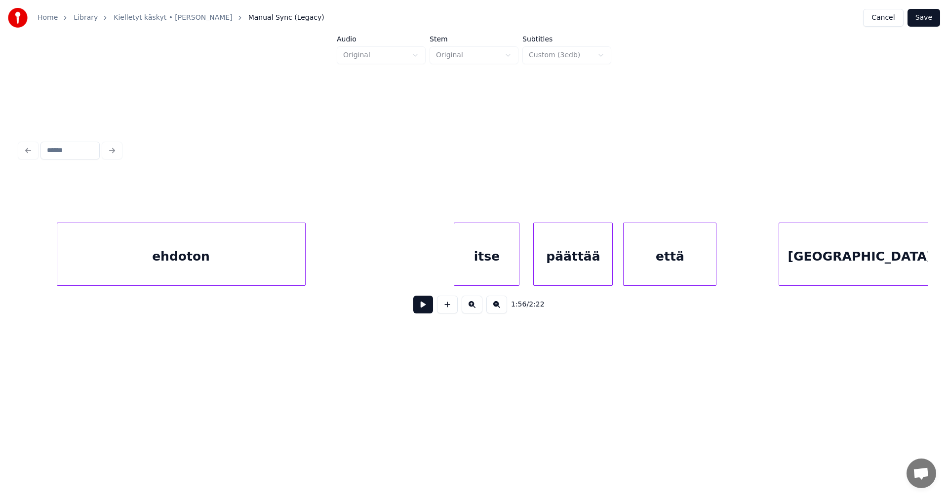
scroll to position [0, 20262]
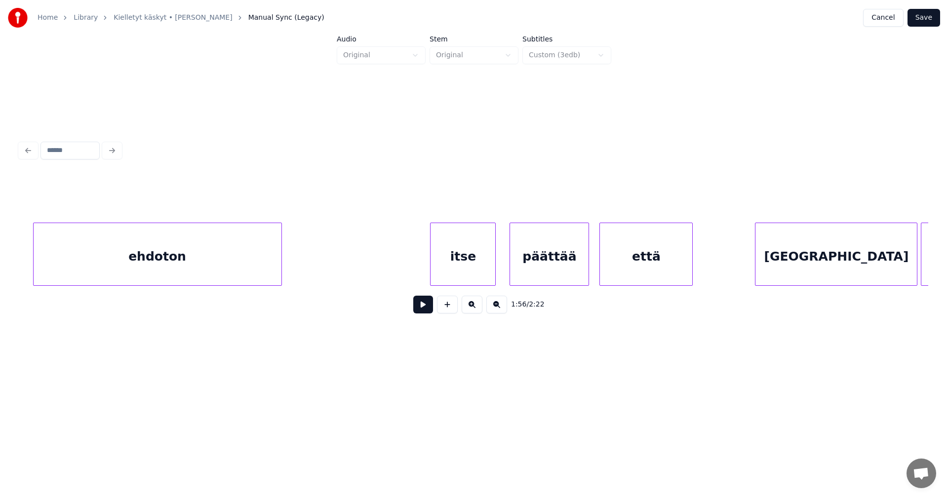
click at [212, 255] on div "ehdoton" at bounding box center [158, 256] width 248 height 67
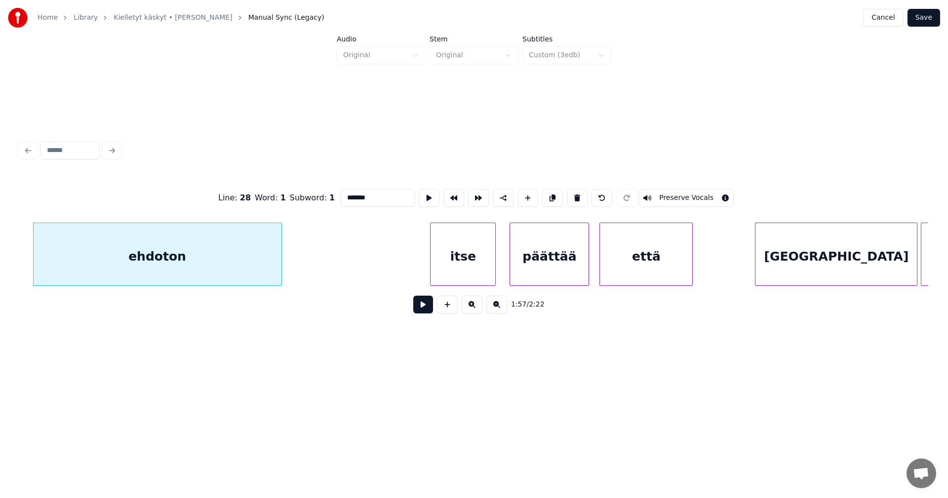
click at [421, 308] on button at bounding box center [423, 305] width 20 height 18
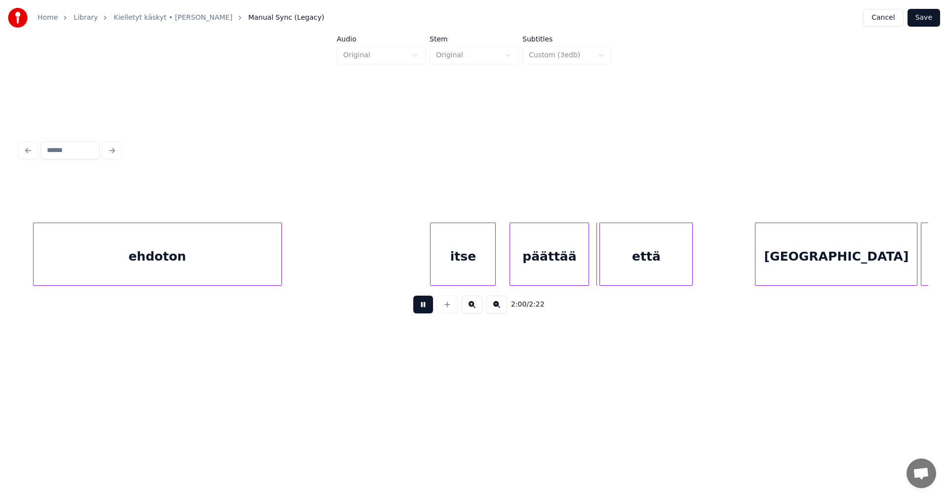
click at [423, 307] on button at bounding box center [423, 305] width 20 height 18
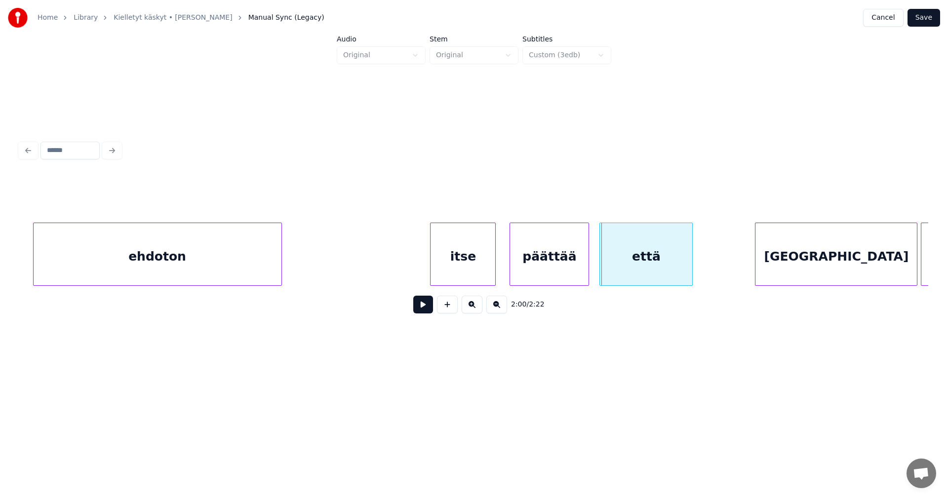
click at [514, 266] on div "päättää" at bounding box center [549, 256] width 79 height 67
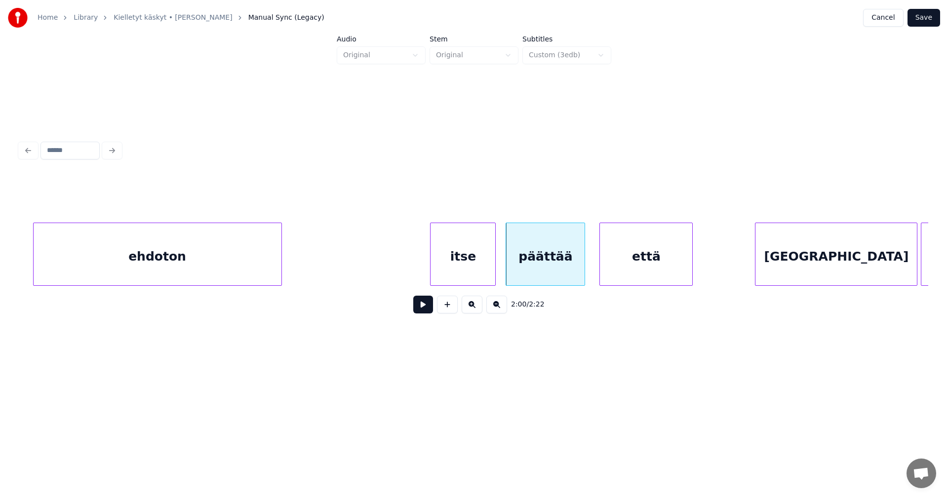
click at [420, 311] on button at bounding box center [423, 305] width 20 height 18
click at [642, 267] on div "että" at bounding box center [642, 256] width 92 height 67
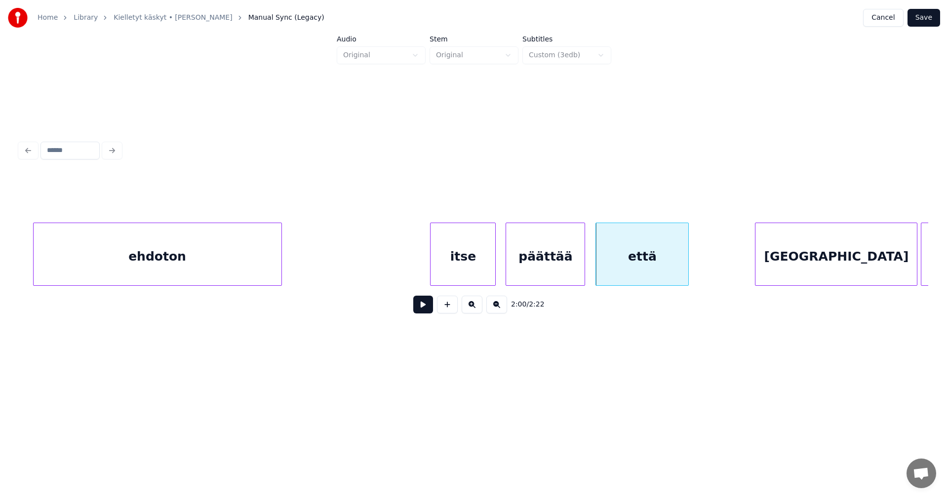
click at [480, 274] on div "itse" at bounding box center [463, 256] width 65 height 67
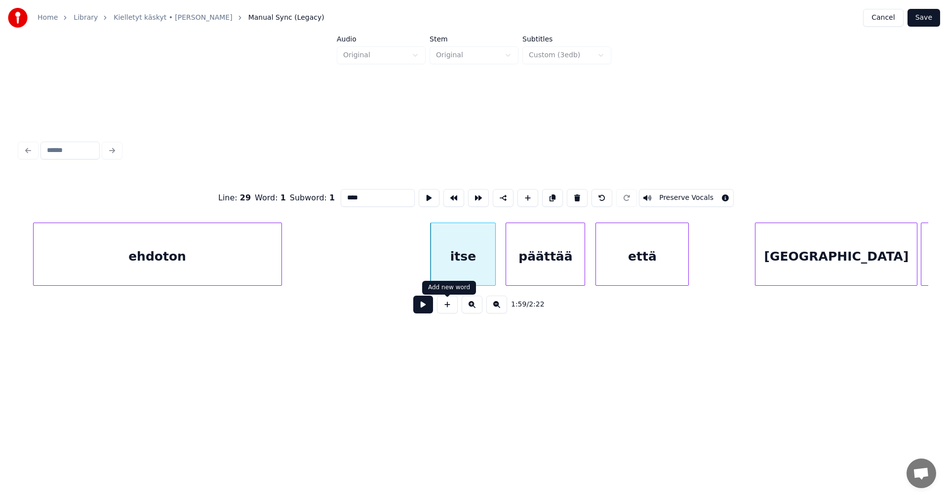
click at [430, 308] on button at bounding box center [423, 305] width 20 height 18
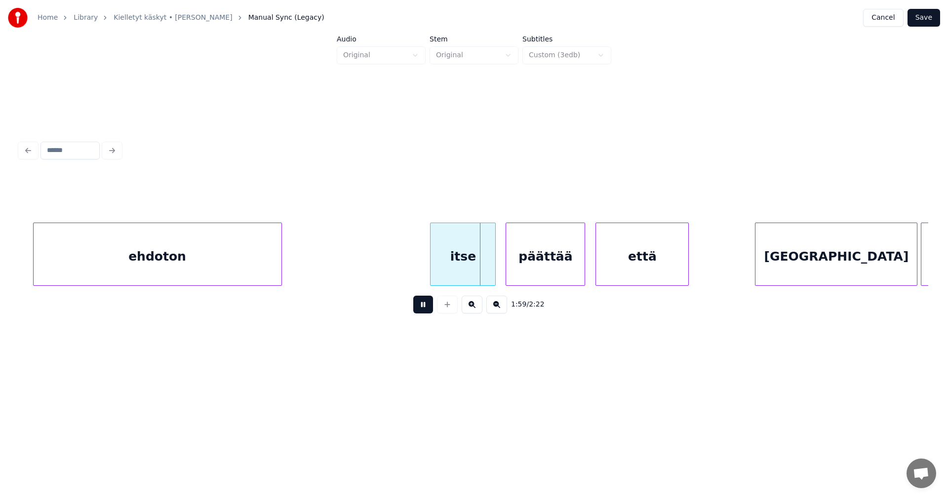
click at [430, 308] on button at bounding box center [423, 305] width 20 height 18
click at [431, 307] on button at bounding box center [423, 305] width 20 height 18
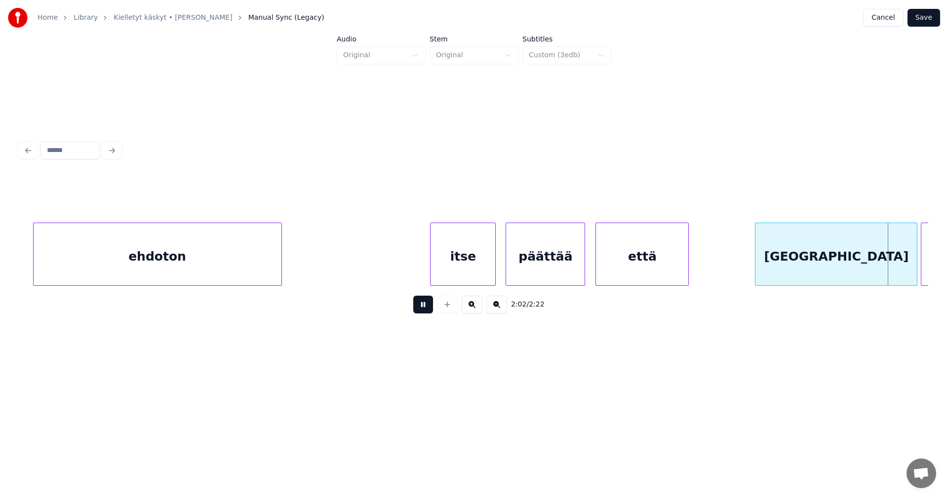
click at [430, 307] on button at bounding box center [423, 305] width 20 height 18
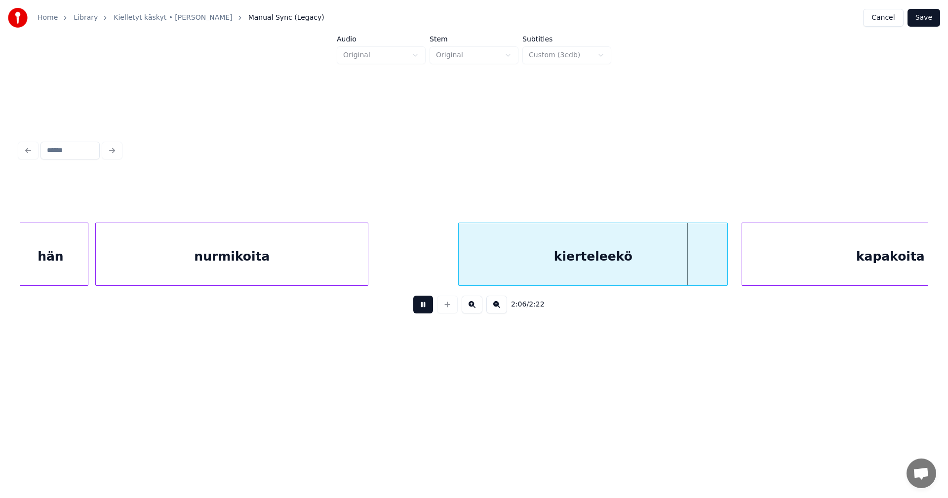
click at [431, 306] on button at bounding box center [423, 305] width 20 height 18
click at [716, 270] on div at bounding box center [716, 254] width 3 height 62
click at [423, 311] on button at bounding box center [423, 305] width 20 height 18
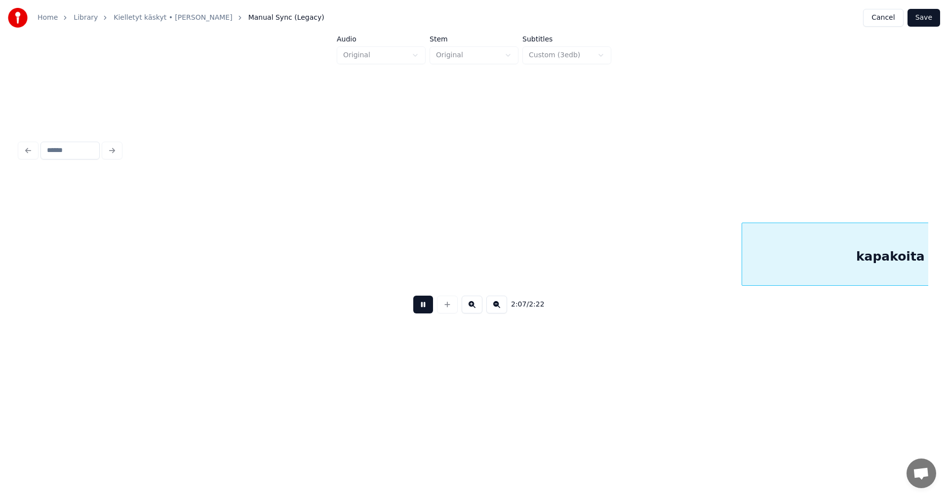
scroll to position [0, 22080]
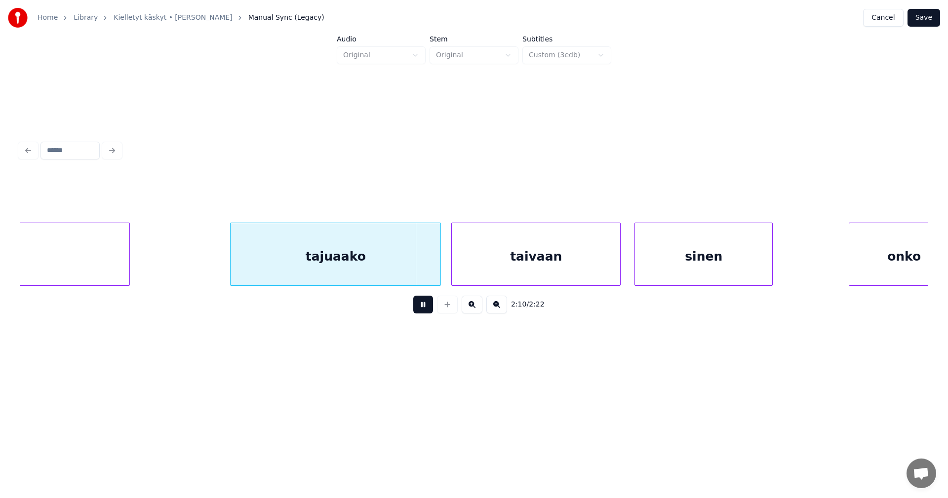
click at [423, 311] on button at bounding box center [423, 305] width 20 height 18
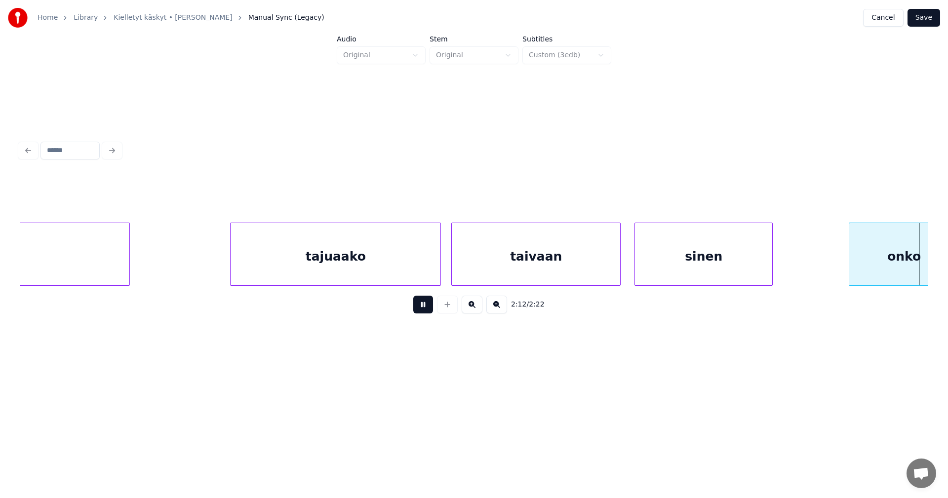
scroll to position [0, 22991]
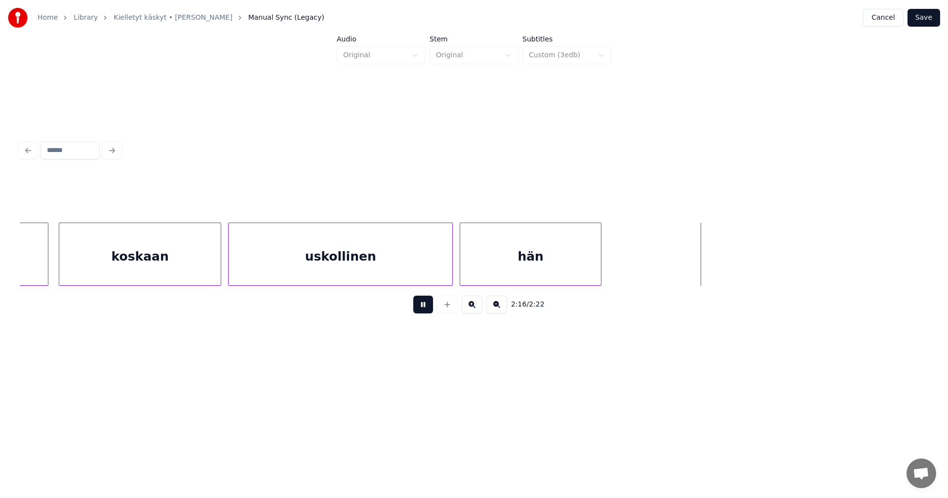
drag, startPoint x: 423, startPoint y: 311, endPoint x: 447, endPoint y: 300, distance: 26.5
click at [423, 311] on button at bounding box center [423, 305] width 20 height 18
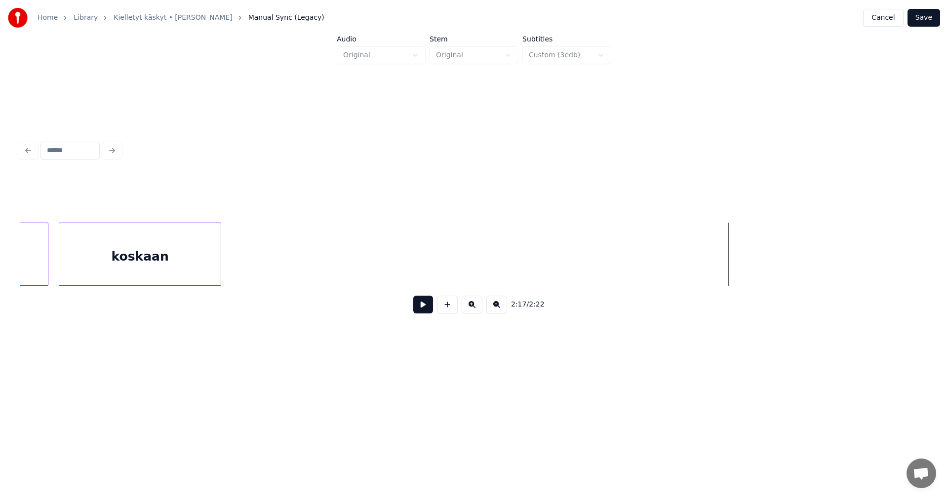
scroll to position [0, 22196]
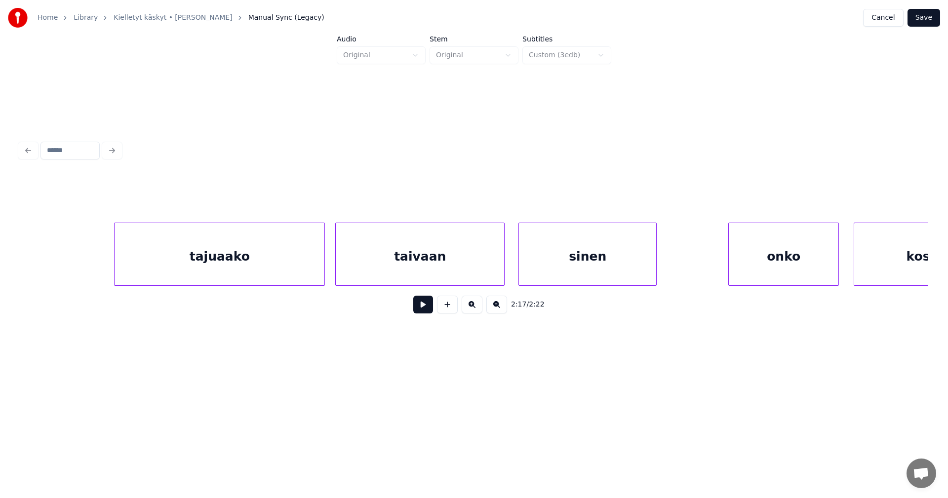
click at [765, 267] on div "onko" at bounding box center [784, 256] width 110 height 67
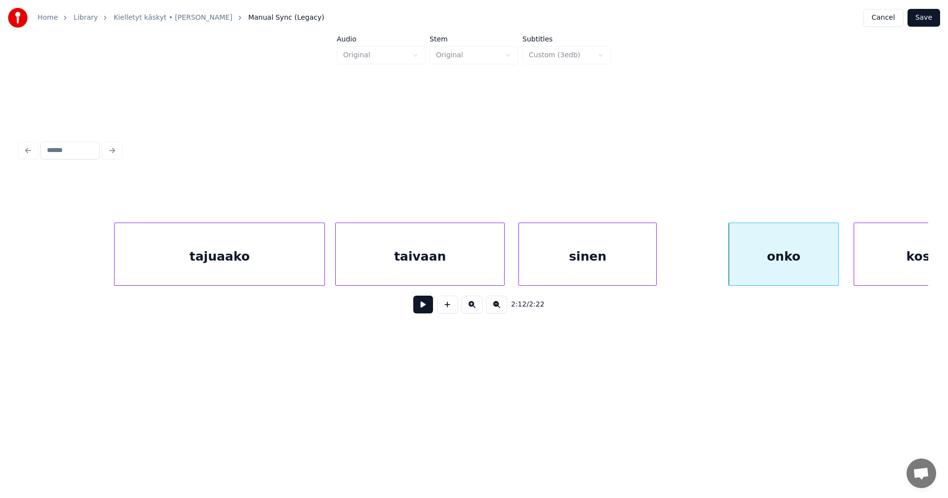
click at [423, 308] on button at bounding box center [423, 305] width 20 height 18
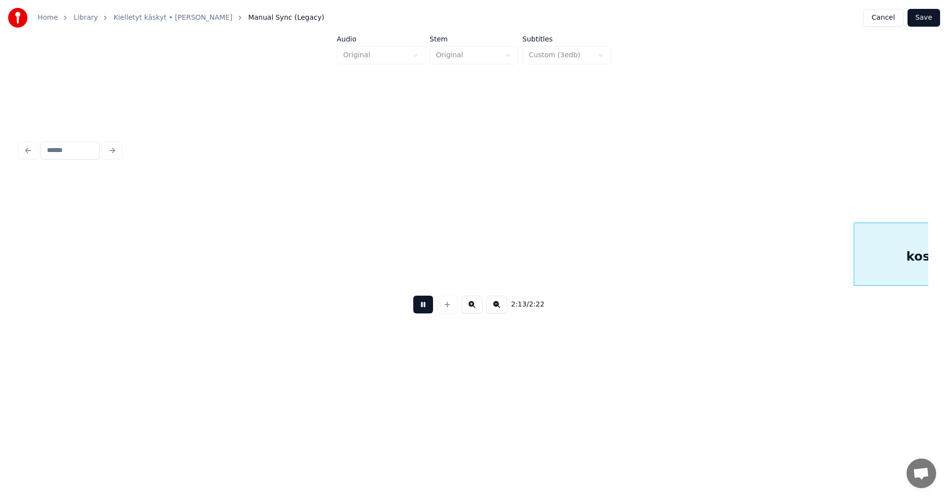
scroll to position [0, 23106]
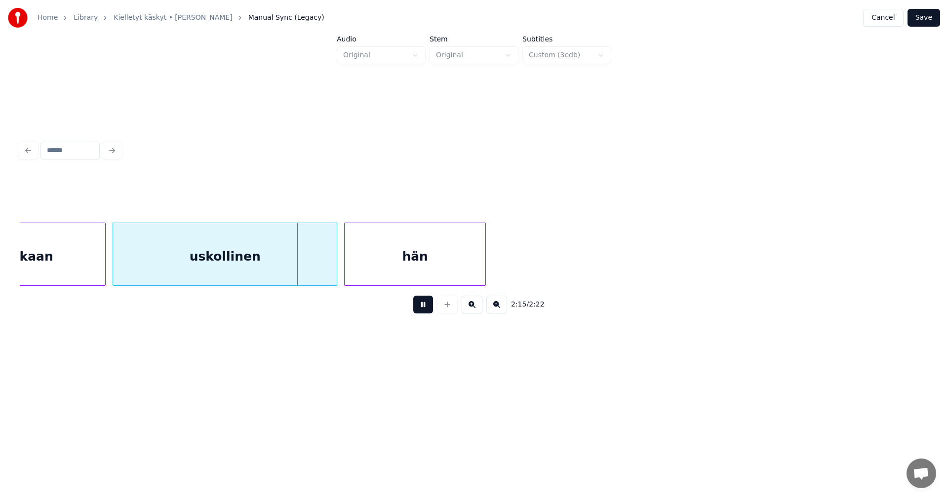
click at [423, 308] on button at bounding box center [423, 305] width 20 height 18
click at [93, 274] on div "koskaan" at bounding box center [24, 256] width 161 height 67
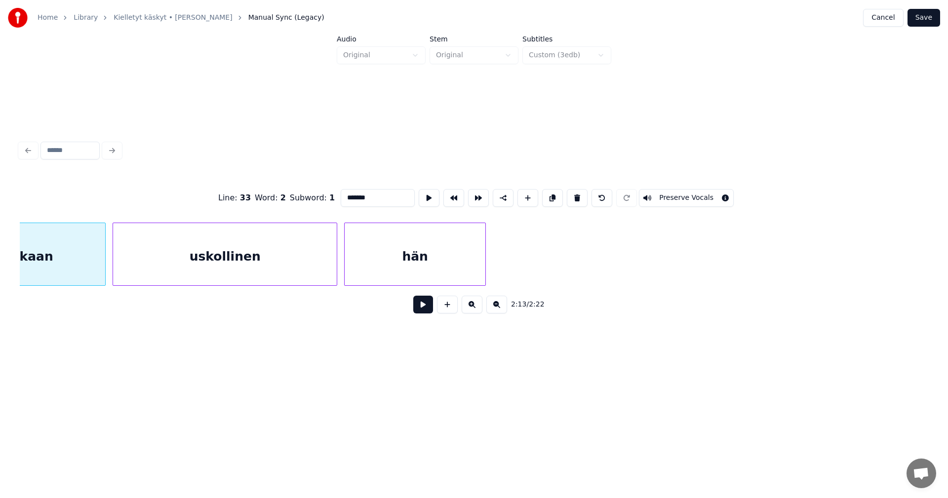
scroll to position [0, 23030]
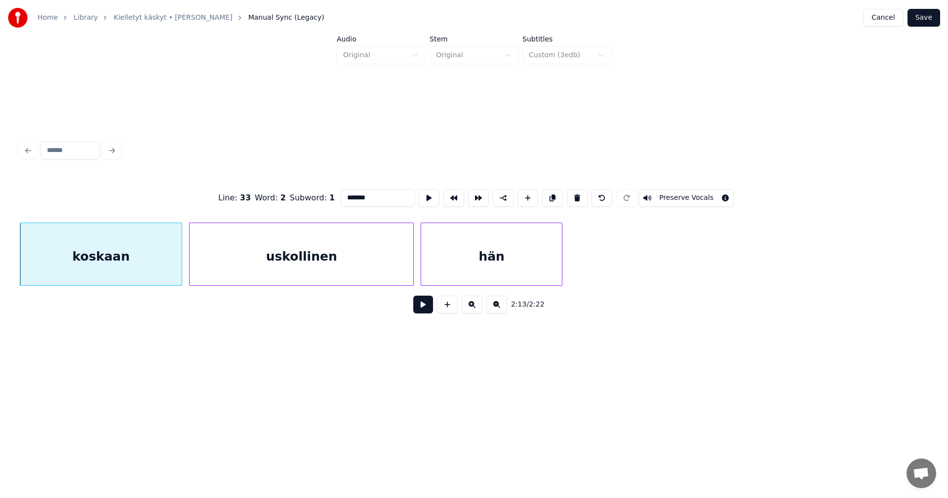
click at [427, 309] on button at bounding box center [423, 305] width 20 height 18
click at [423, 310] on button at bounding box center [423, 305] width 20 height 18
click at [180, 270] on div at bounding box center [178, 254] width 3 height 62
click at [265, 268] on div "uskollinen" at bounding box center [302, 256] width 224 height 67
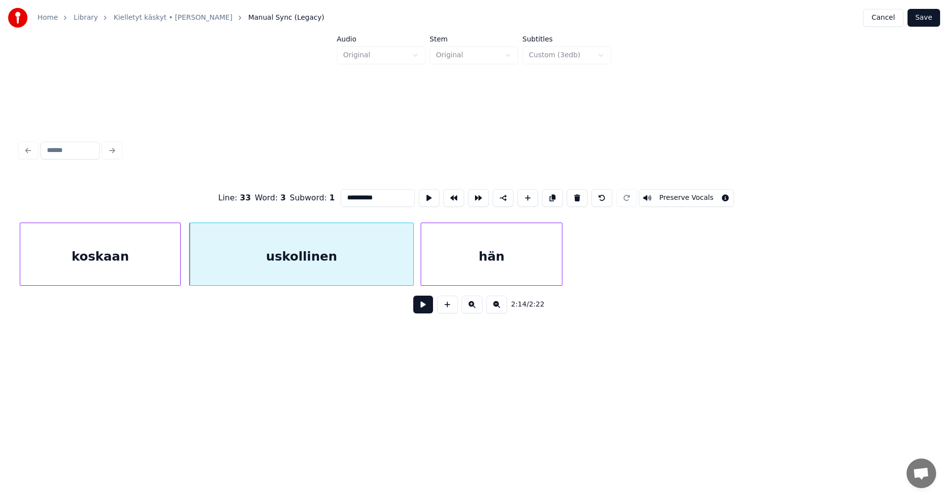
click at [420, 310] on button at bounding box center [423, 305] width 20 height 18
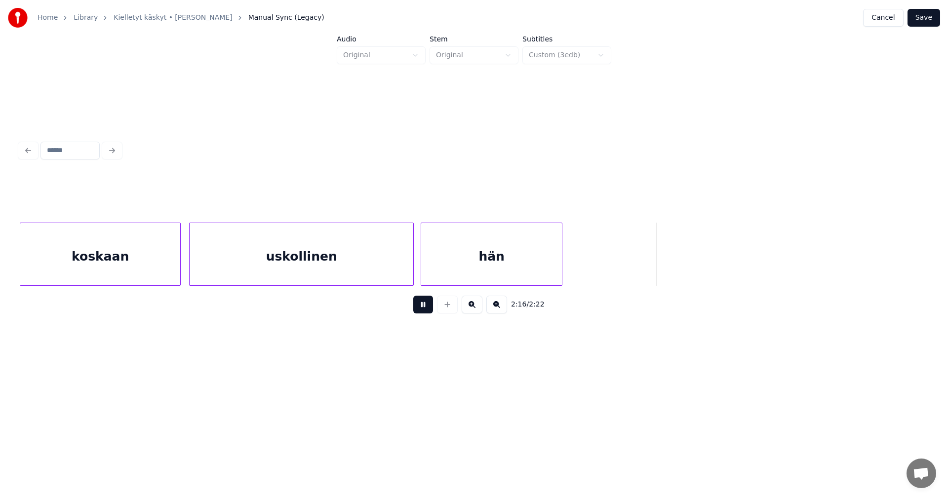
click at [422, 309] on button at bounding box center [423, 305] width 20 height 18
click at [421, 307] on button at bounding box center [423, 305] width 20 height 18
click at [930, 13] on button "Save" at bounding box center [924, 18] width 33 height 18
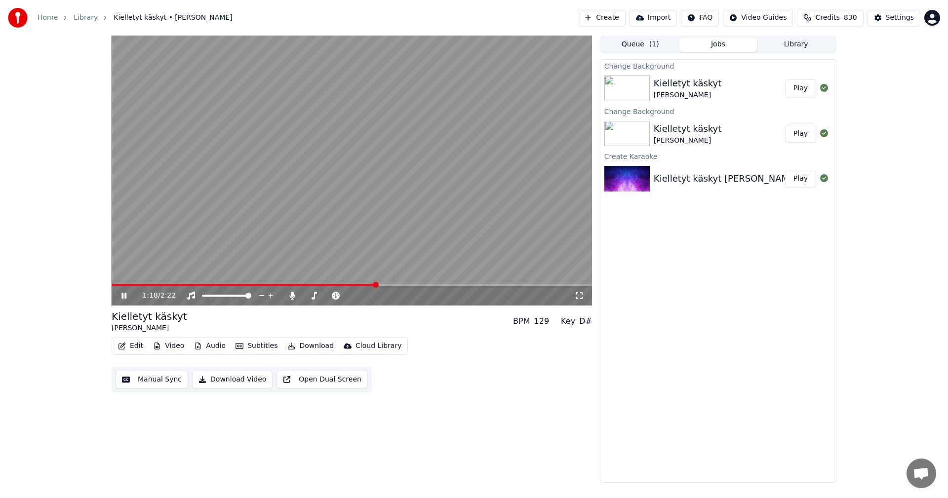
click at [124, 296] on icon at bounding box center [130, 296] width 23 height 8
click at [908, 17] on div "Settings" at bounding box center [900, 18] width 28 height 10
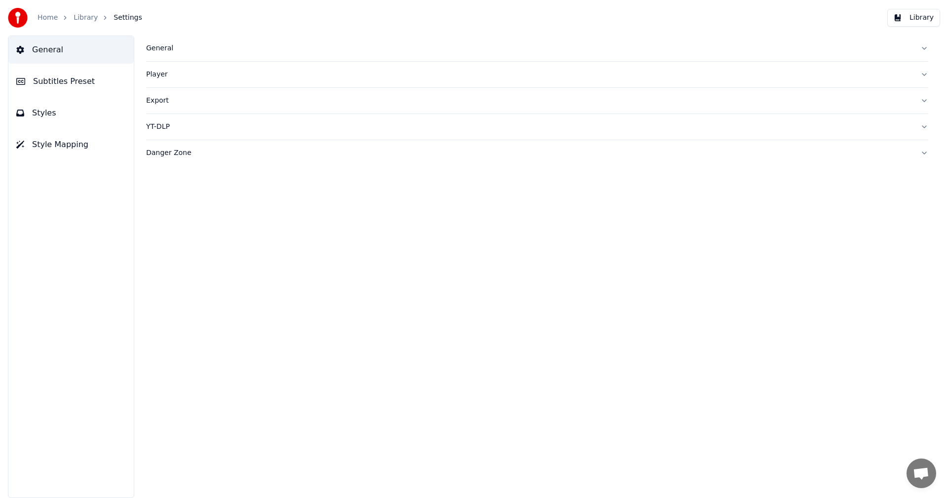
click at [88, 79] on button "Subtitles Preset" at bounding box center [70, 82] width 125 height 28
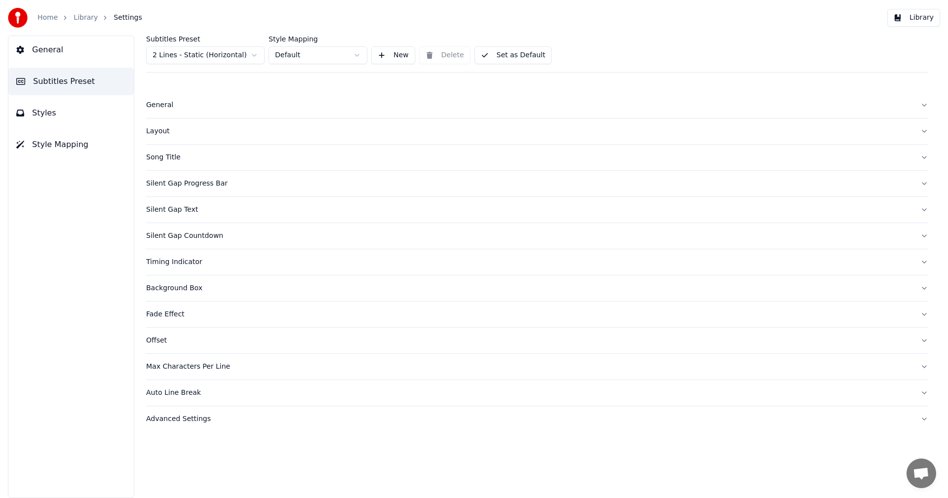
click at [243, 60] on html "Home Library Settings Library General Subtitles Preset Styles Style Mapping Sub…" at bounding box center [474, 249] width 948 height 498
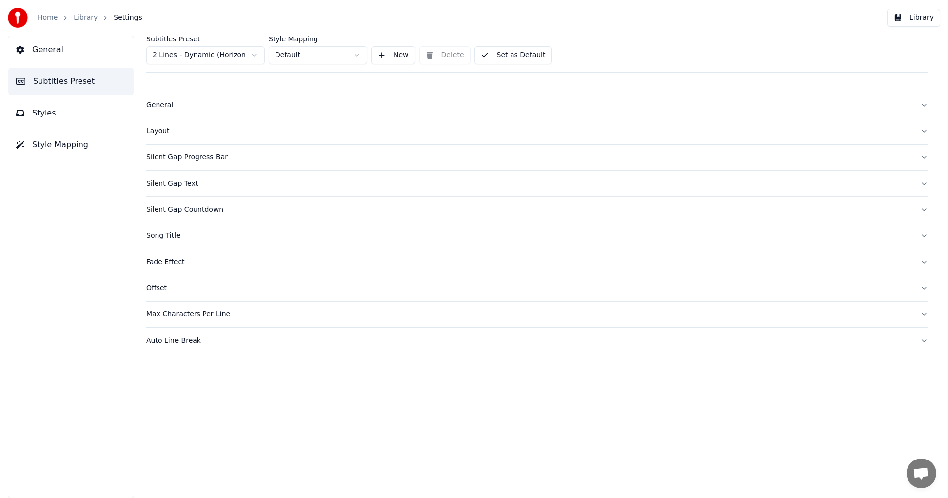
click at [55, 116] on button "Styles" at bounding box center [70, 113] width 125 height 28
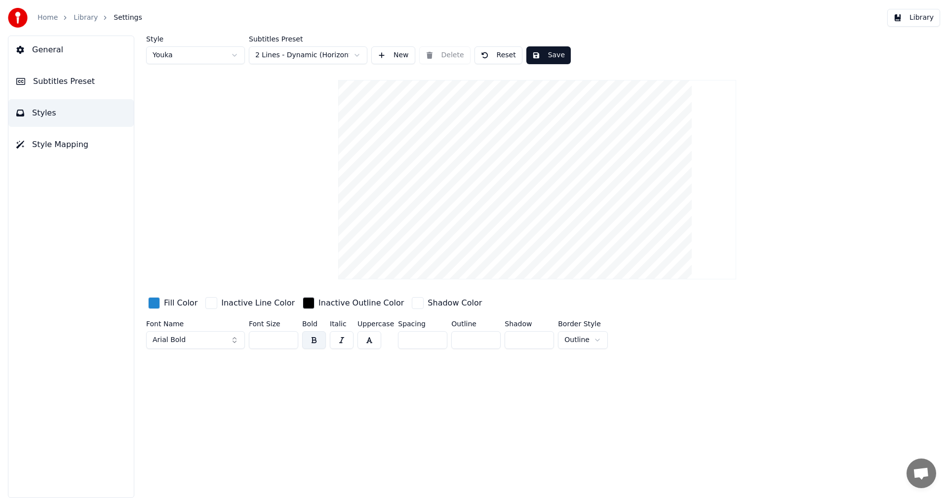
click at [501, 58] on button "Reset" at bounding box center [499, 55] width 48 height 18
type input "**"
click at [547, 56] on button "Save" at bounding box center [547, 55] width 44 height 18
click at [923, 19] on button "Library" at bounding box center [913, 18] width 53 height 18
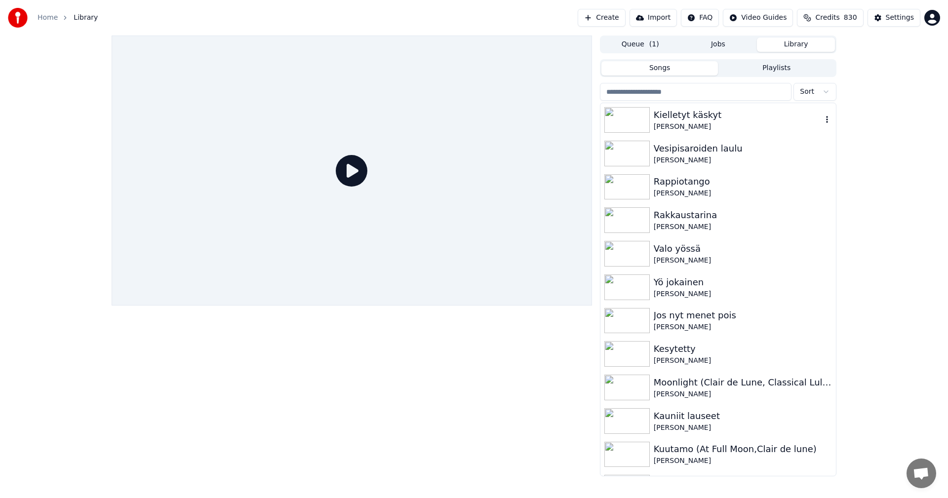
click at [648, 119] on div at bounding box center [628, 120] width 49 height 26
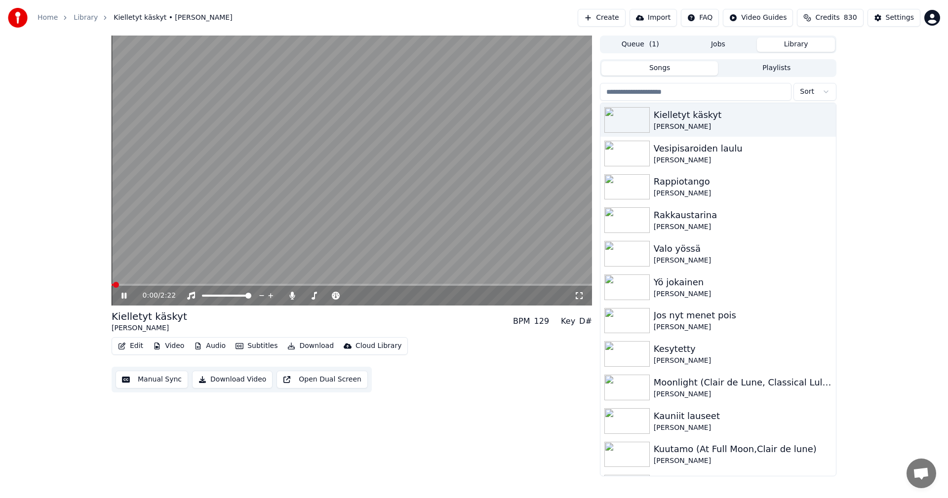
click at [289, 286] on div "0:00 / 2:22" at bounding box center [352, 296] width 480 height 20
click at [288, 285] on span at bounding box center [352, 285] width 480 height 2
click at [579, 293] on icon at bounding box center [579, 296] width 10 height 8
click at [291, 297] on icon at bounding box center [291, 296] width 5 height 8
click at [309, 344] on button "Download" at bounding box center [310, 346] width 54 height 14
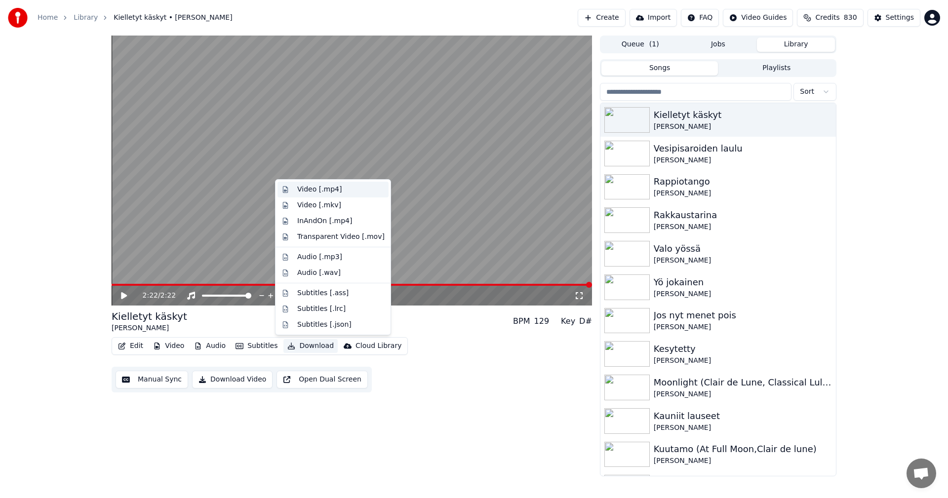
click at [335, 189] on div "Video [.mp4]" at bounding box center [319, 190] width 44 height 10
